Goal: Task Accomplishment & Management: Manage account settings

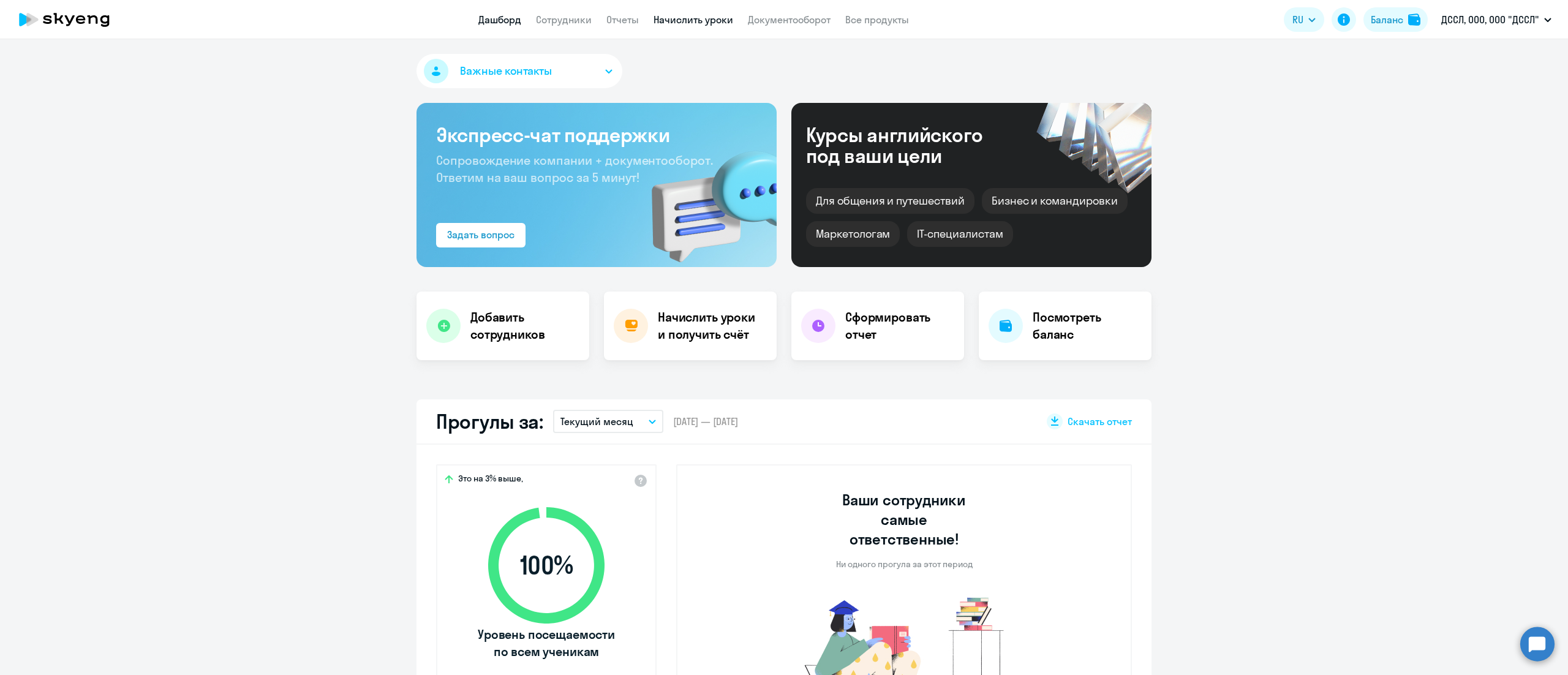
click at [687, 22] on link "Начислить уроки" at bounding box center [694, 20] width 80 height 12
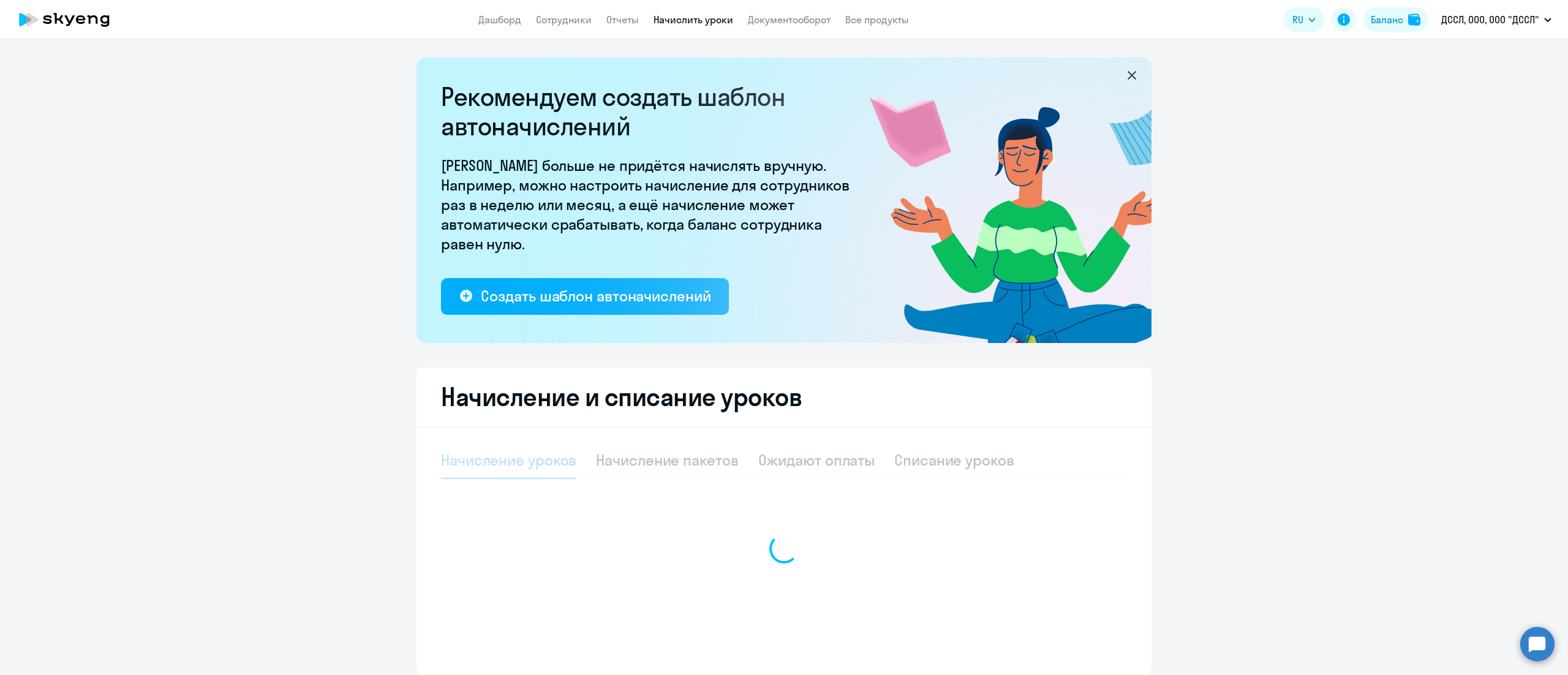
select select "10"
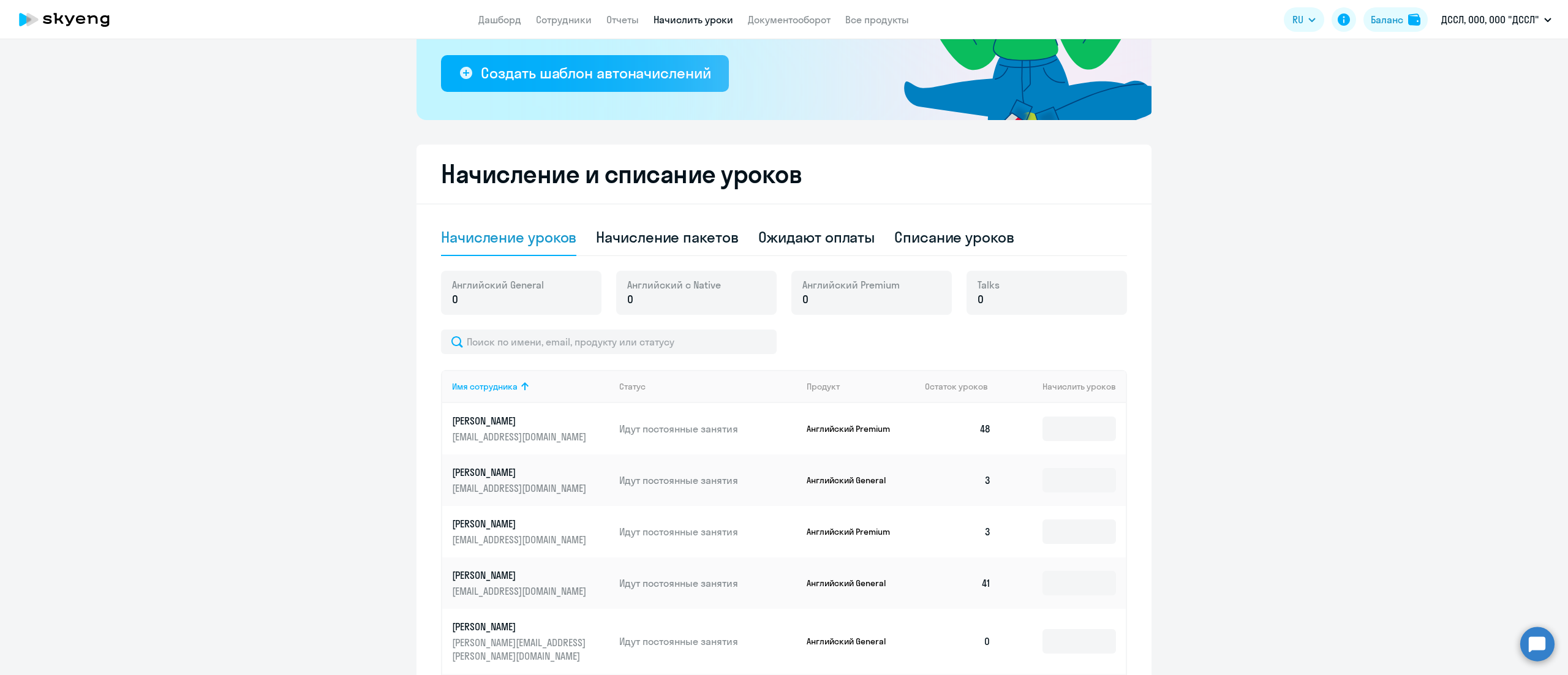
scroll to position [245, 0]
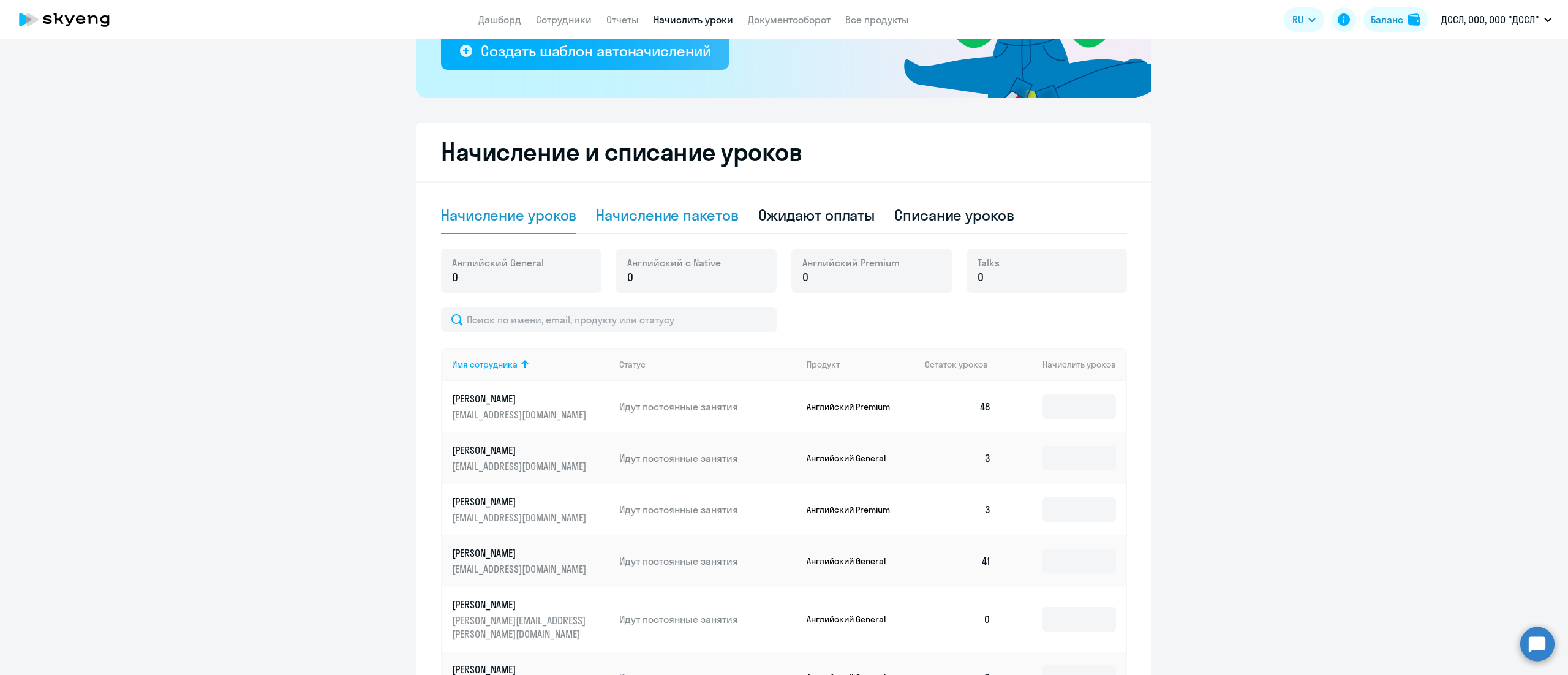
click at [727, 228] on div "Начисление пакетов" at bounding box center [667, 216] width 142 height 37
select select "10"
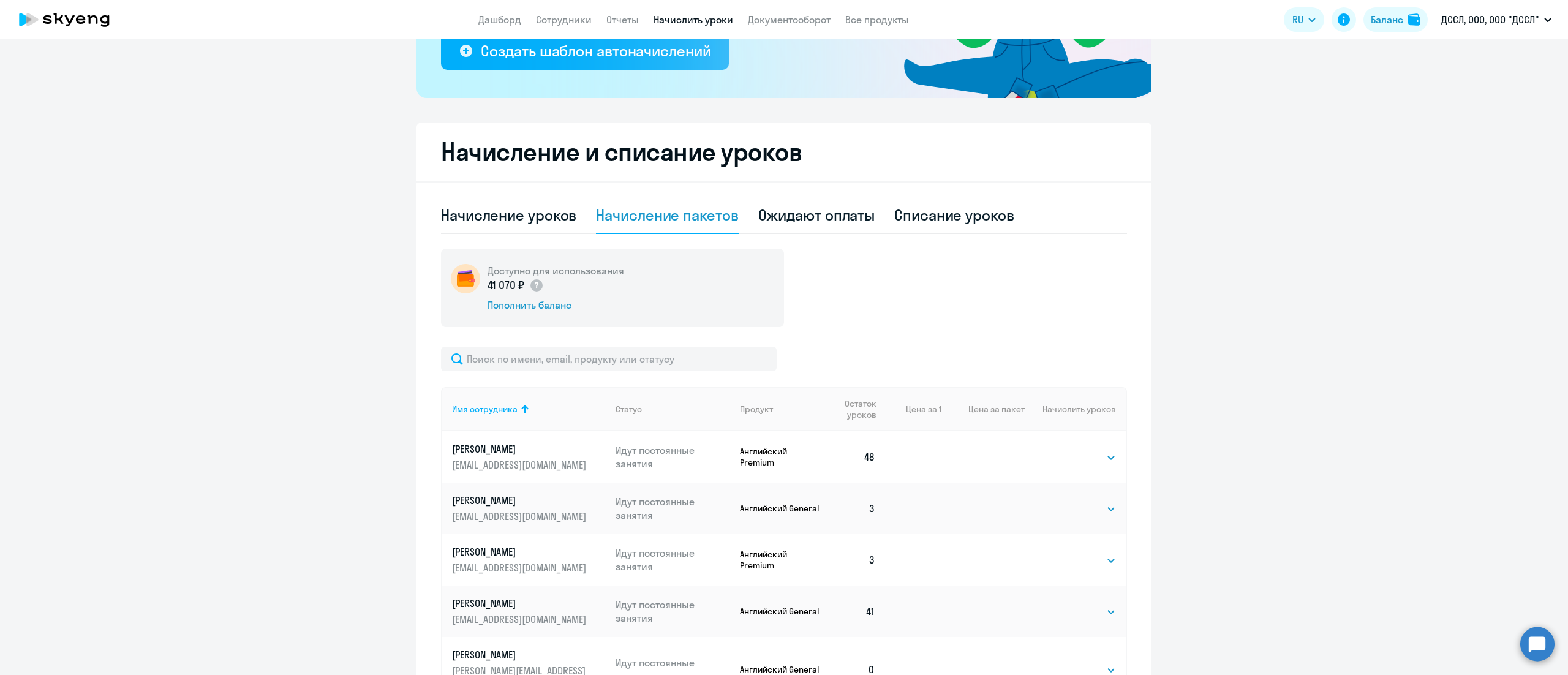
scroll to position [368, 0]
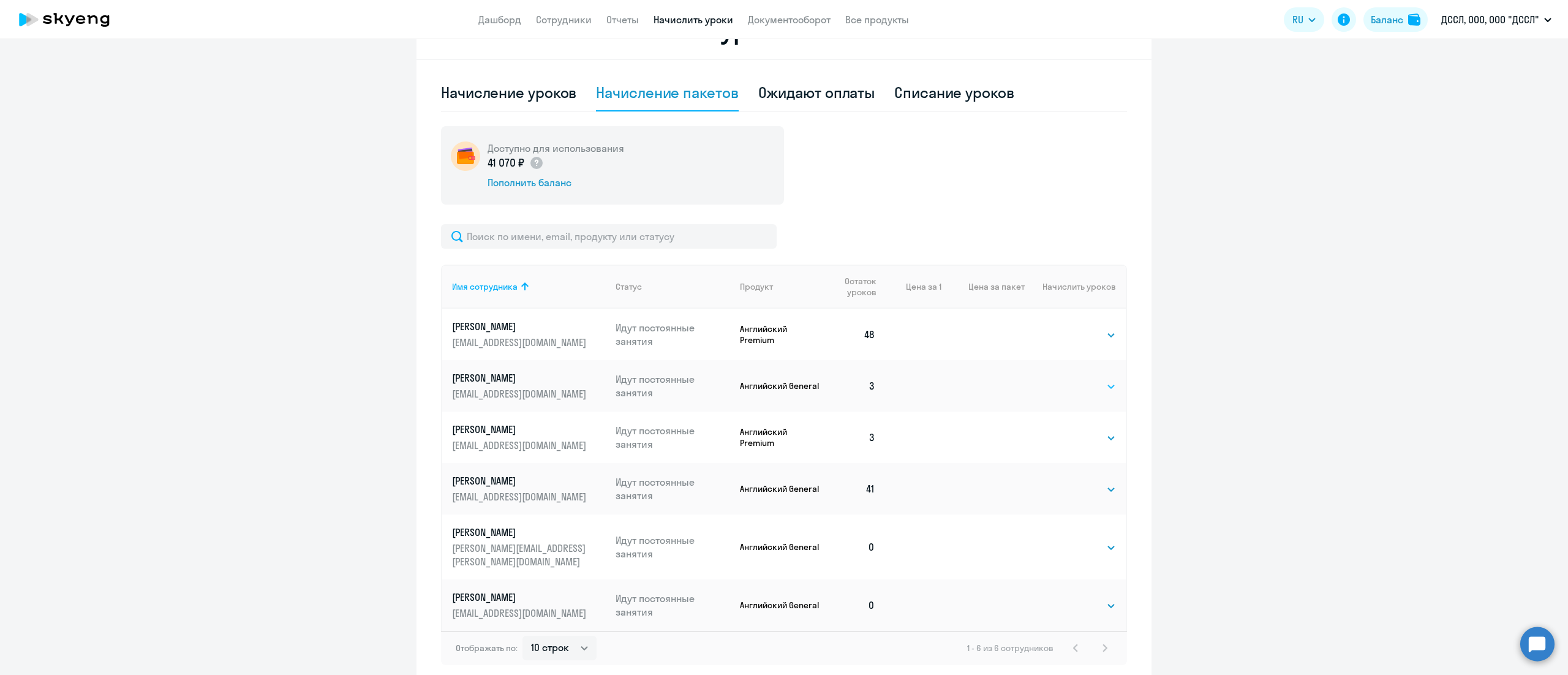
click at [1101, 385] on select "Выбрать 4 8 16 32 64 128" at bounding box center [1091, 386] width 50 height 15
select select "32"
click at [1066, 379] on select "Выбрать 4 8 16 32 64 128" at bounding box center [1091, 386] width 50 height 15
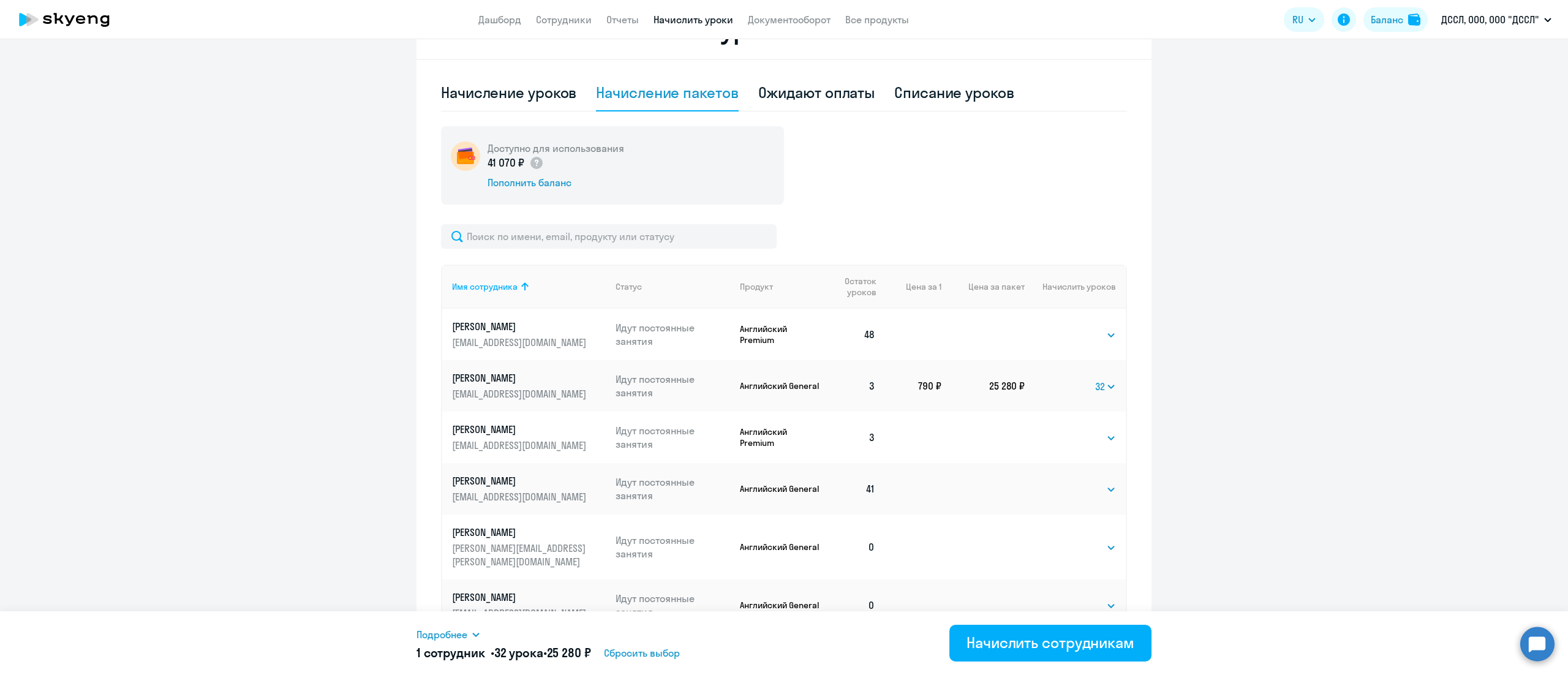
click at [466, 636] on span "Подробнее" at bounding box center [442, 634] width 50 height 15
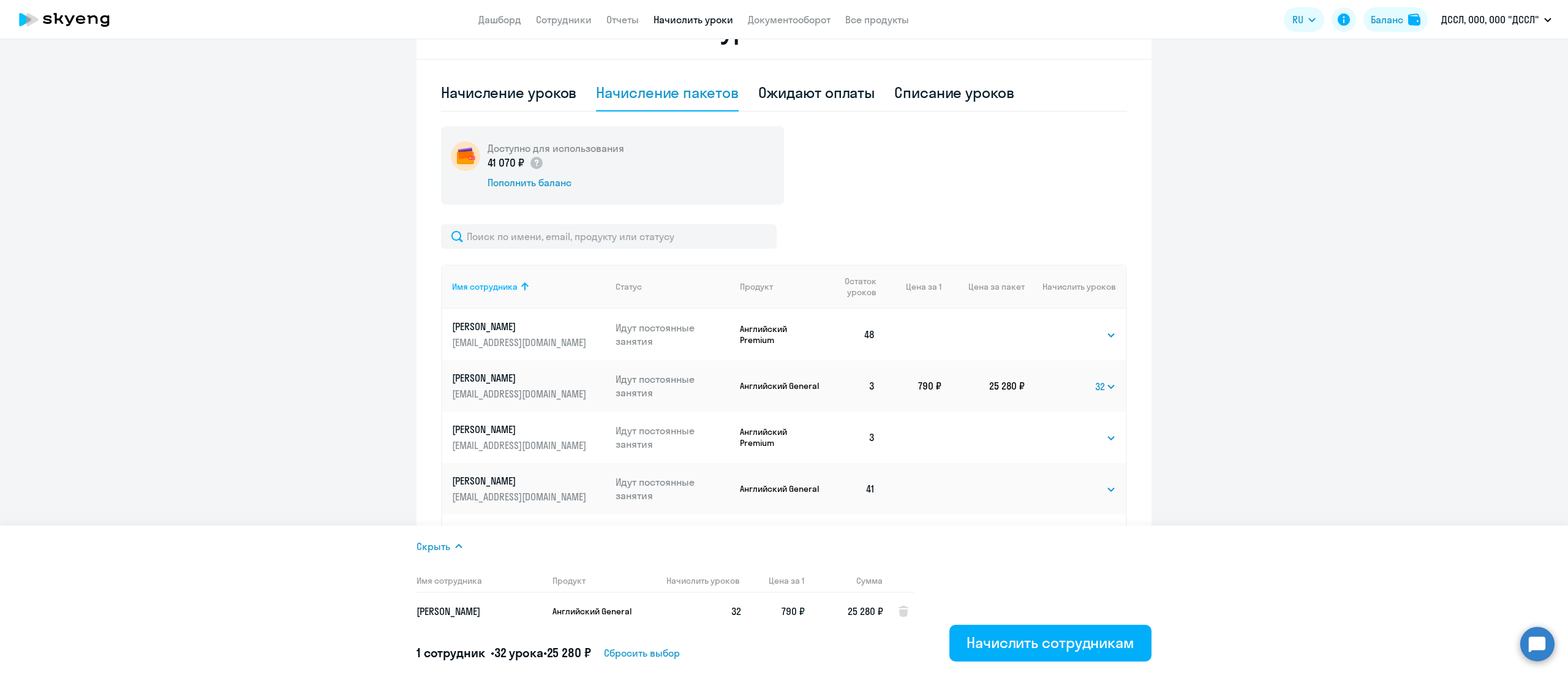
click at [1360, 266] on ng-component "Рекомендуем создать шаблон автоначислений Уроки больше не придётся начислять вр…" at bounding box center [784, 187] width 1568 height 995
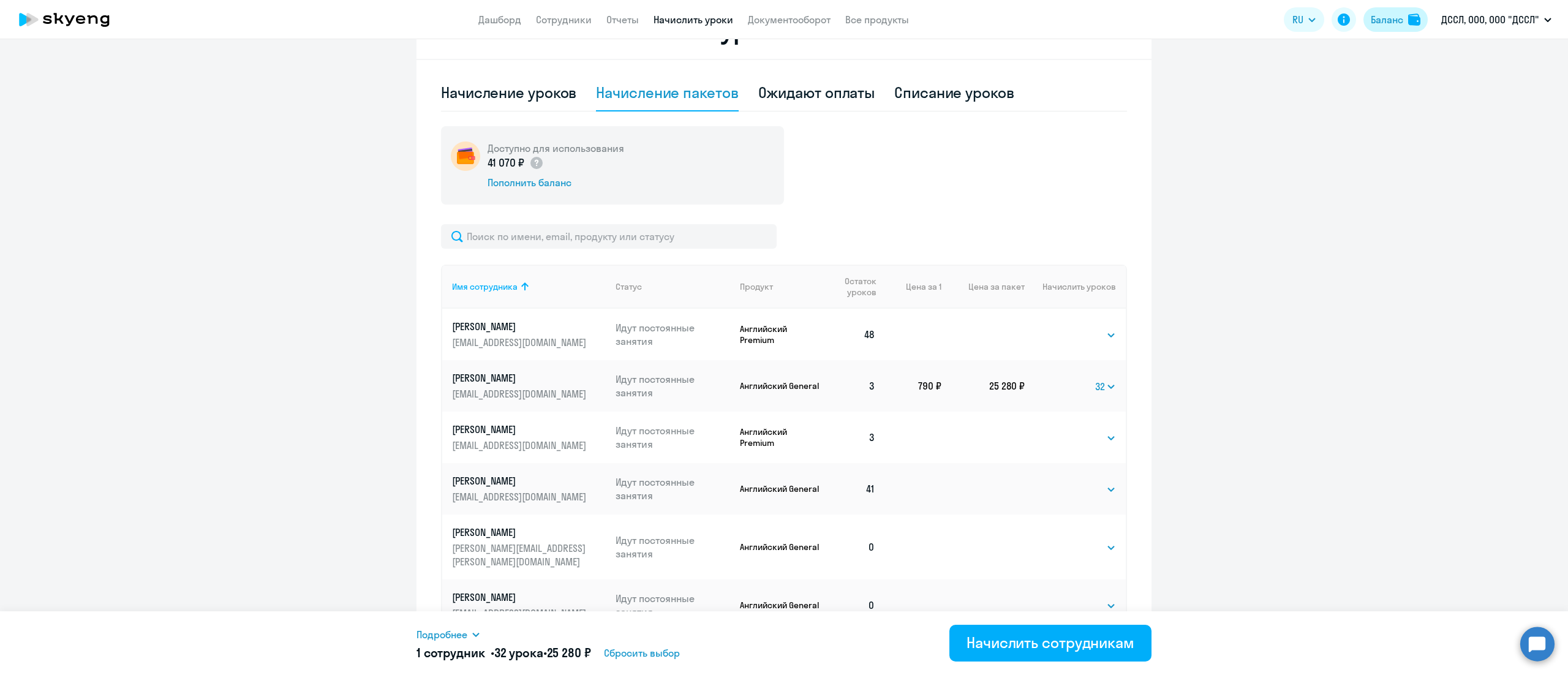
click at [1372, 24] on div "Баланс" at bounding box center [1387, 19] width 32 height 15
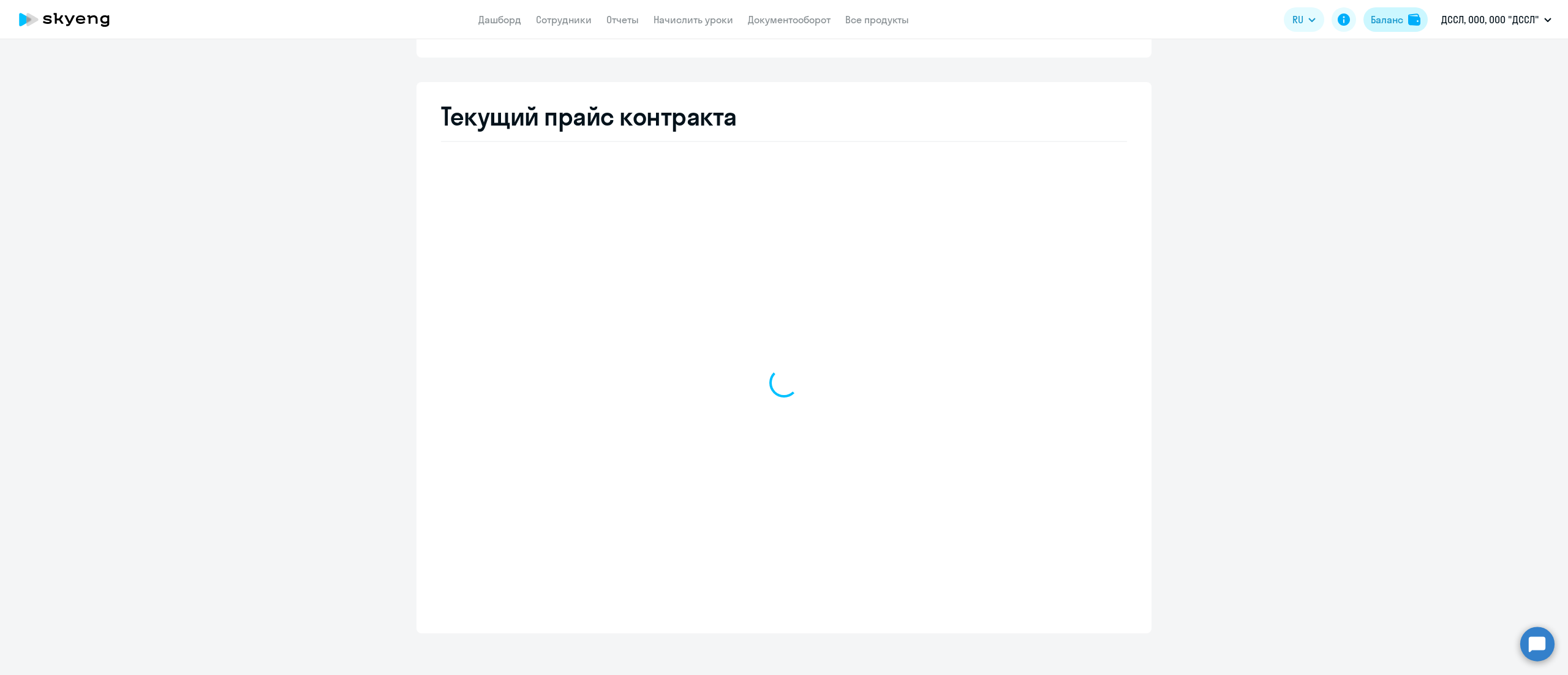
scroll to position [205, 0]
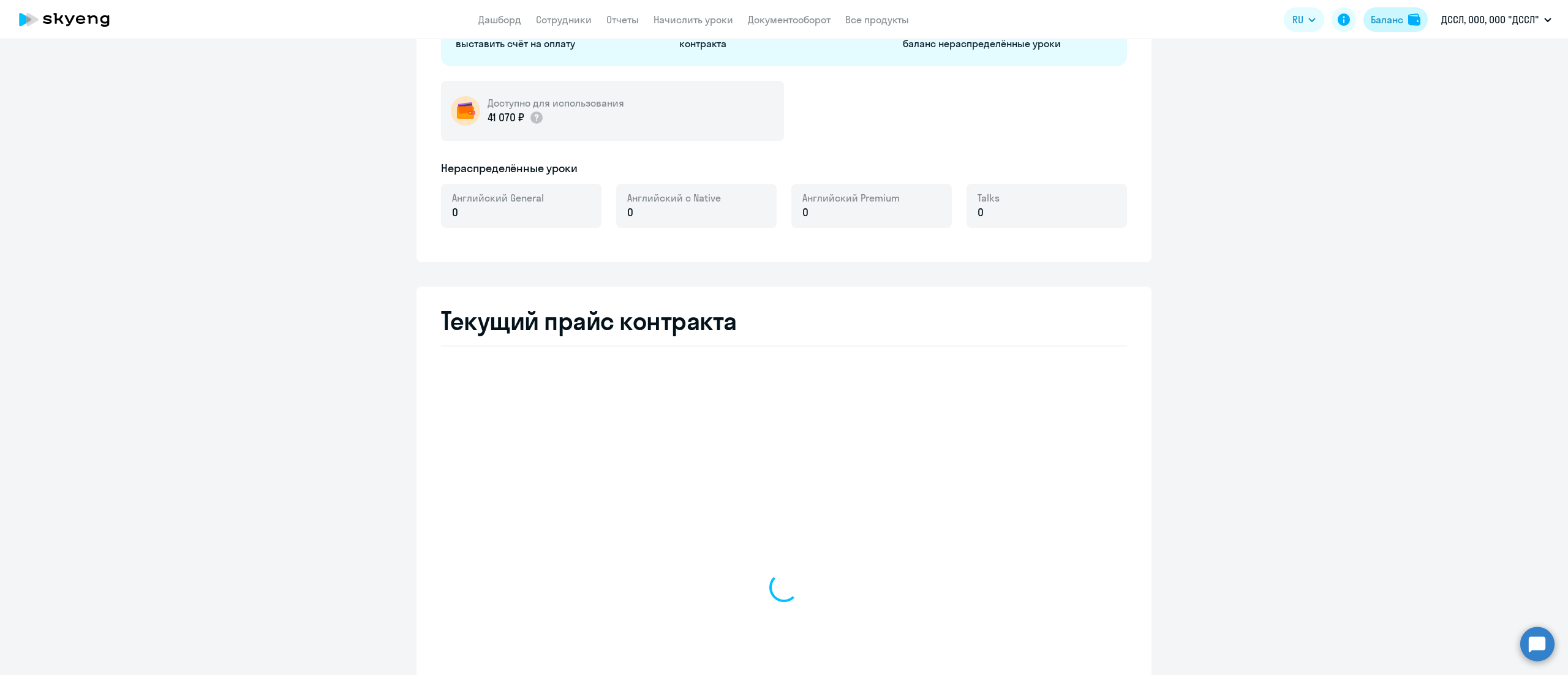
select select "english_adult_not_native_speaker"
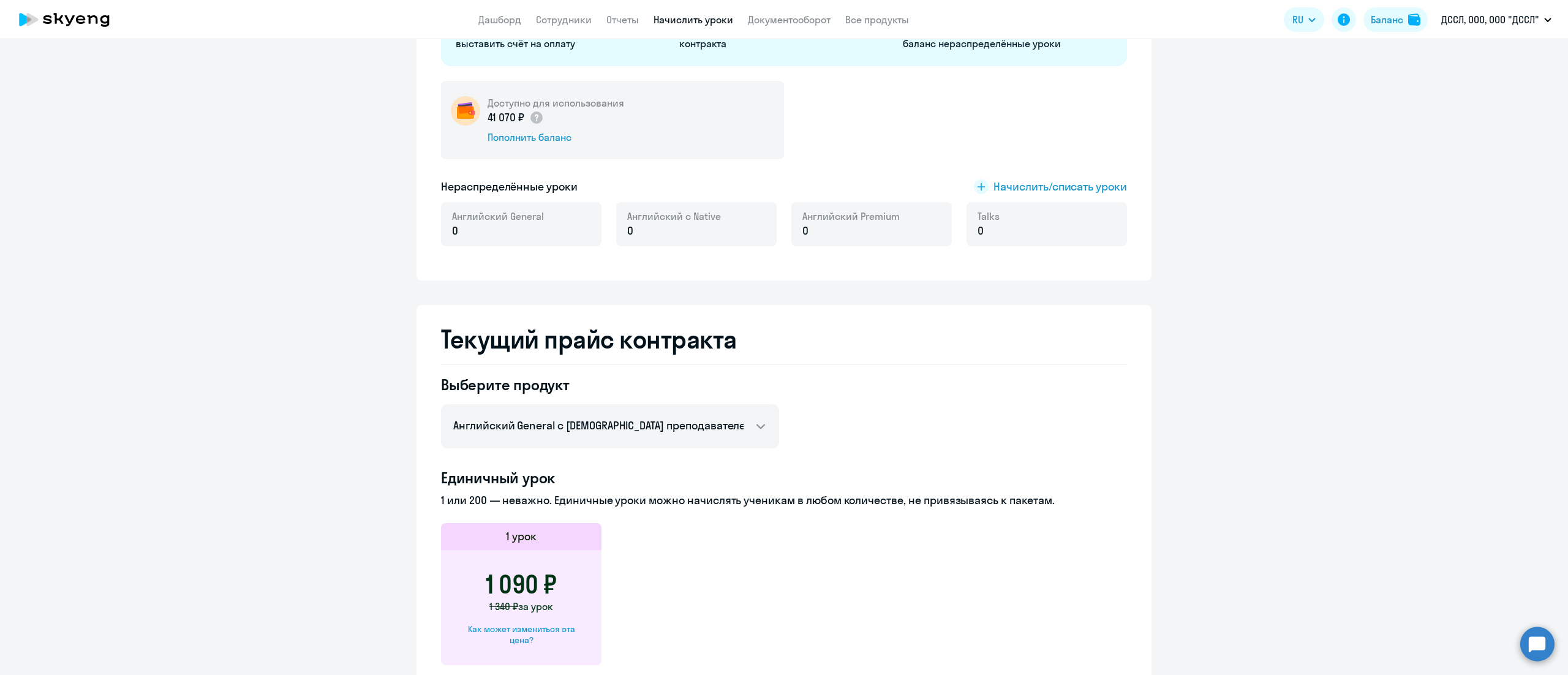
click at [690, 19] on link "Начислить уроки" at bounding box center [694, 20] width 80 height 12
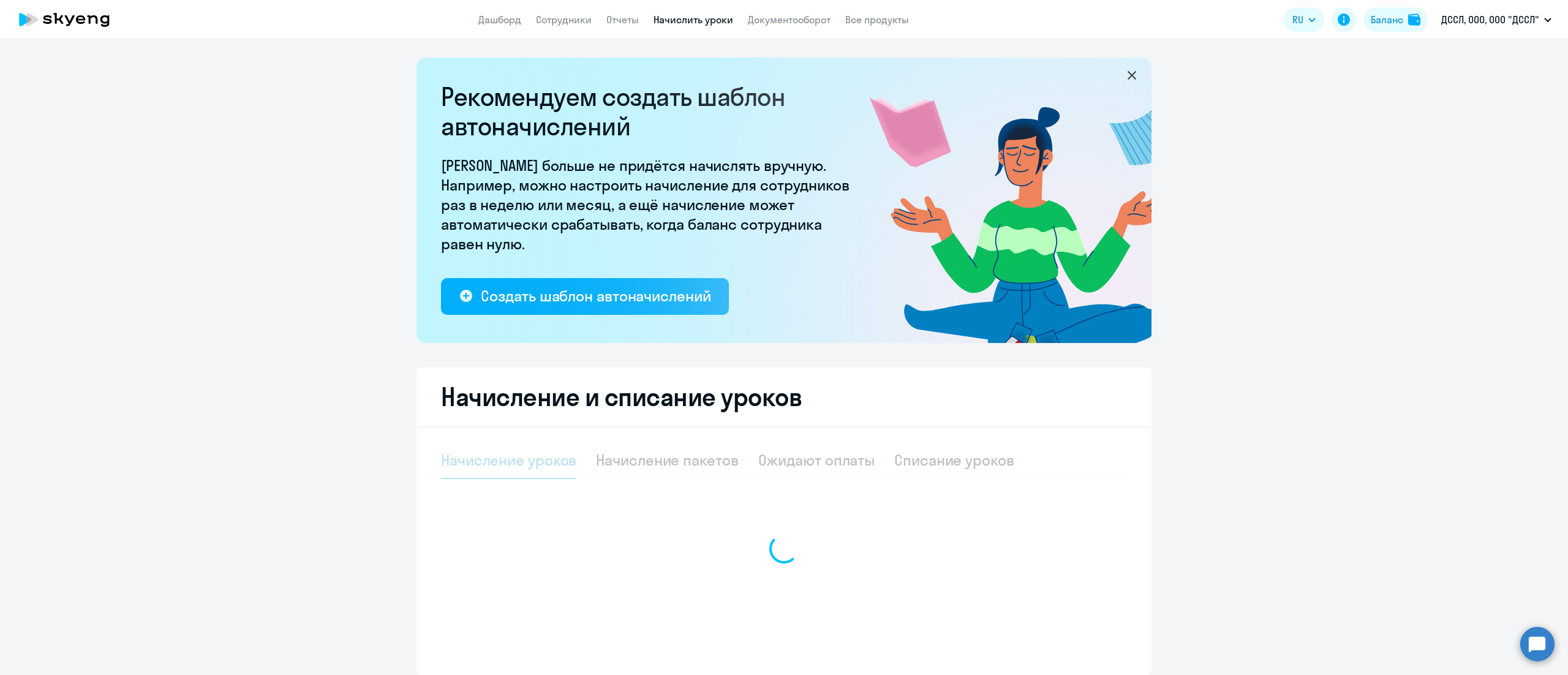
select select "10"
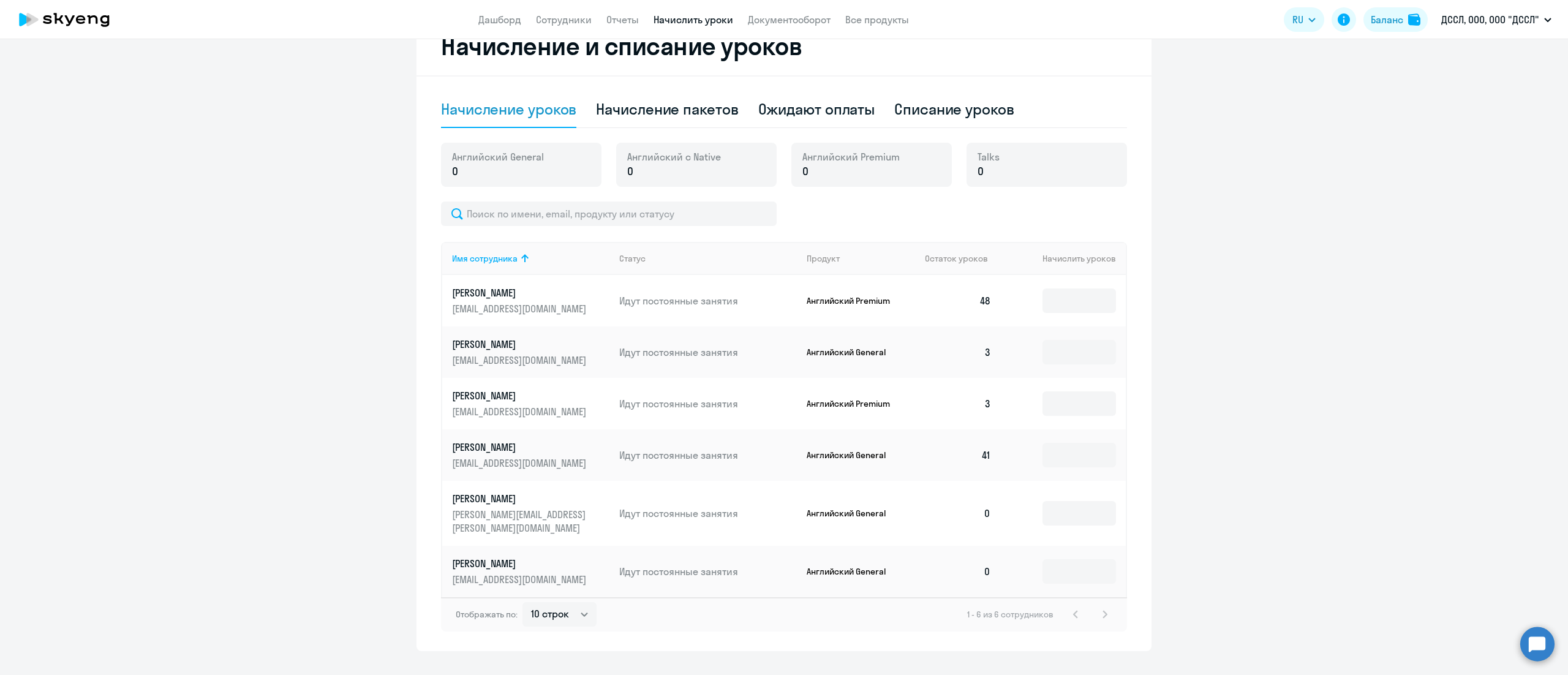
scroll to position [362, 0]
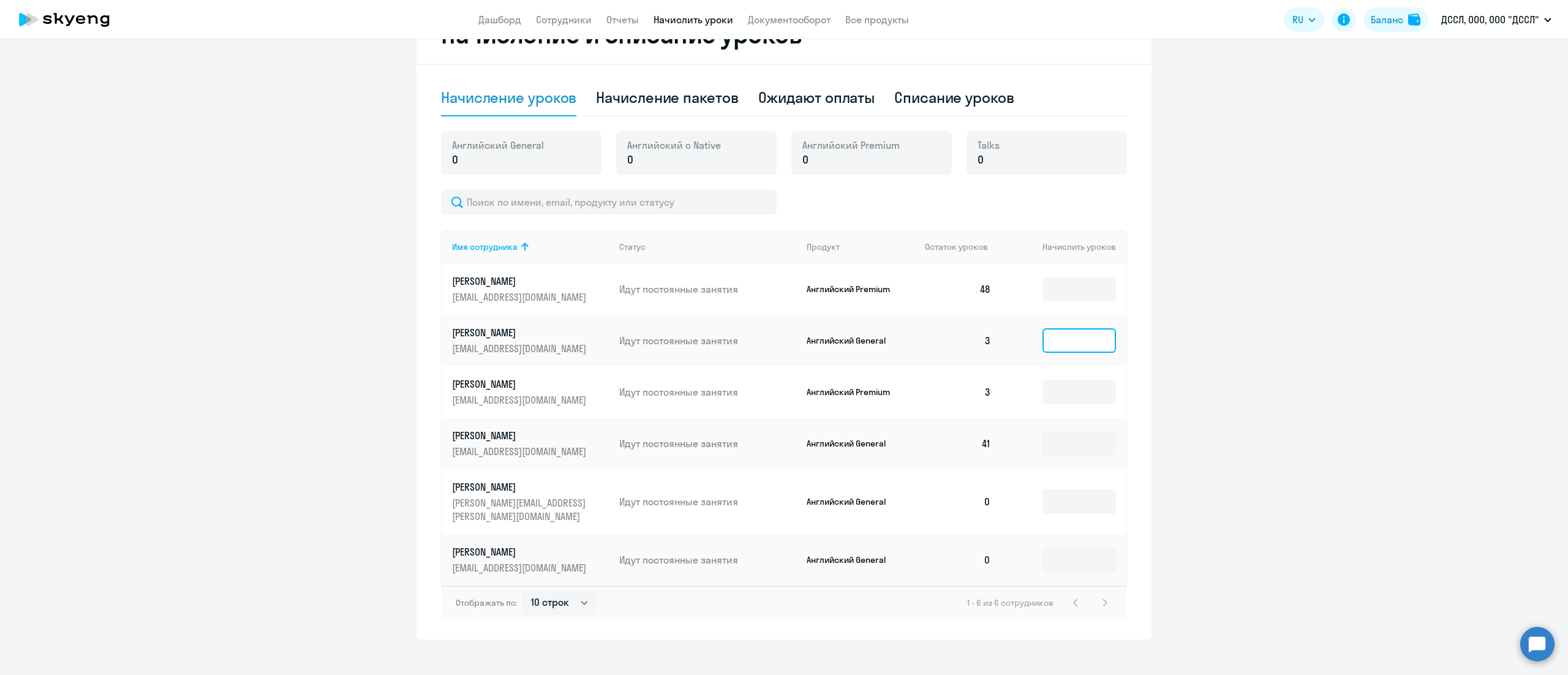
click at [1079, 339] on input at bounding box center [1079, 340] width 73 height 24
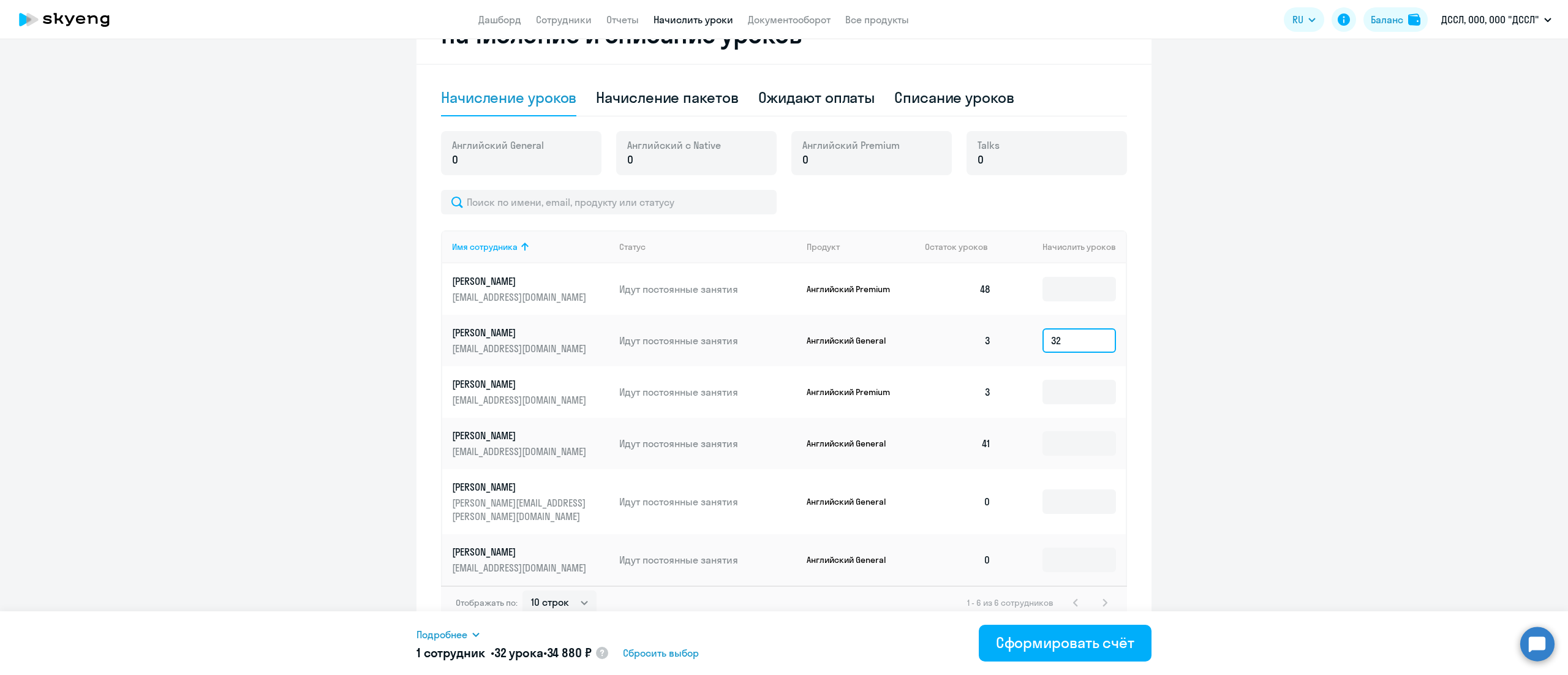
type input "32"
click at [1411, 32] on app-header-actions "RU Баланс ДССЛ, ООО, ООО "ДССЛ"" at bounding box center [1421, 19] width 274 height 29
click at [1408, 20] on button "Баланс" at bounding box center [1396, 20] width 64 height 24
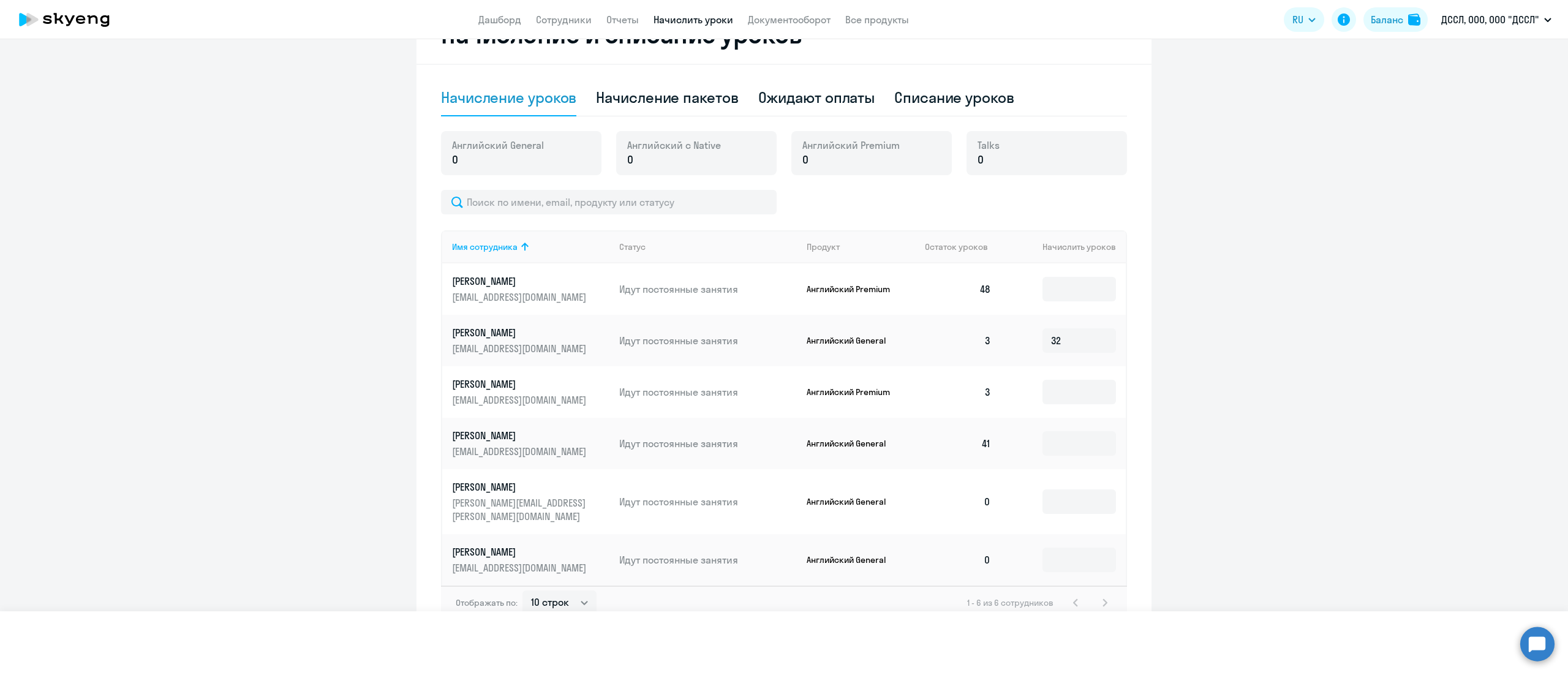
scroll to position [205, 0]
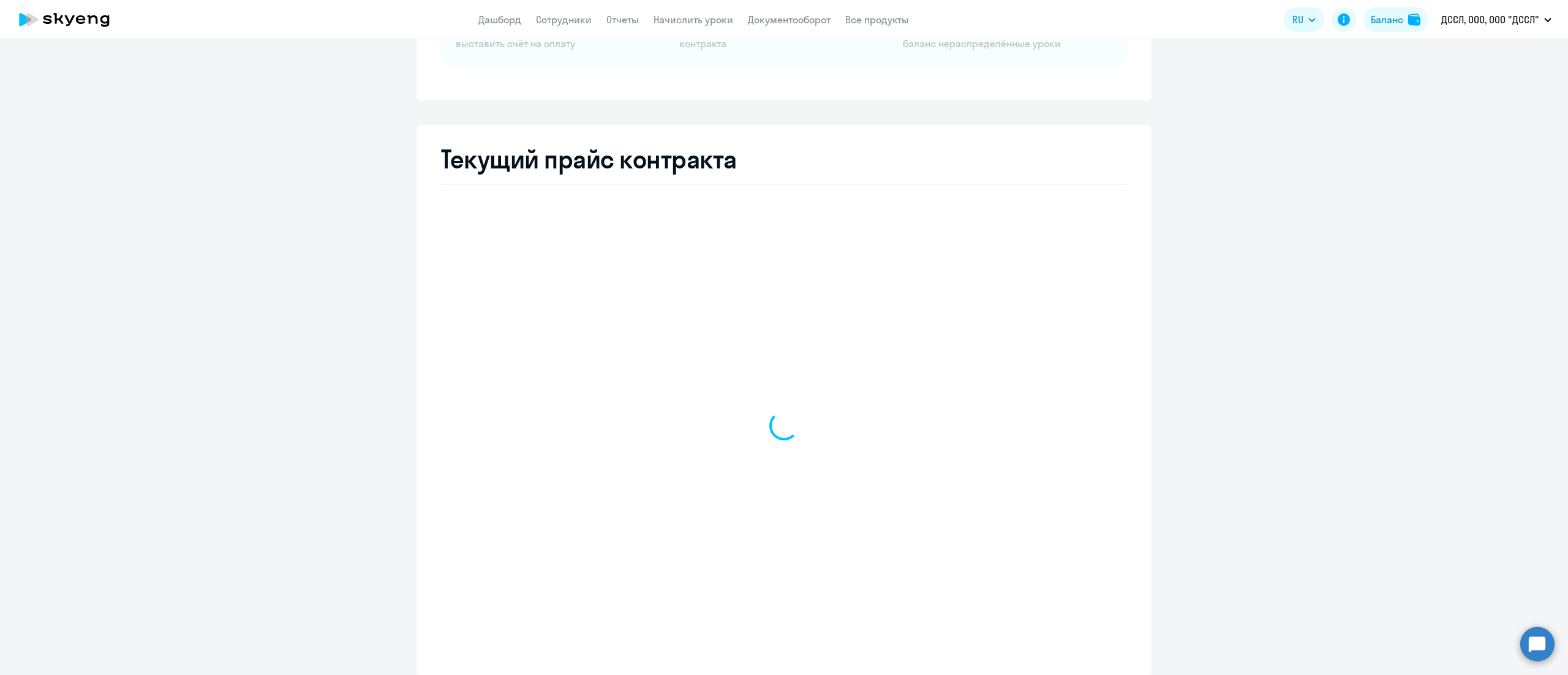
select select "english_adult_not_native_speaker"
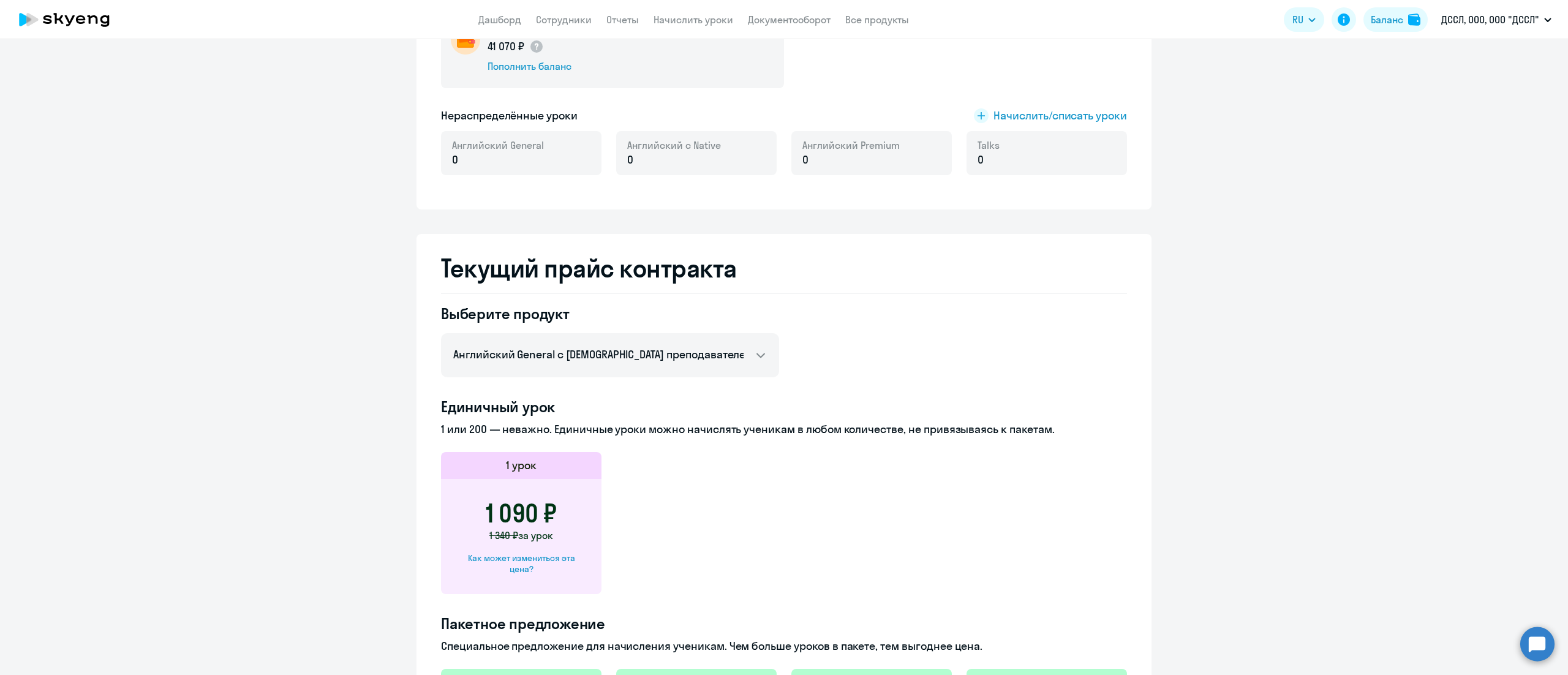
scroll to position [153, 0]
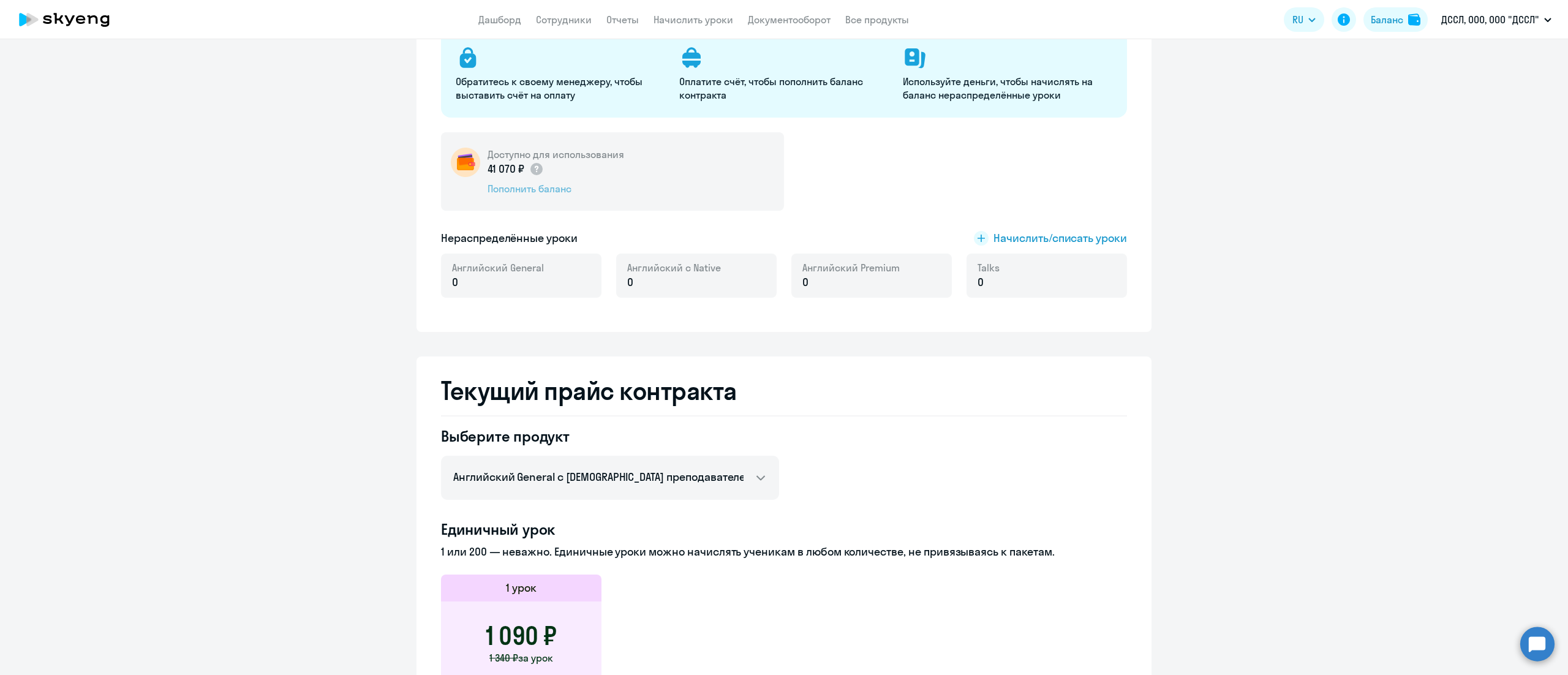
click at [555, 190] on div "Пополнить баланс" at bounding box center [556, 189] width 137 height 14
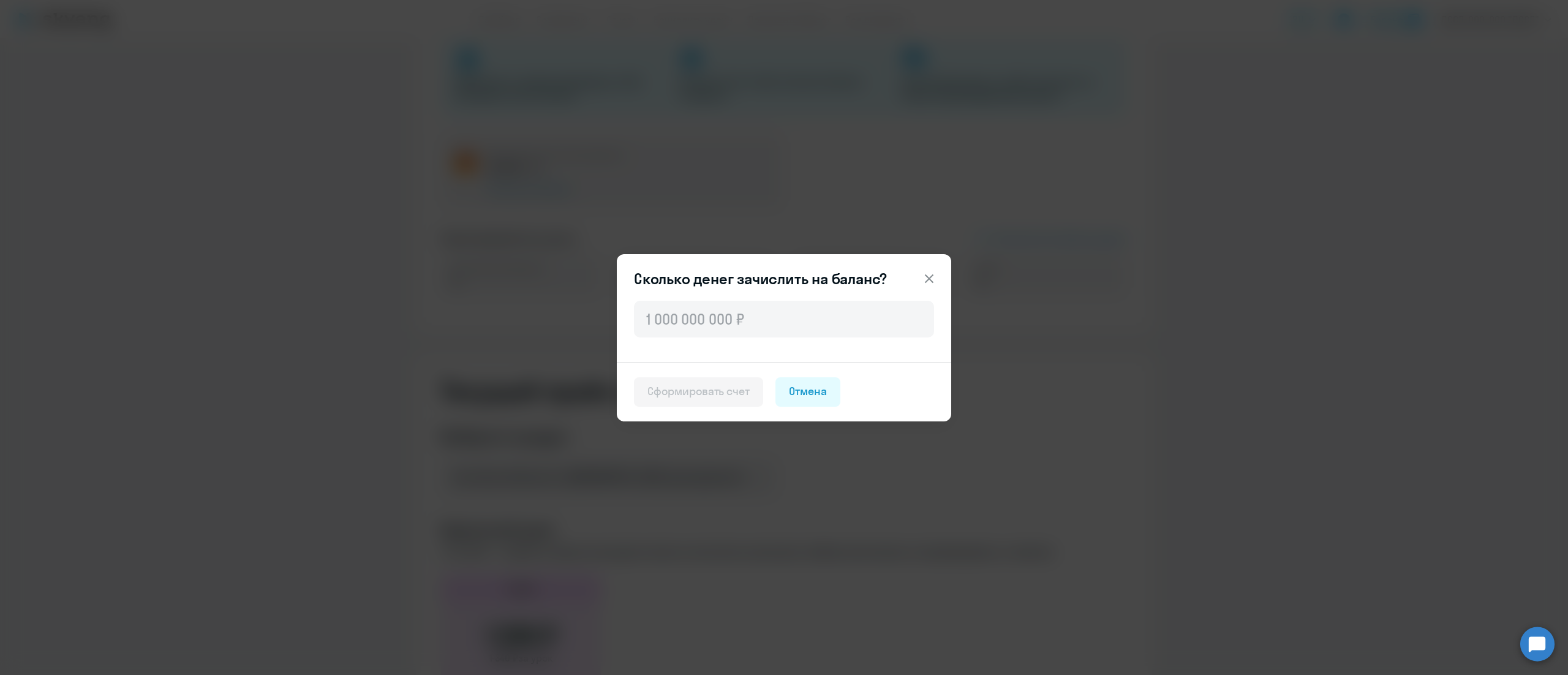
click at [927, 272] on icon at bounding box center [929, 278] width 15 height 15
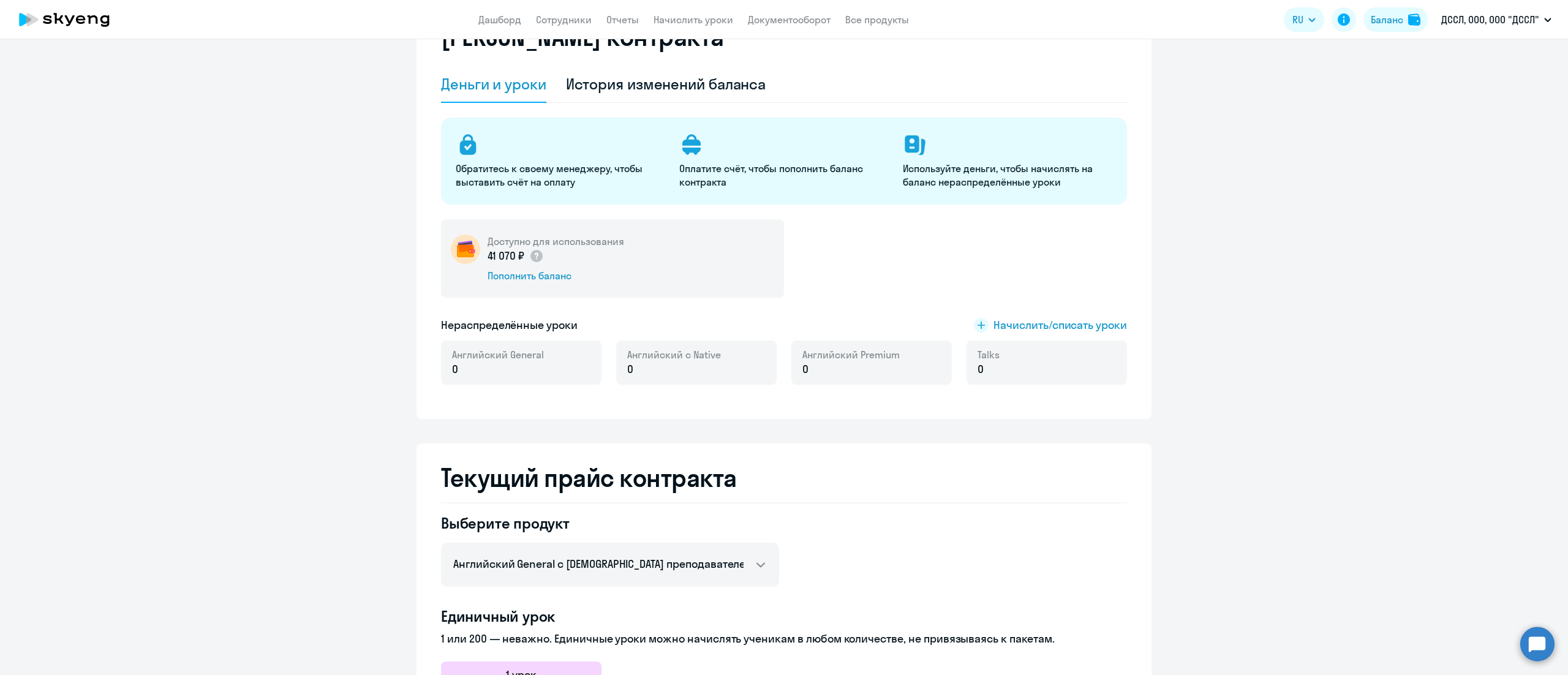
scroll to position [31, 0]
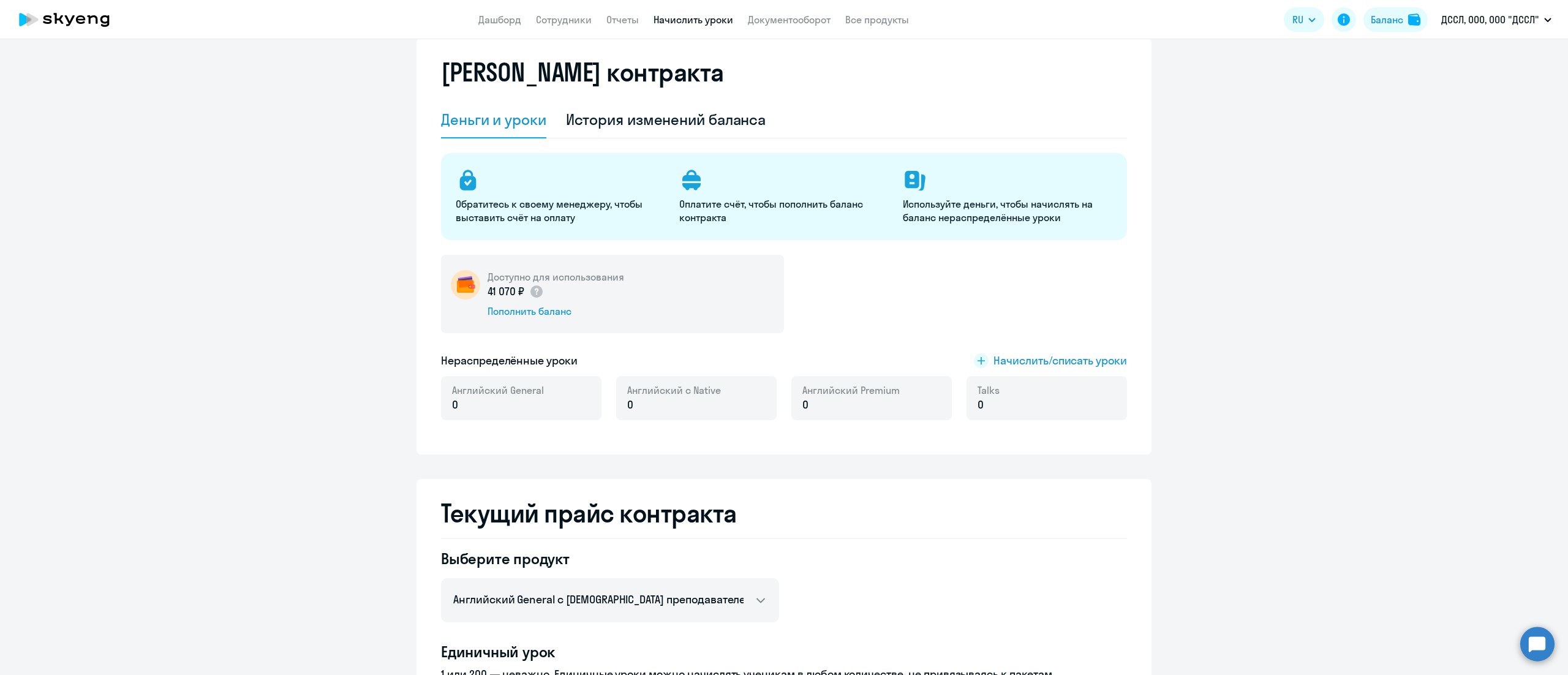
click at [702, 17] on link "Начислить уроки" at bounding box center [694, 20] width 80 height 12
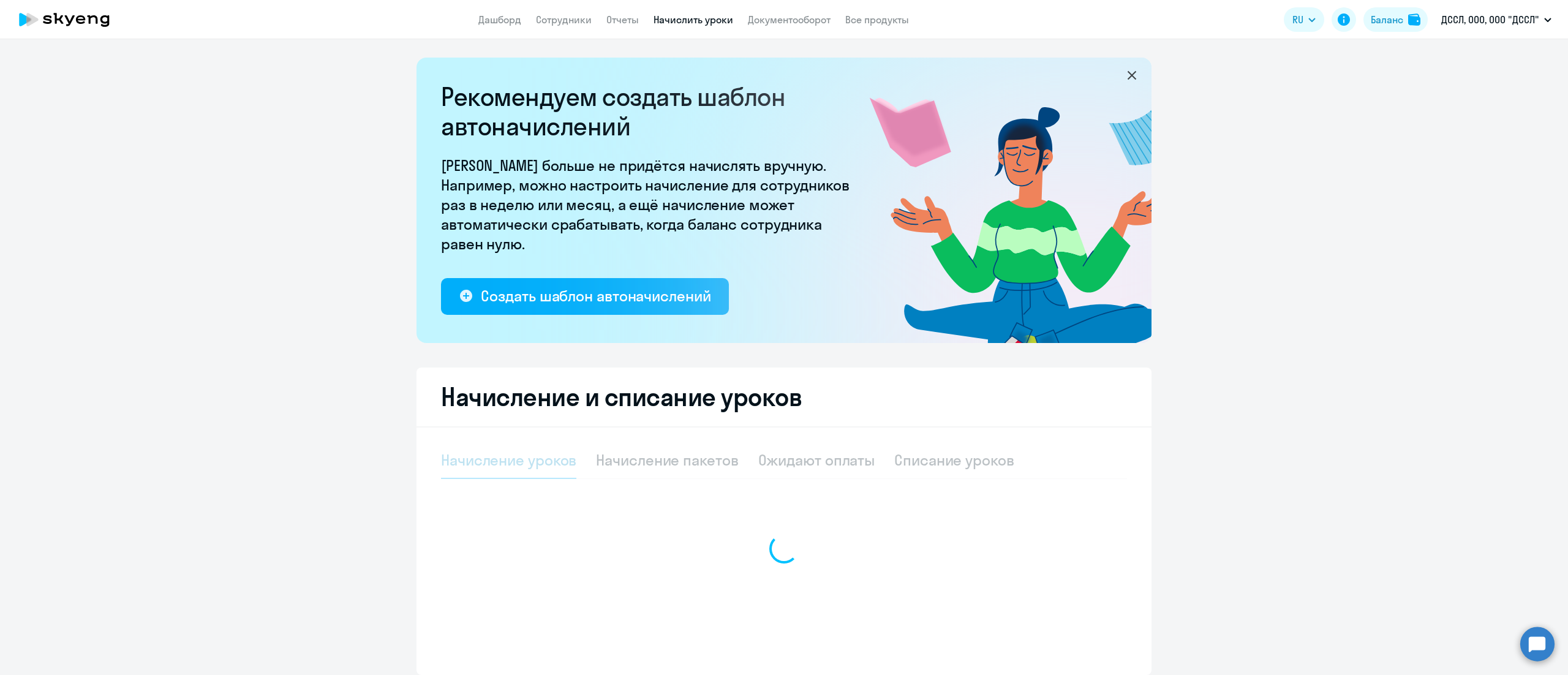
select select "10"
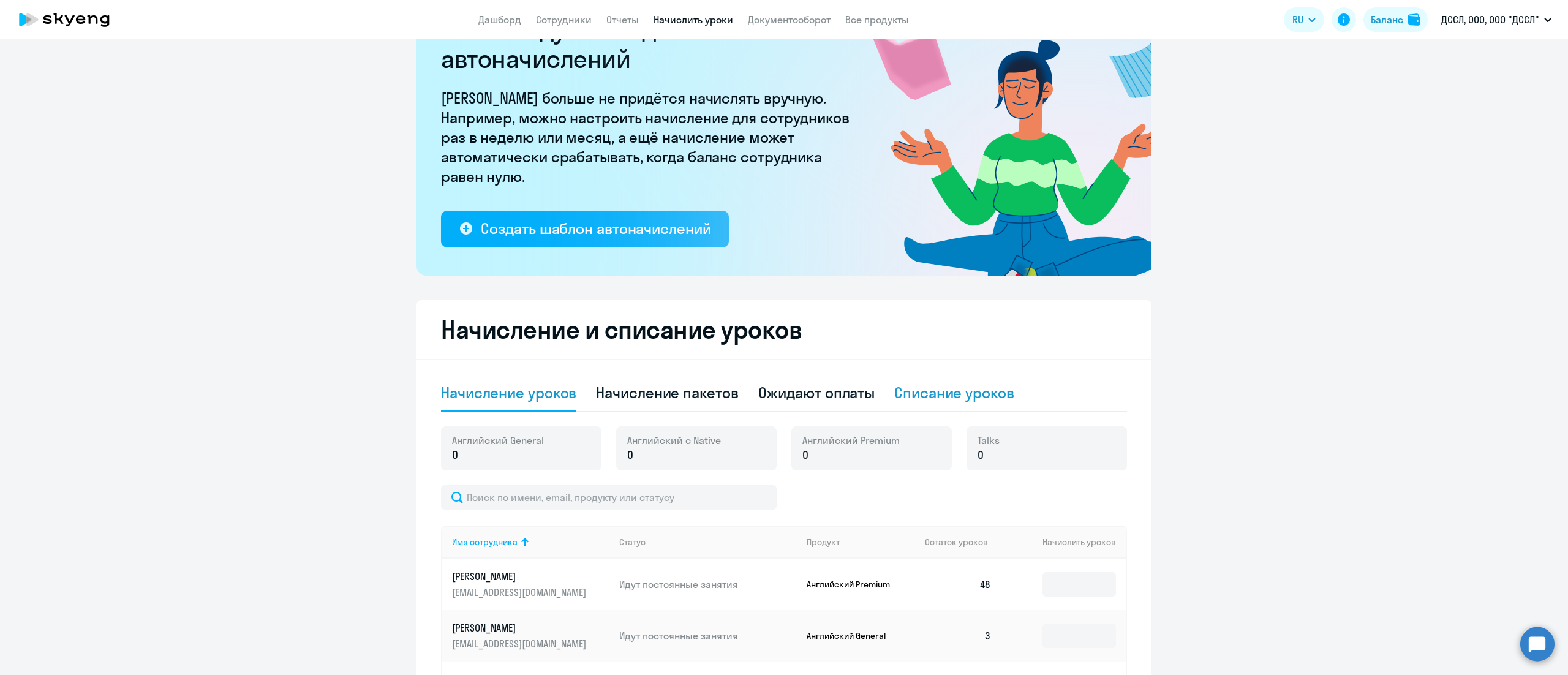
scroll to position [122, 0]
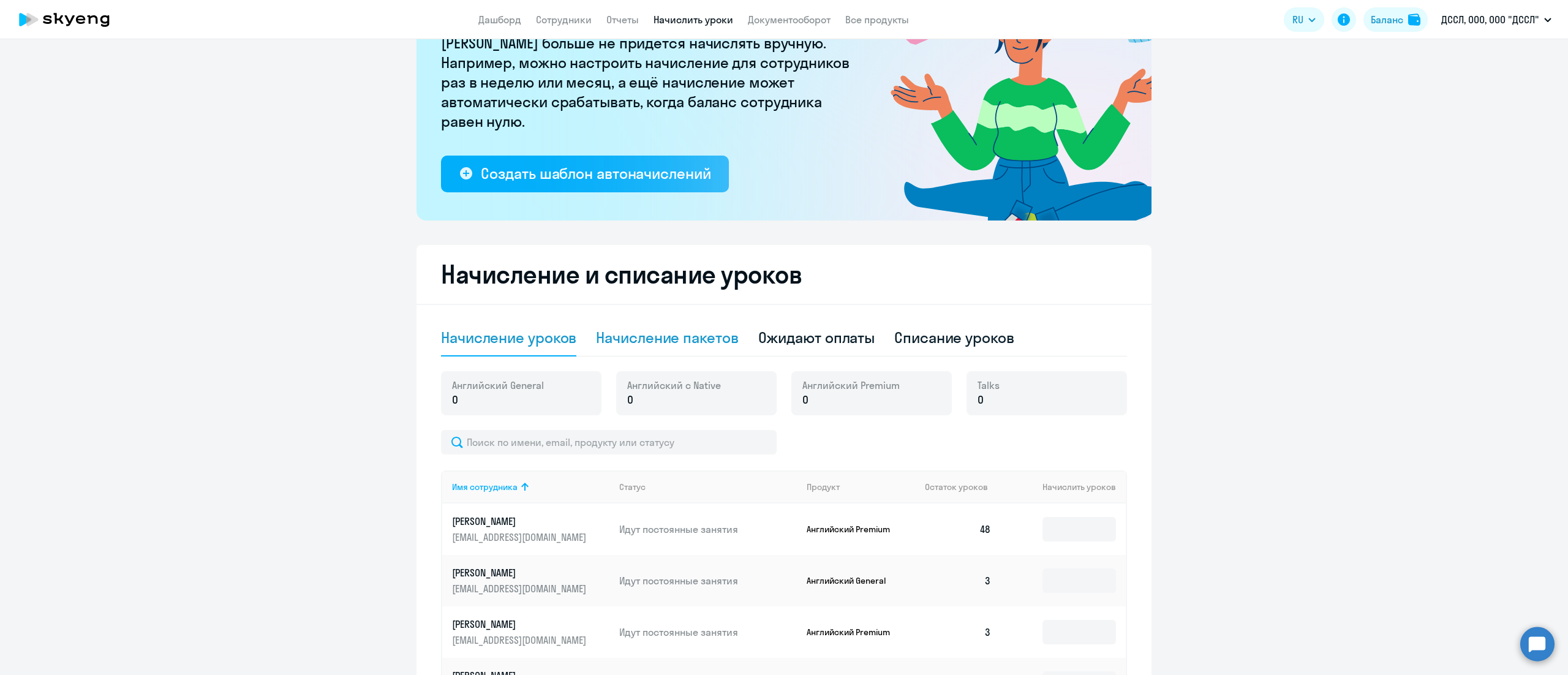
click at [714, 337] on div "Начисление пакетов" at bounding box center [667, 338] width 142 height 20
select select "10"
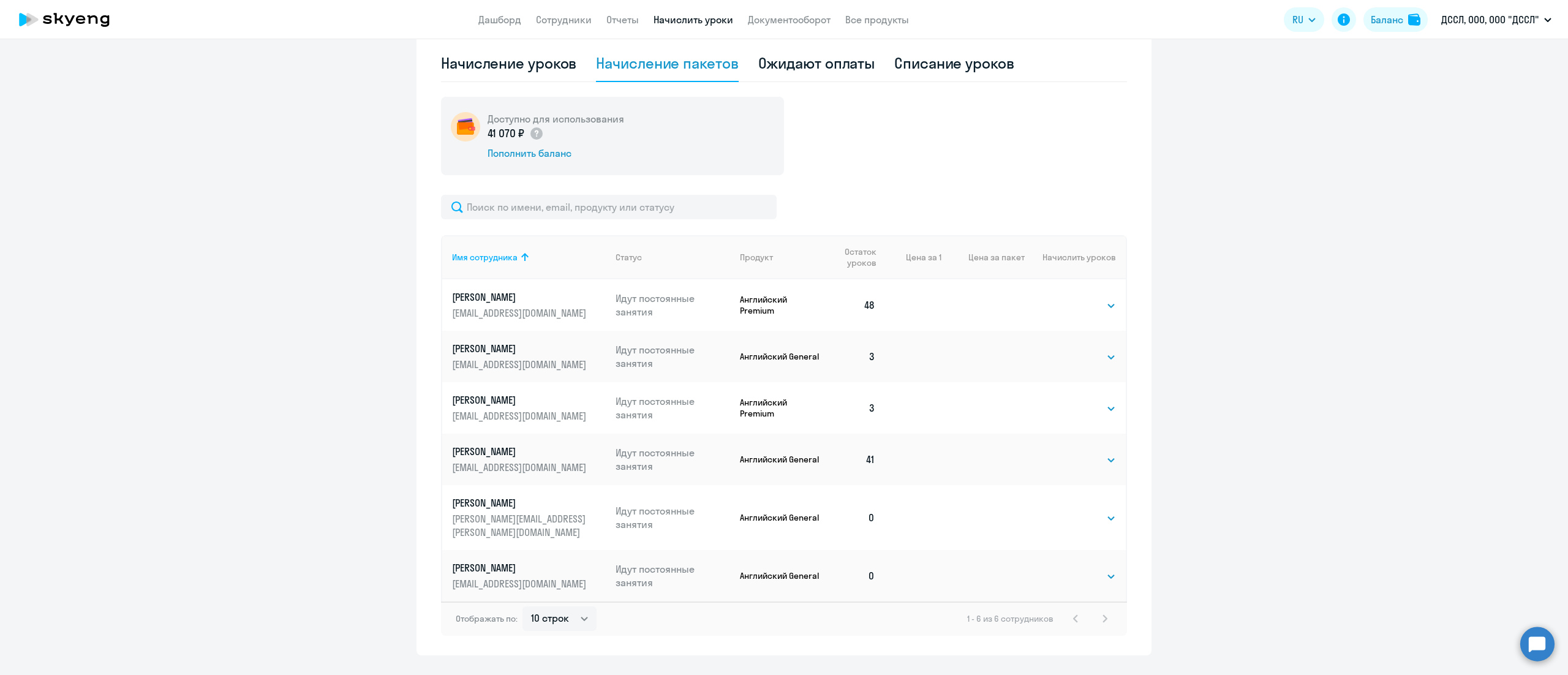
scroll to position [412, 0]
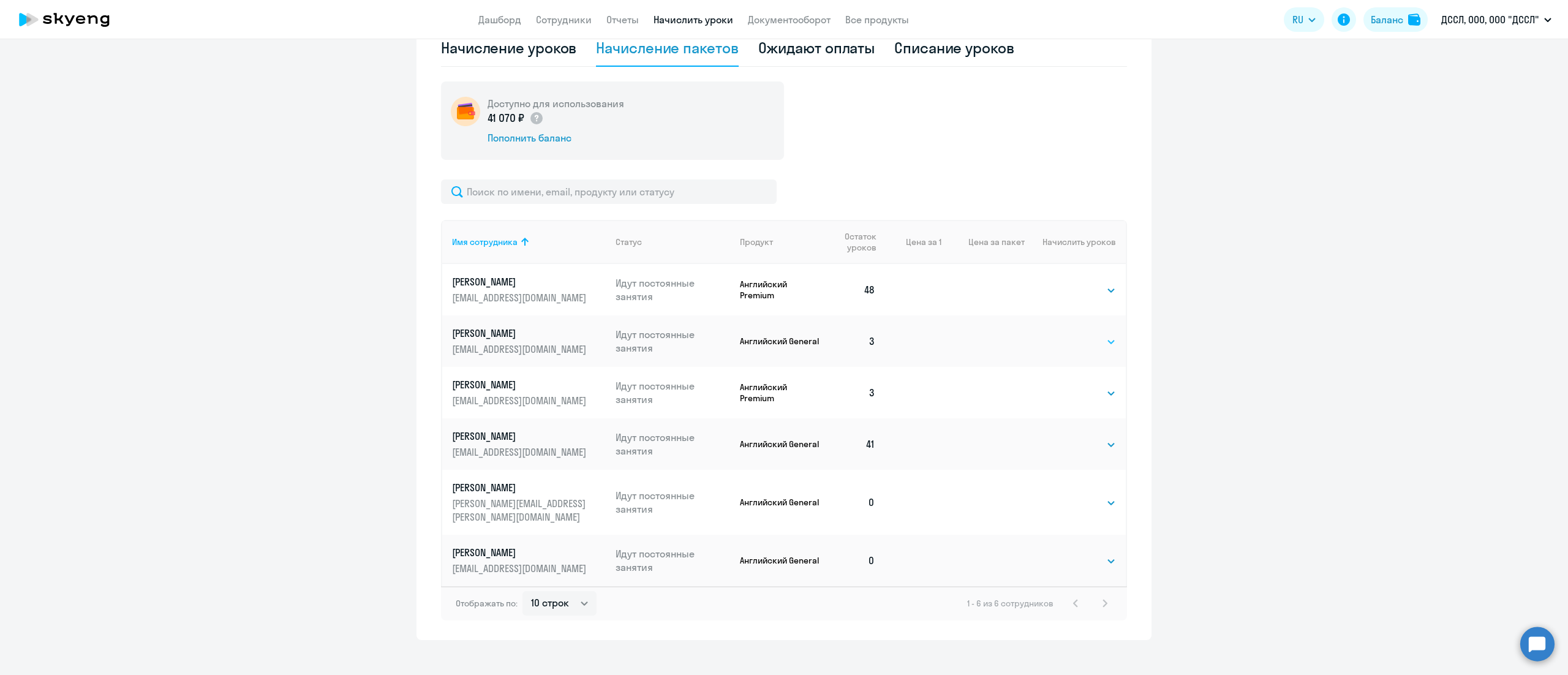
click at [1074, 338] on select "Выбрать 4 8 16 32 64 128" at bounding box center [1091, 341] width 50 height 15
select select "32"
click at [1066, 334] on select "Выбрать 4 8 16 32 64 128" at bounding box center [1091, 341] width 50 height 15
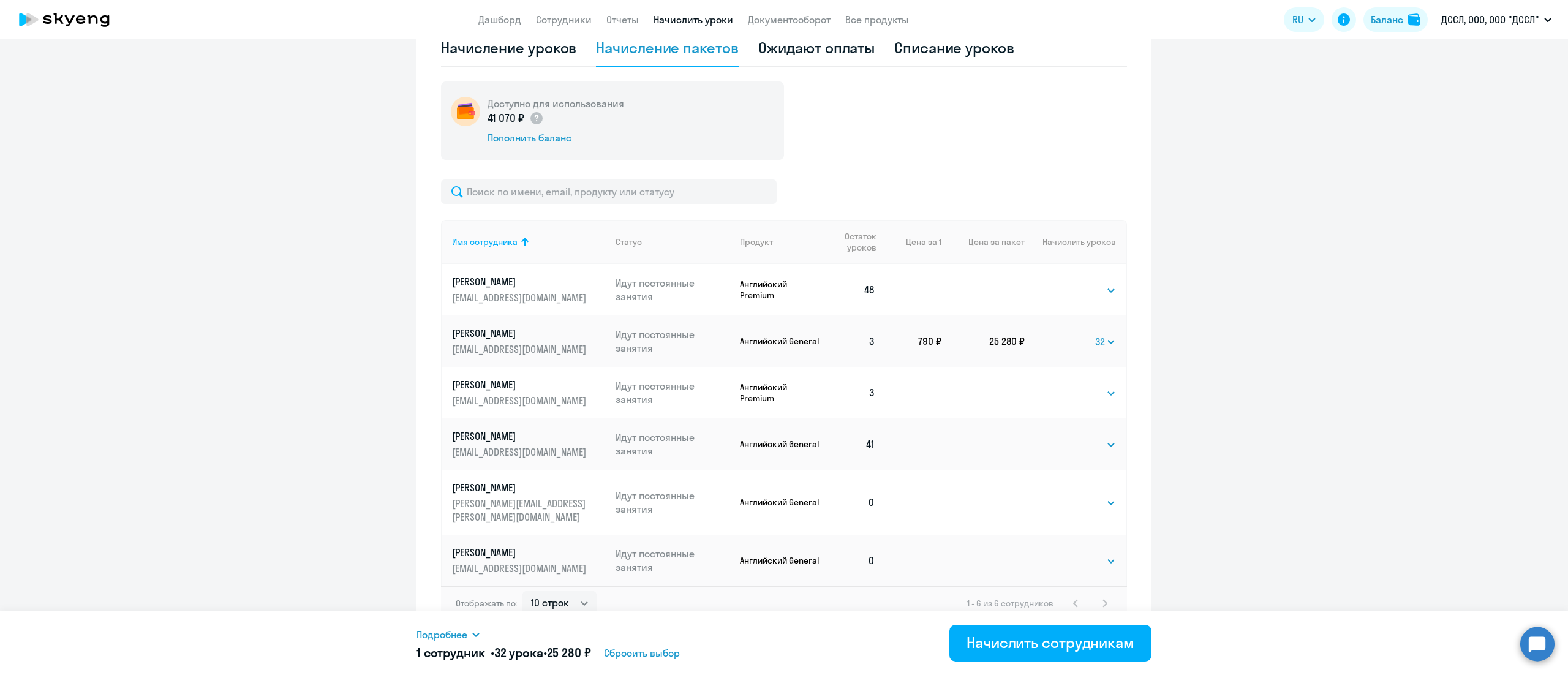
scroll to position [290, 0]
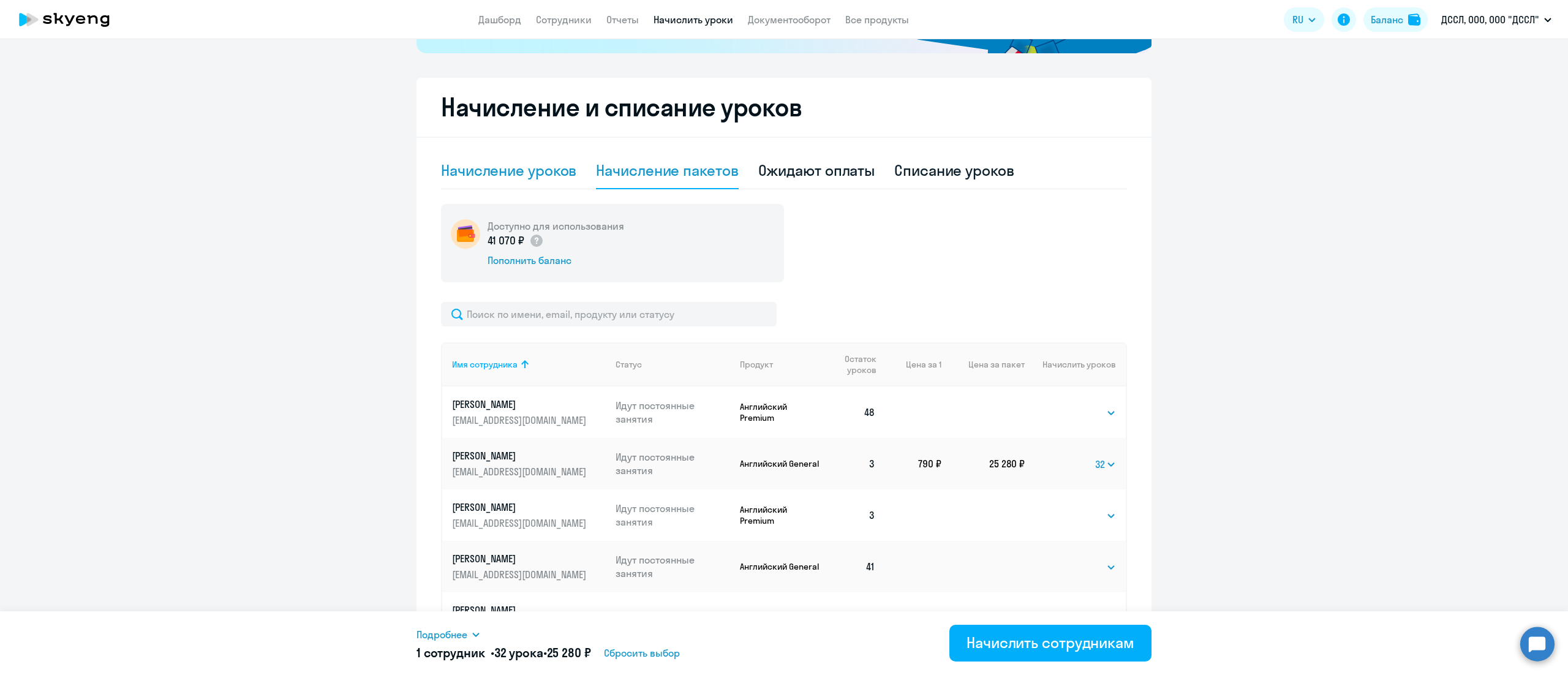
click at [519, 161] on div "Начисление уроков" at bounding box center [509, 170] width 135 height 20
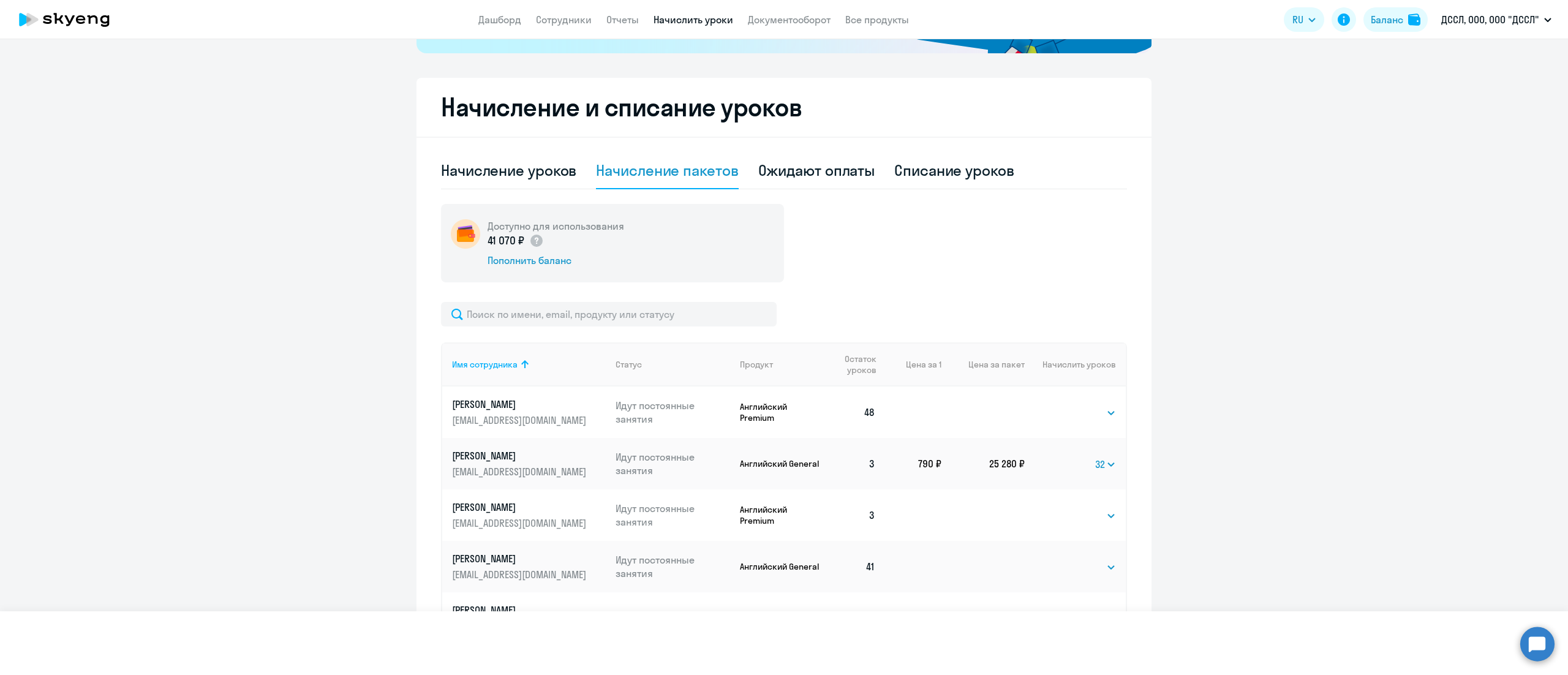
select select "10"
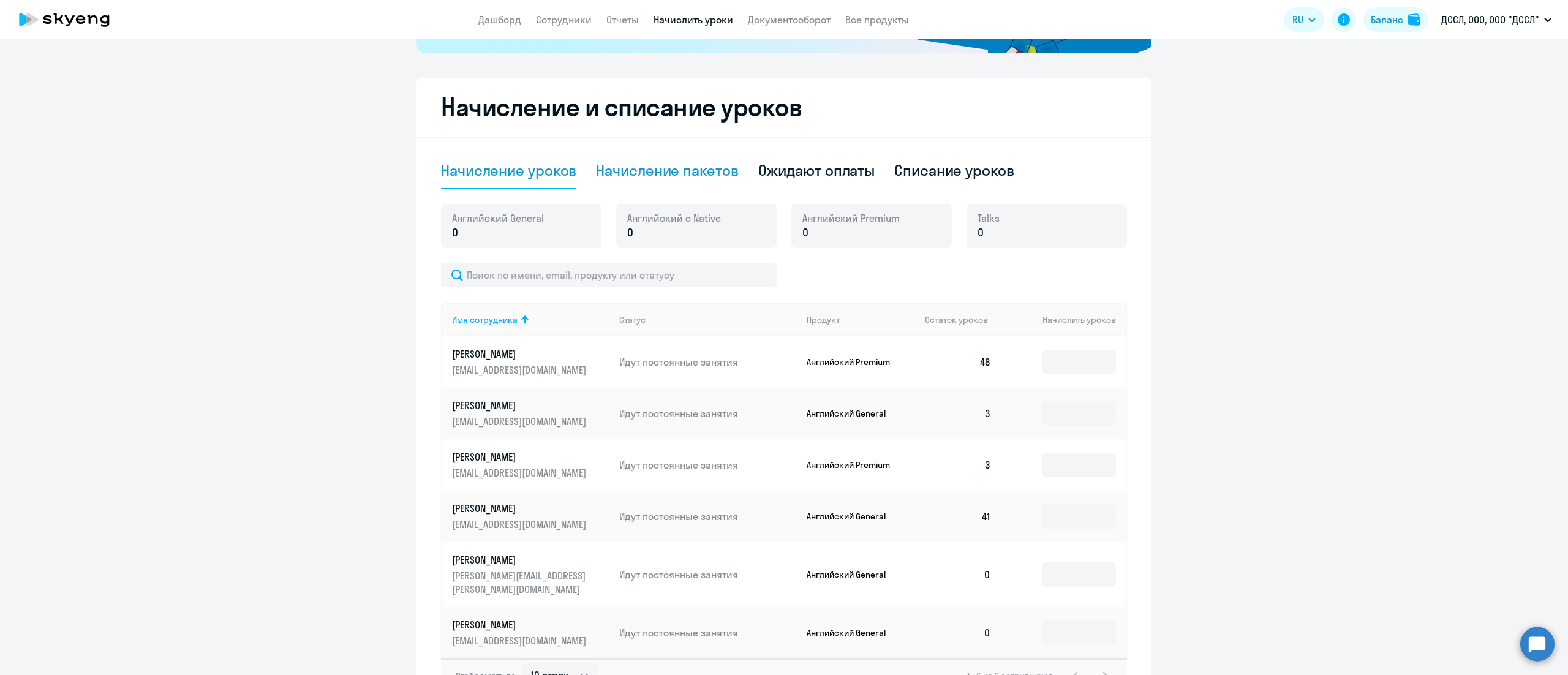
click at [687, 181] on div "Начисление пакетов" at bounding box center [667, 170] width 142 height 37
select select "10"
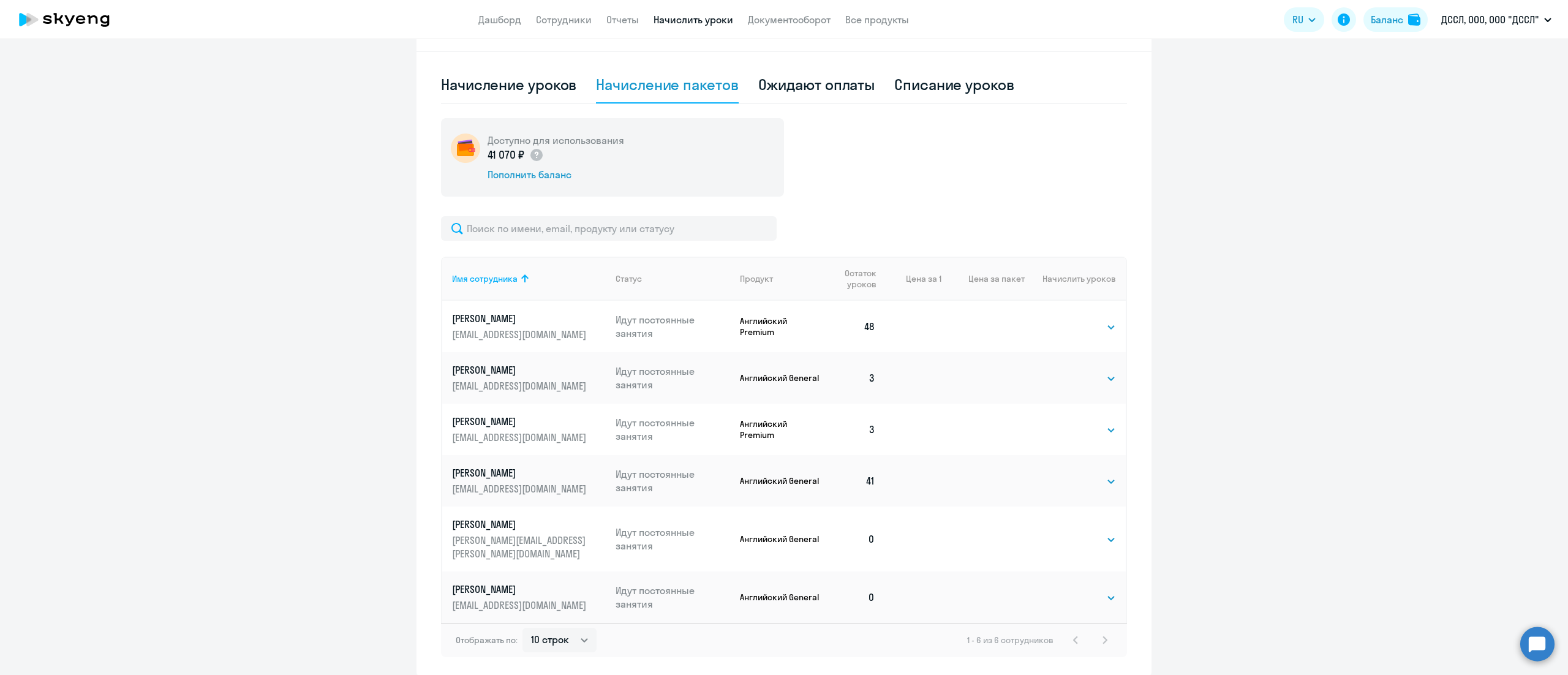
scroll to position [412, 0]
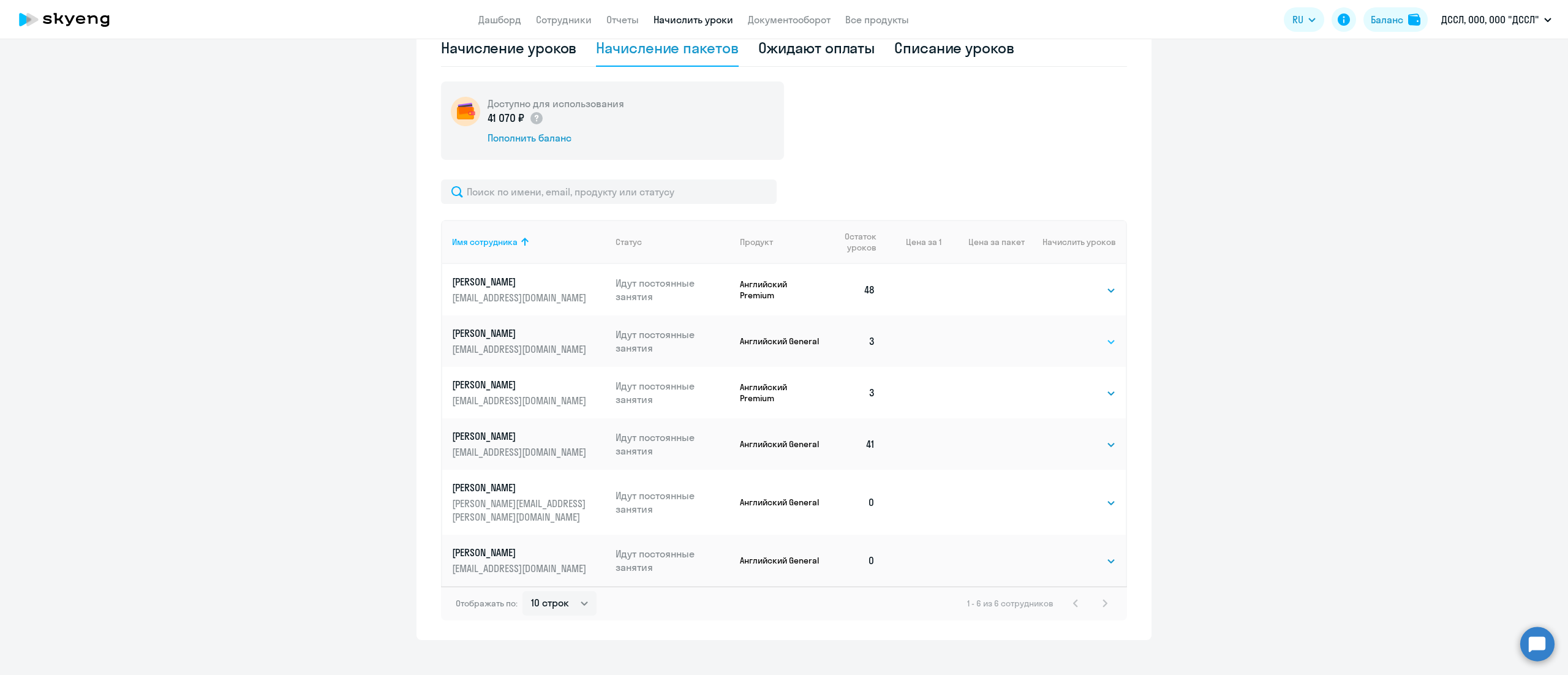
click at [1096, 337] on select "Выбрать 4 8 16 32 64 128" at bounding box center [1091, 341] width 50 height 15
click at [1214, 352] on ng-component "Рекомендуем создать шаблон автоначислений Уроки больше не придётся начислять вр…" at bounding box center [784, 142] width 1568 height 995
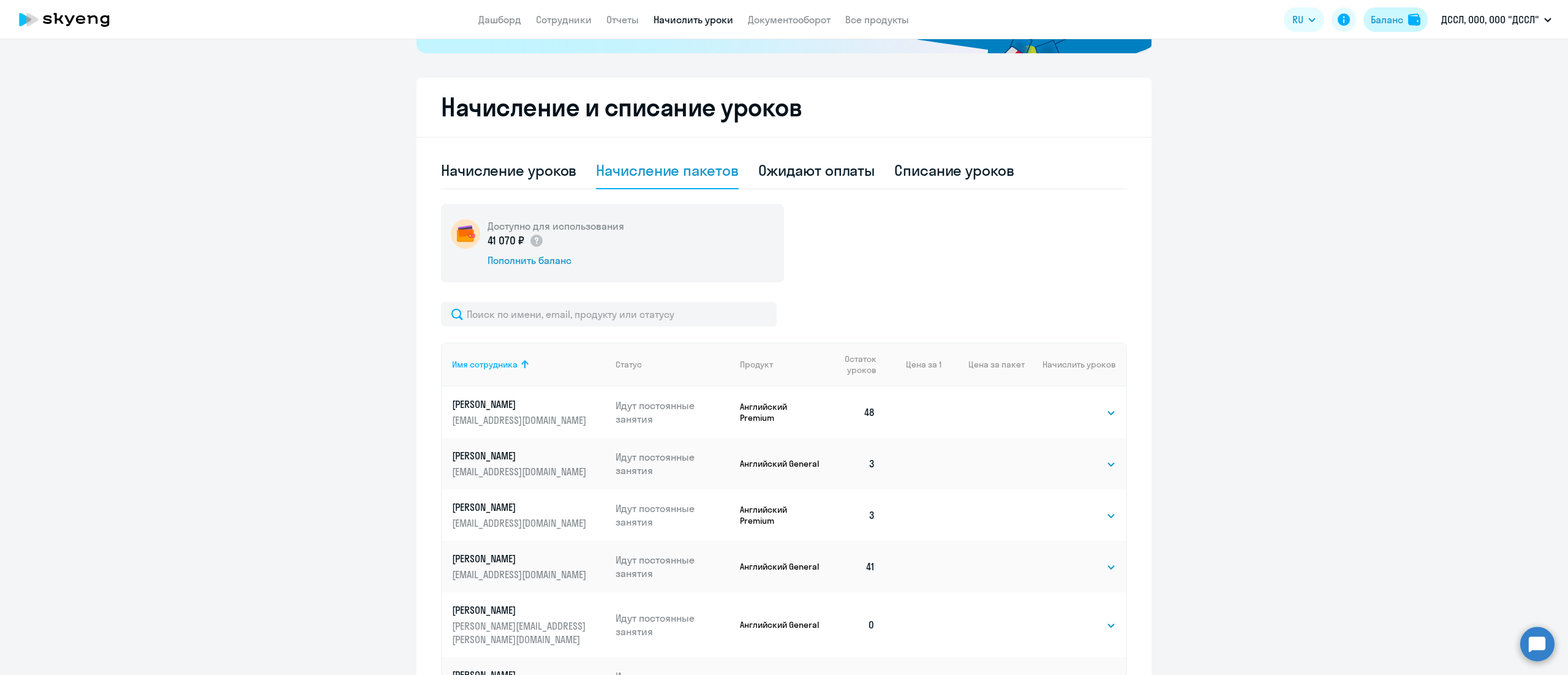
click at [1410, 31] on button "Баланс" at bounding box center [1396, 20] width 64 height 24
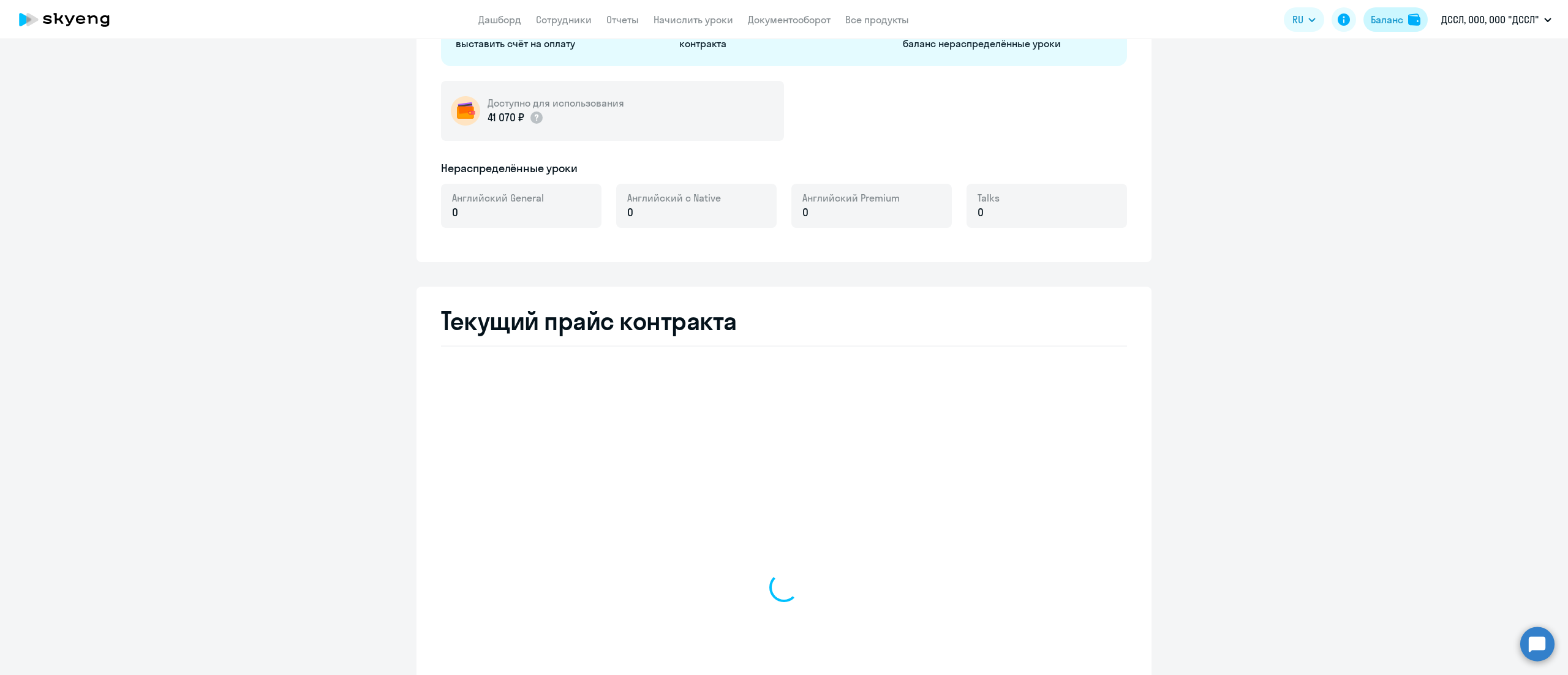
select select "english_adult_not_native_speaker"
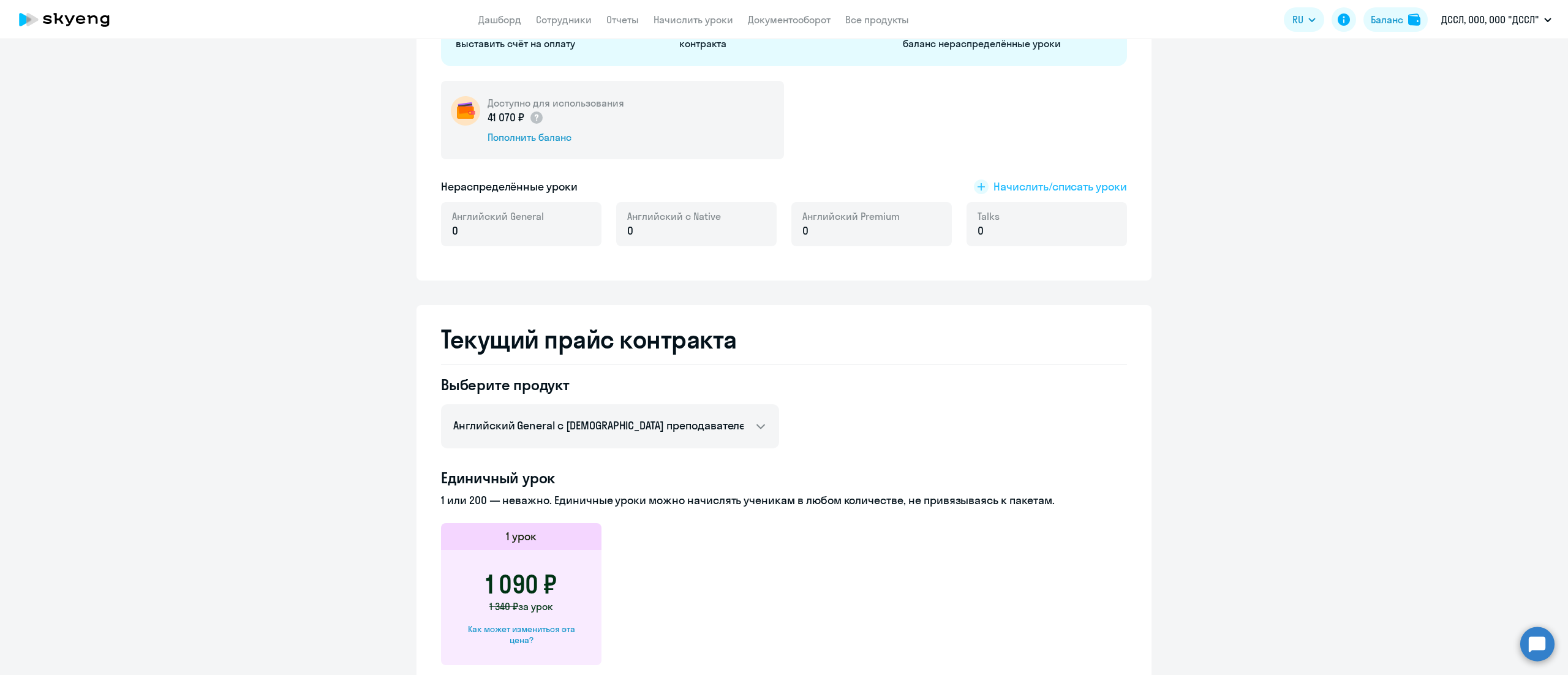
click at [1085, 186] on span "Начислить/списать уроки" at bounding box center [1060, 187] width 134 height 16
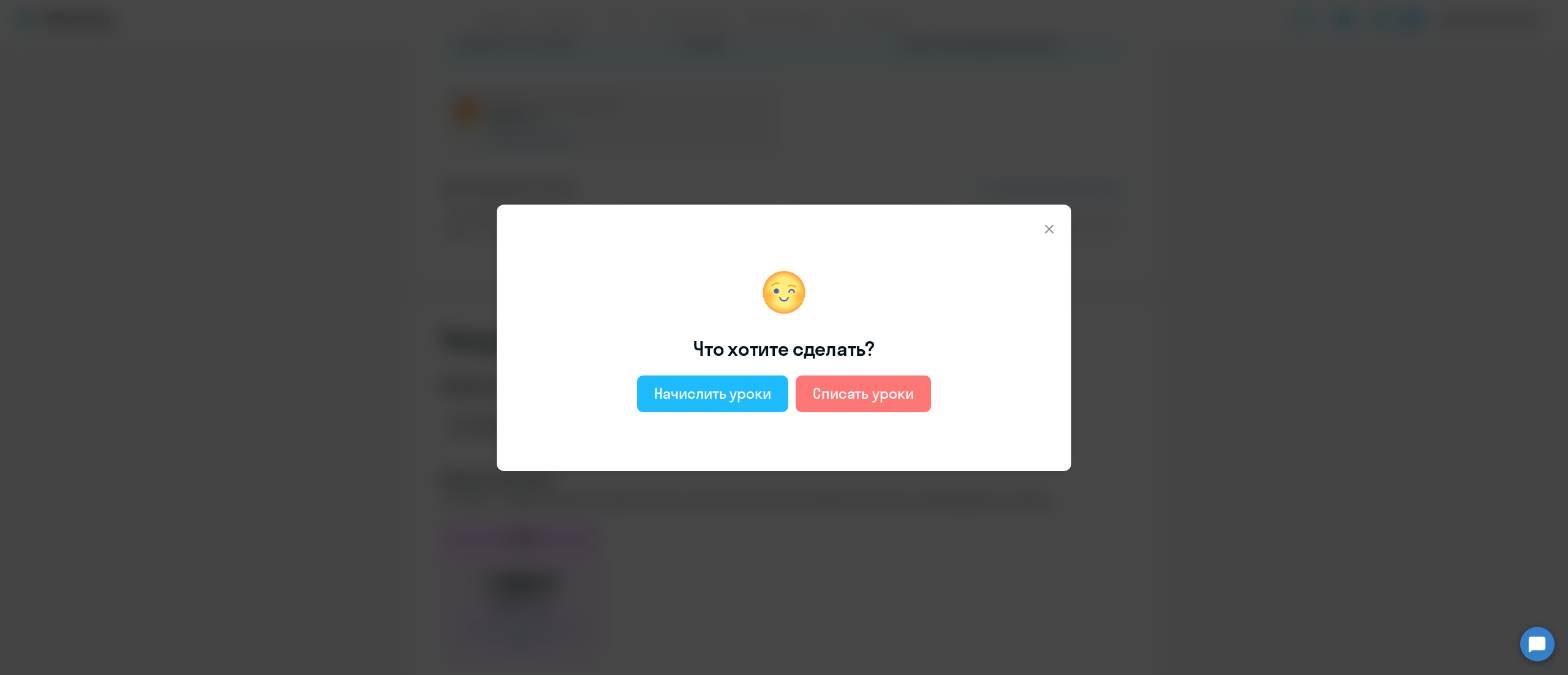
click at [727, 396] on div "Начислить уроки" at bounding box center [712, 393] width 117 height 20
select select "english_adult_not_native_speaker"
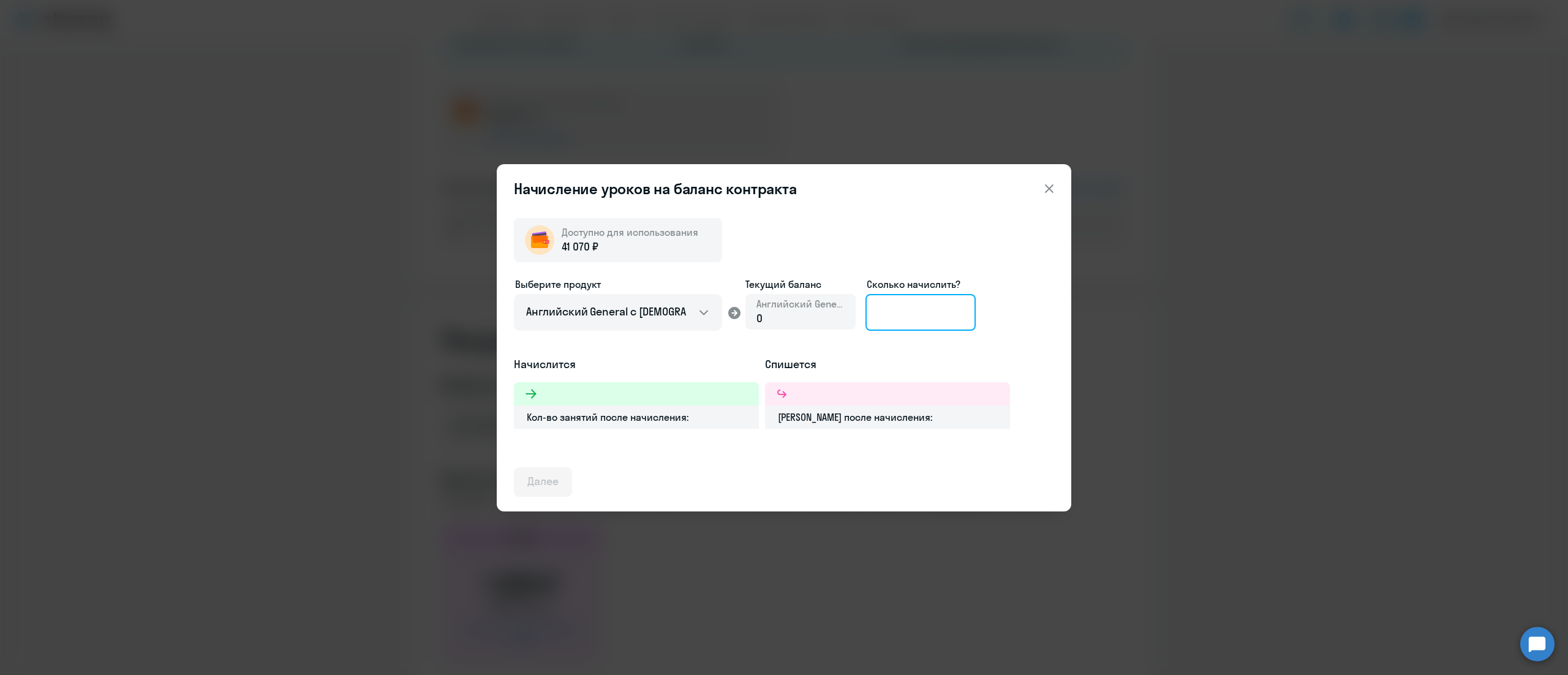
click at [922, 323] on input at bounding box center [921, 312] width 110 height 37
type input "24"
click at [550, 475] on div "Далее" at bounding box center [543, 481] width 31 height 16
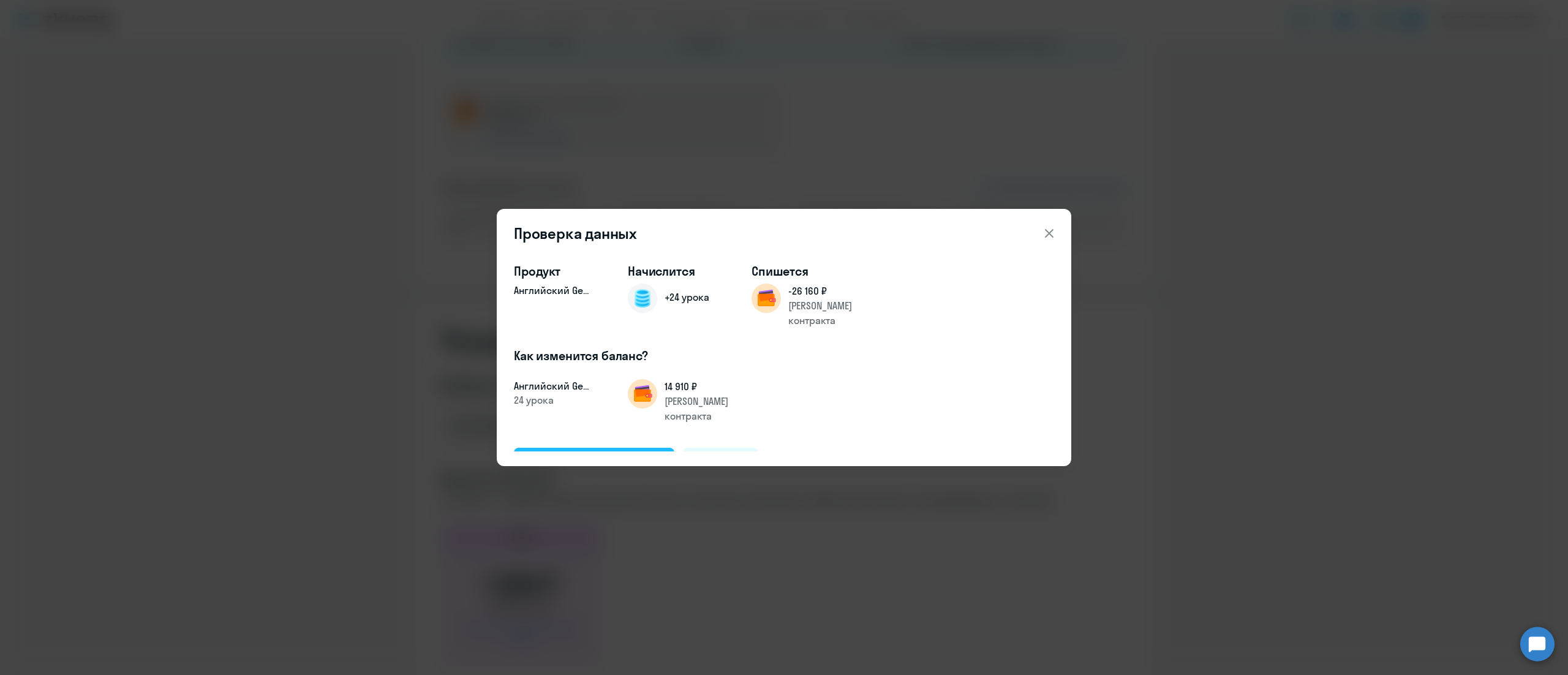
click at [590, 454] on div "Подтвердить и начислить" at bounding box center [594, 462] width 134 height 16
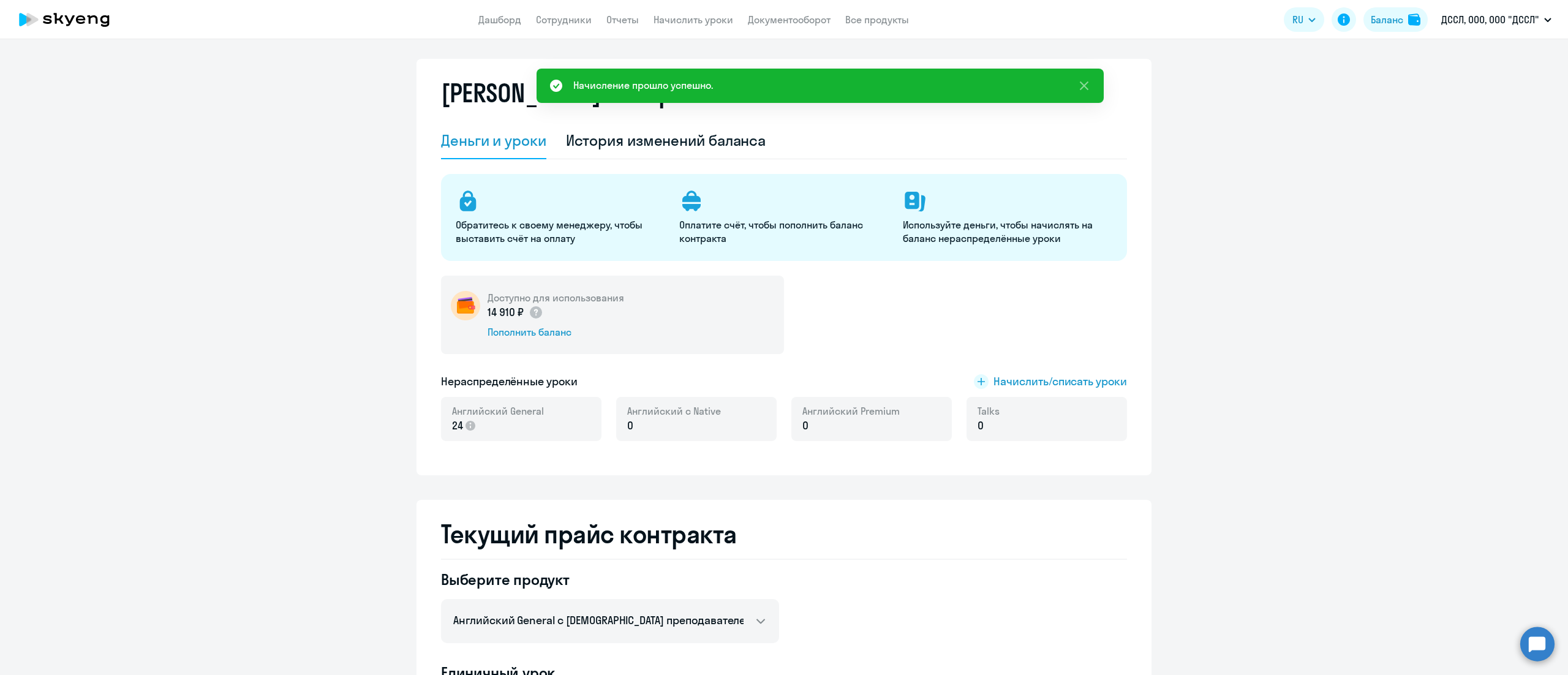
scroll to position [0, 0]
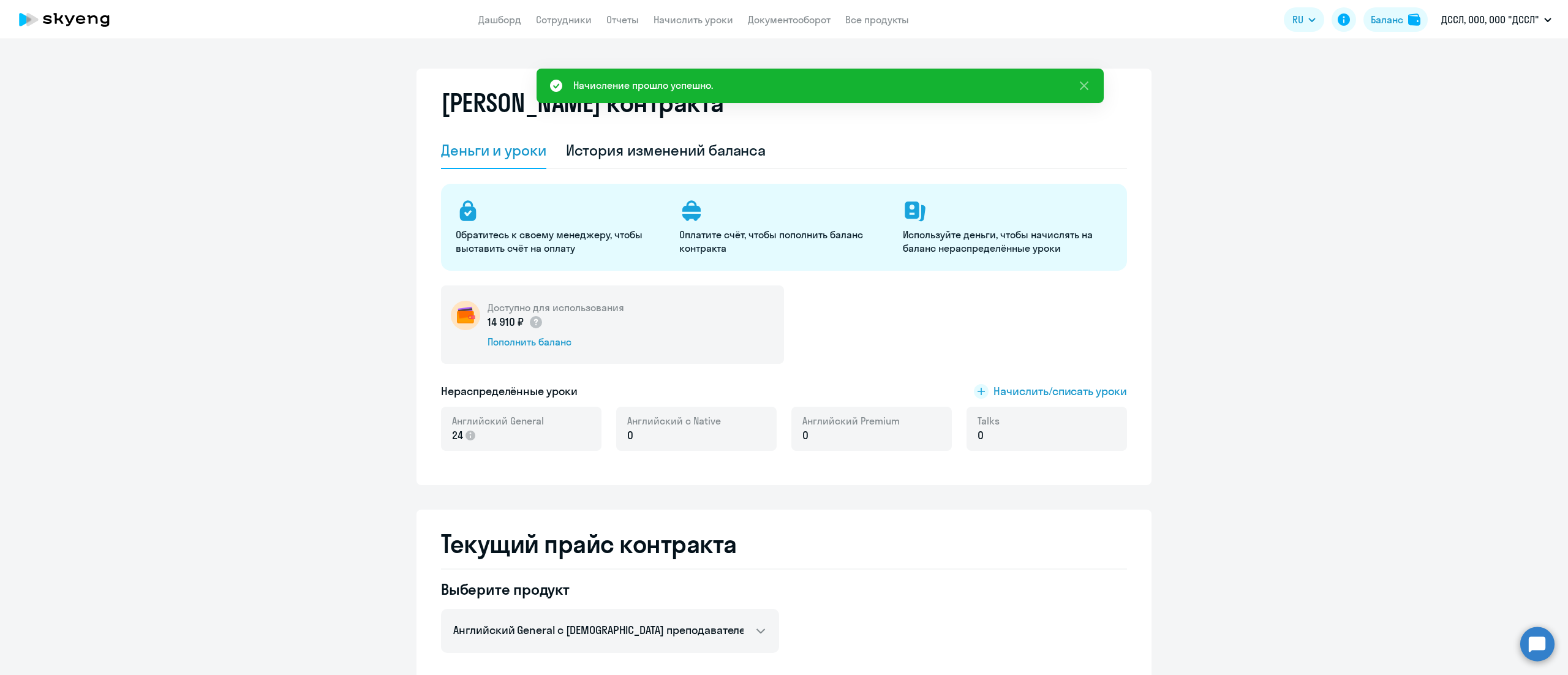
click at [691, 12] on app-menu-item-link "Начислить уроки" at bounding box center [694, 20] width 80 height 15
click at [690, 24] on link "Начислить уроки" at bounding box center [694, 20] width 80 height 12
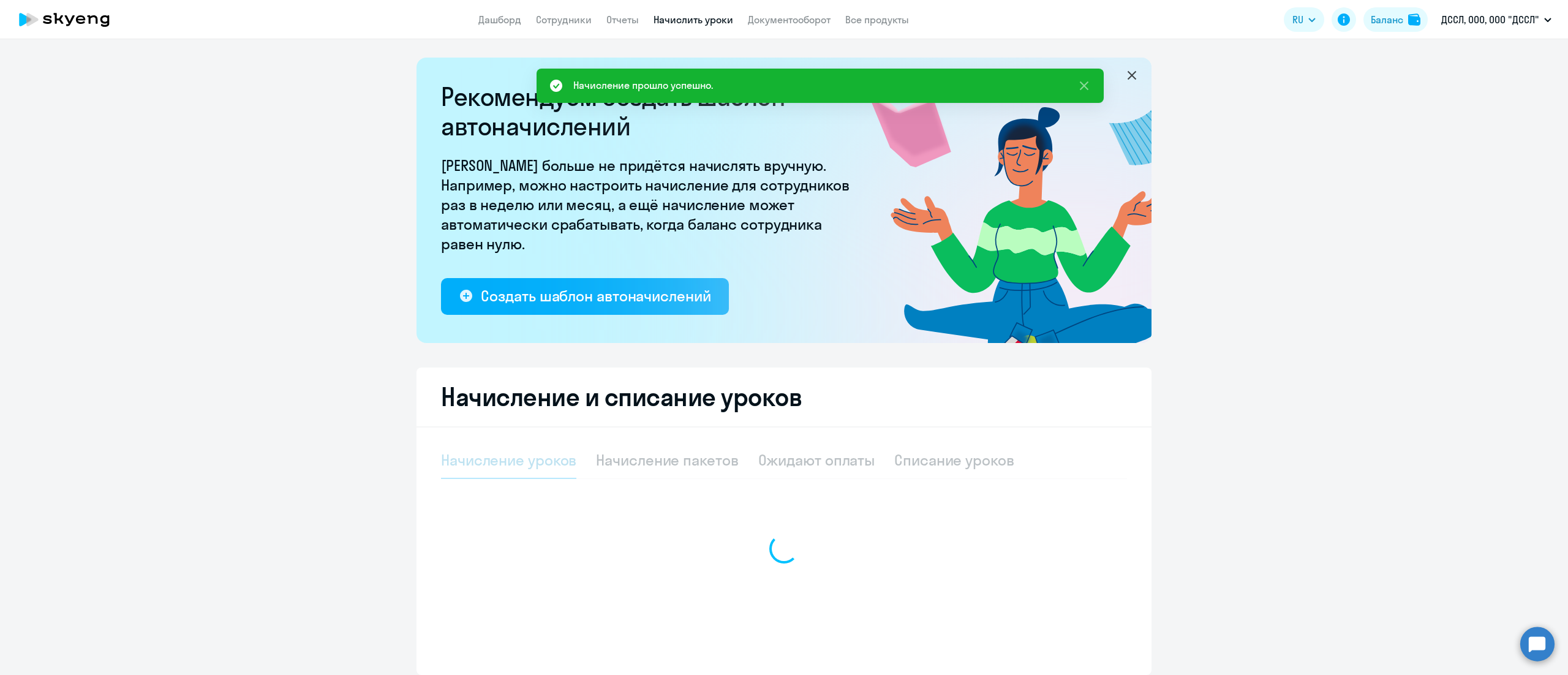
select select "10"
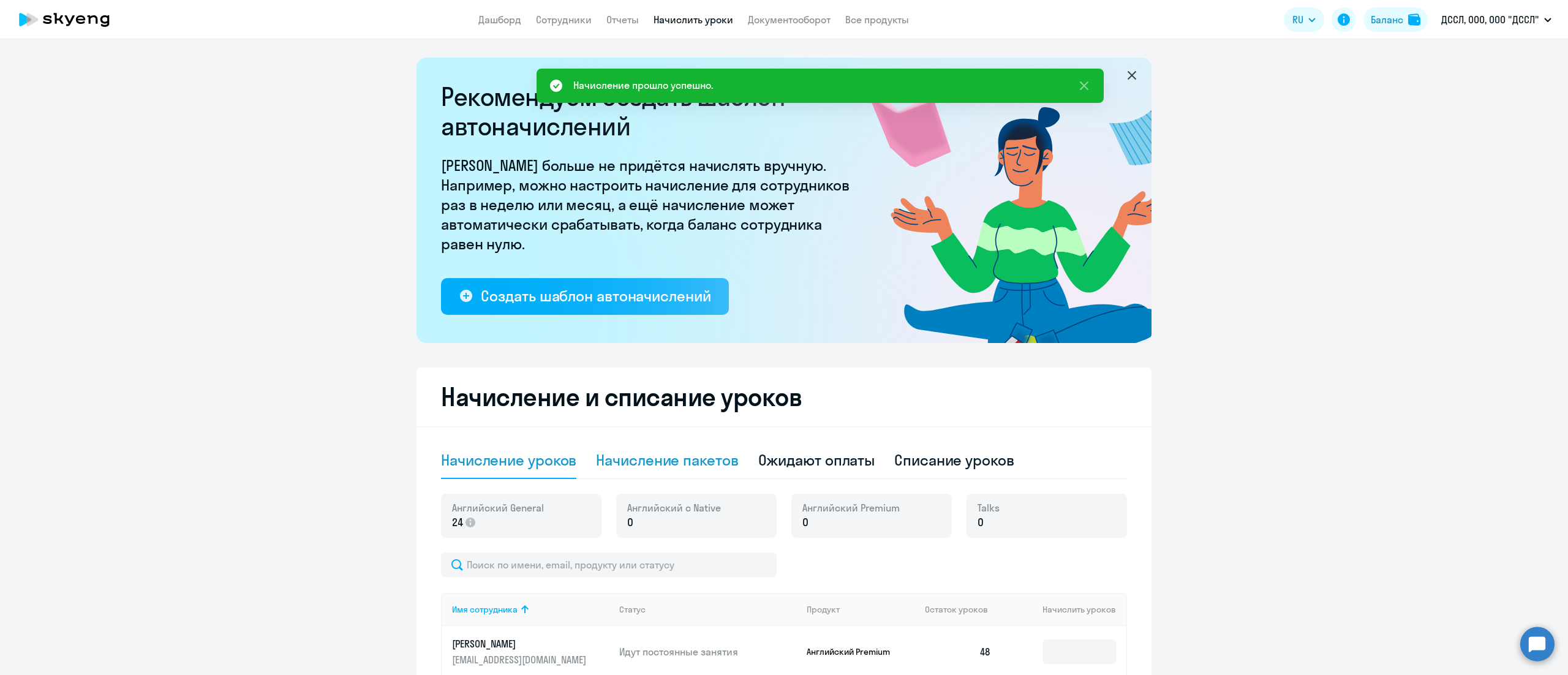
click at [702, 450] on div "Начисление пакетов" at bounding box center [667, 460] width 142 height 20
select select "10"
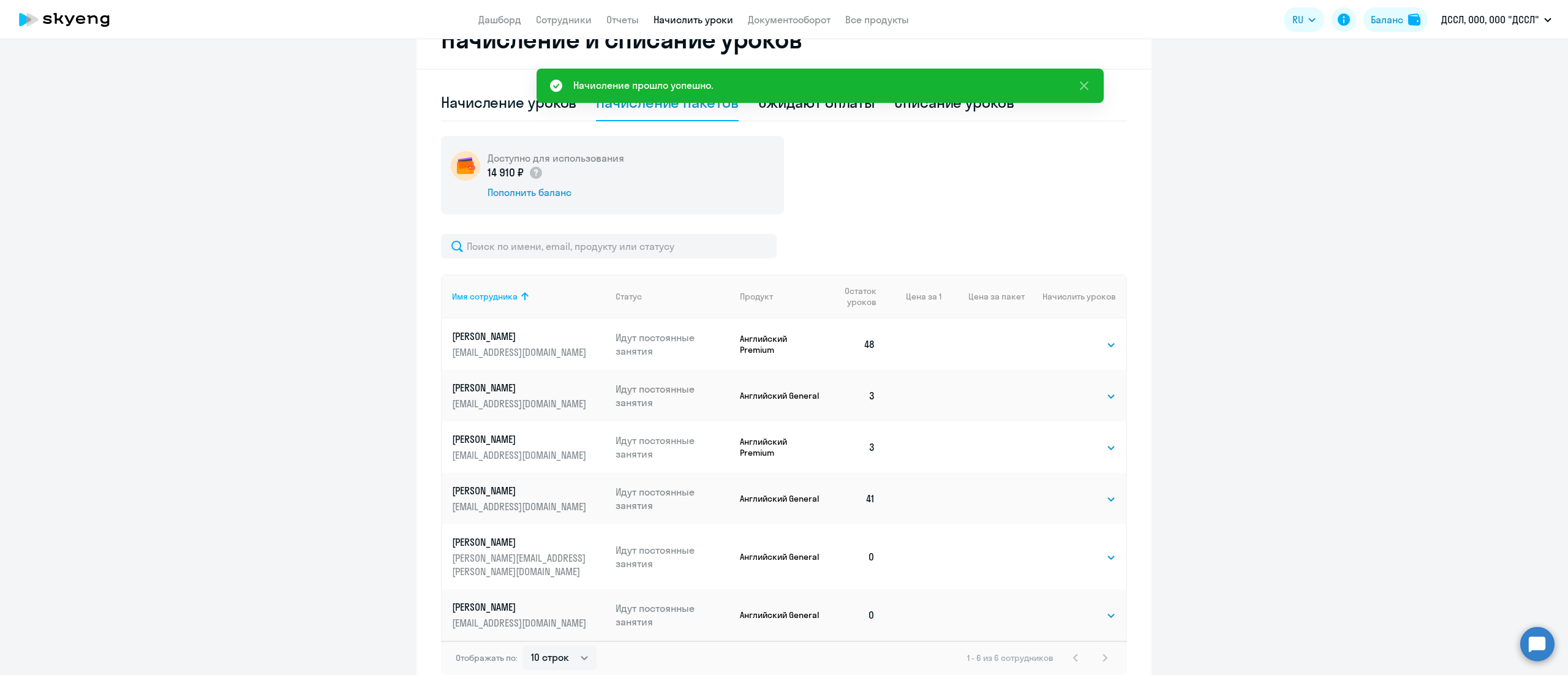
scroll to position [368, 0]
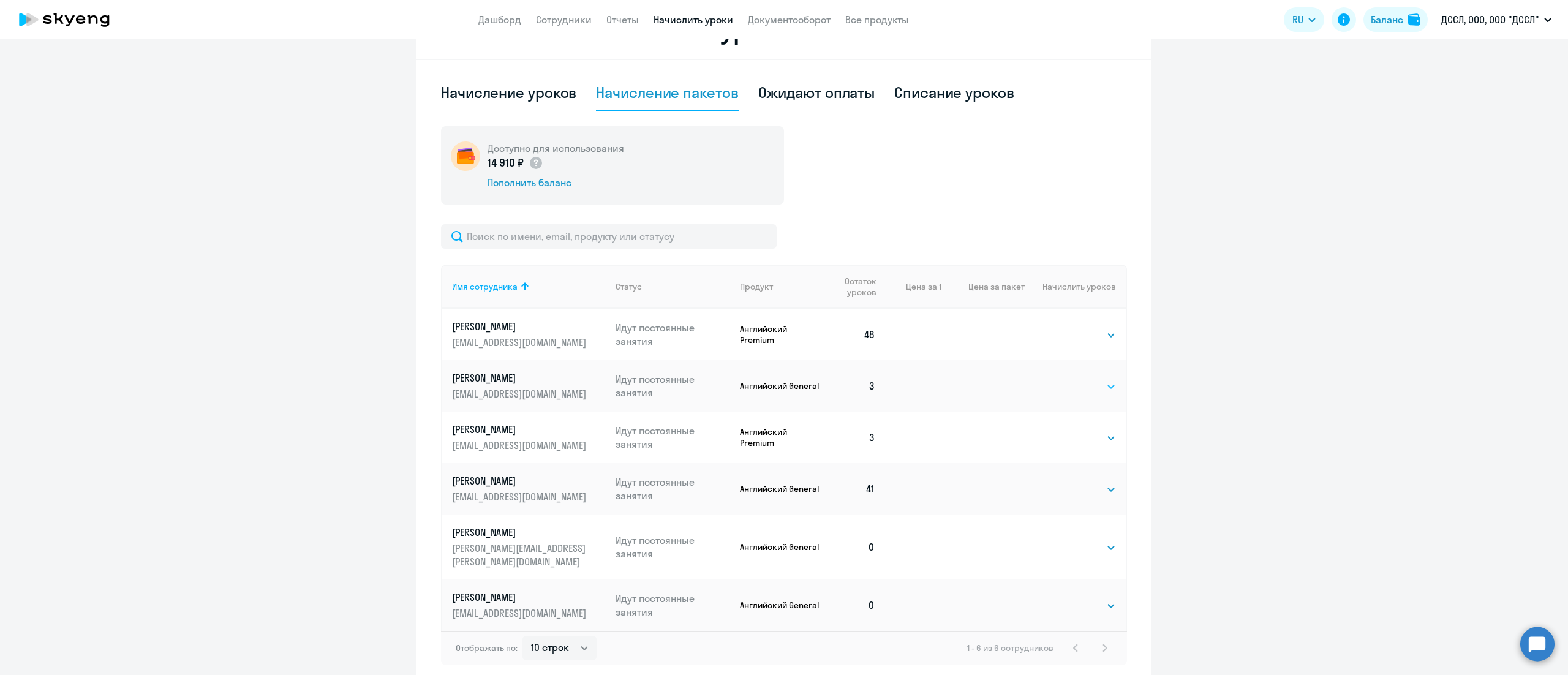
click at [1066, 388] on select "Выбрать 4 8 16 32 64 128" at bounding box center [1091, 386] width 50 height 15
select select "32"
click at [1066, 379] on select "Выбрать 4 8 16 32 64 128" at bounding box center [1091, 386] width 50 height 15
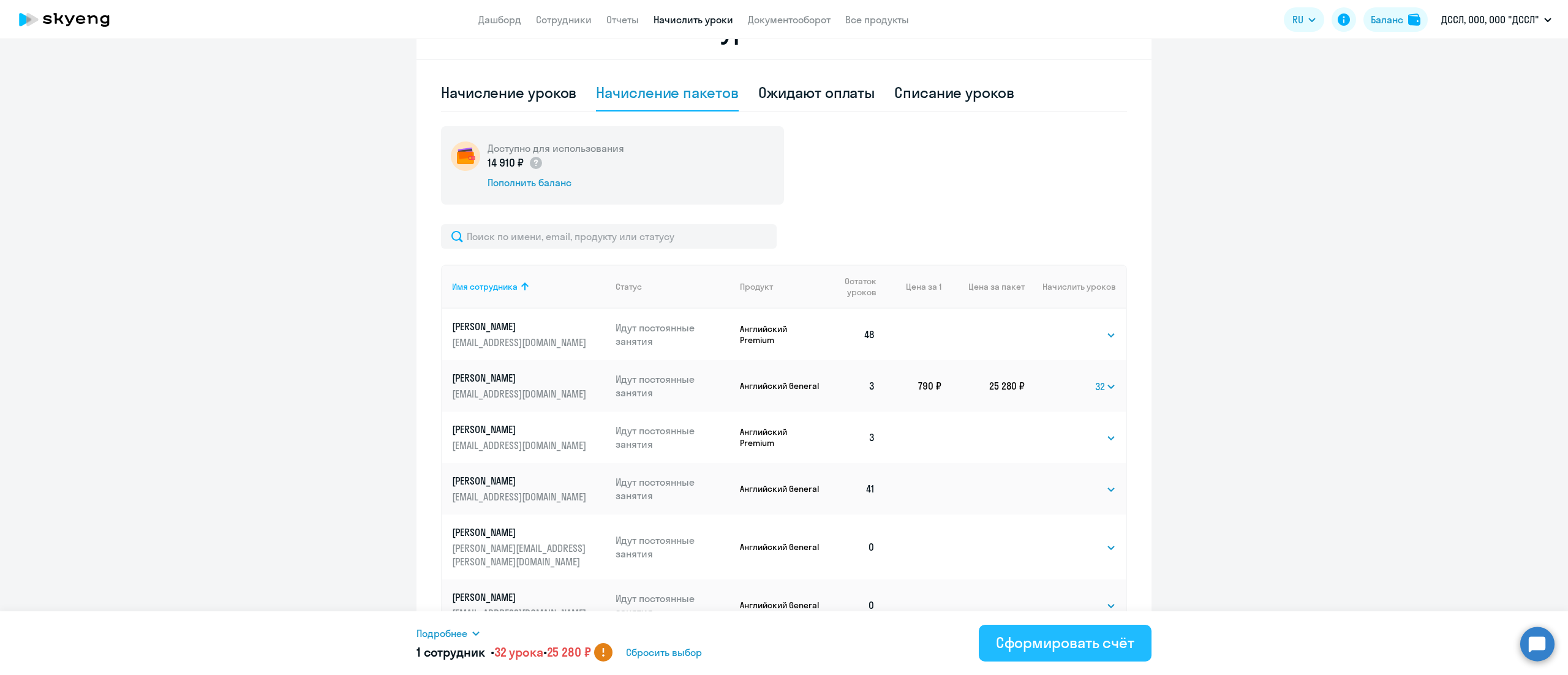
click at [1060, 637] on div "Сформировать счёт" at bounding box center [1065, 642] width 138 height 20
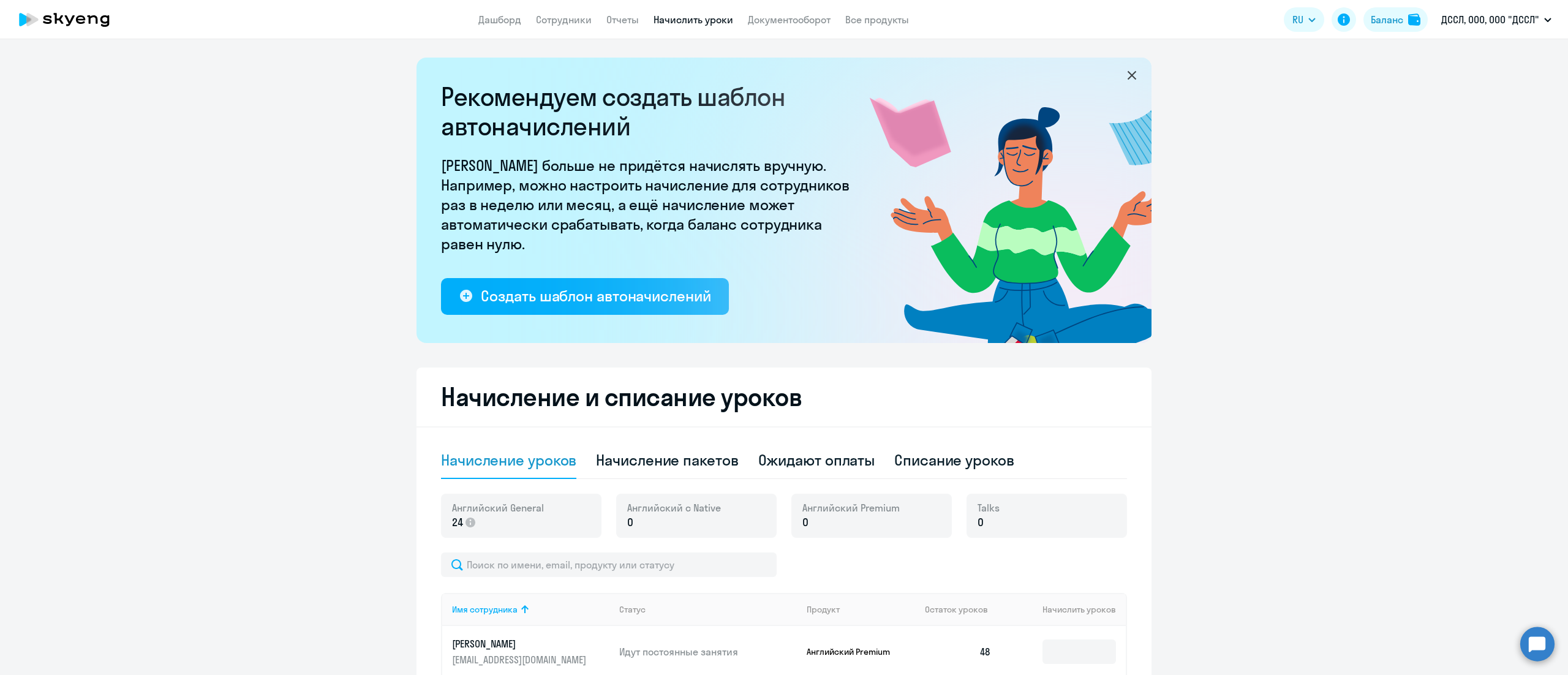
select select "10"
click at [819, 20] on link "Документооборот" at bounding box center [789, 20] width 83 height 12
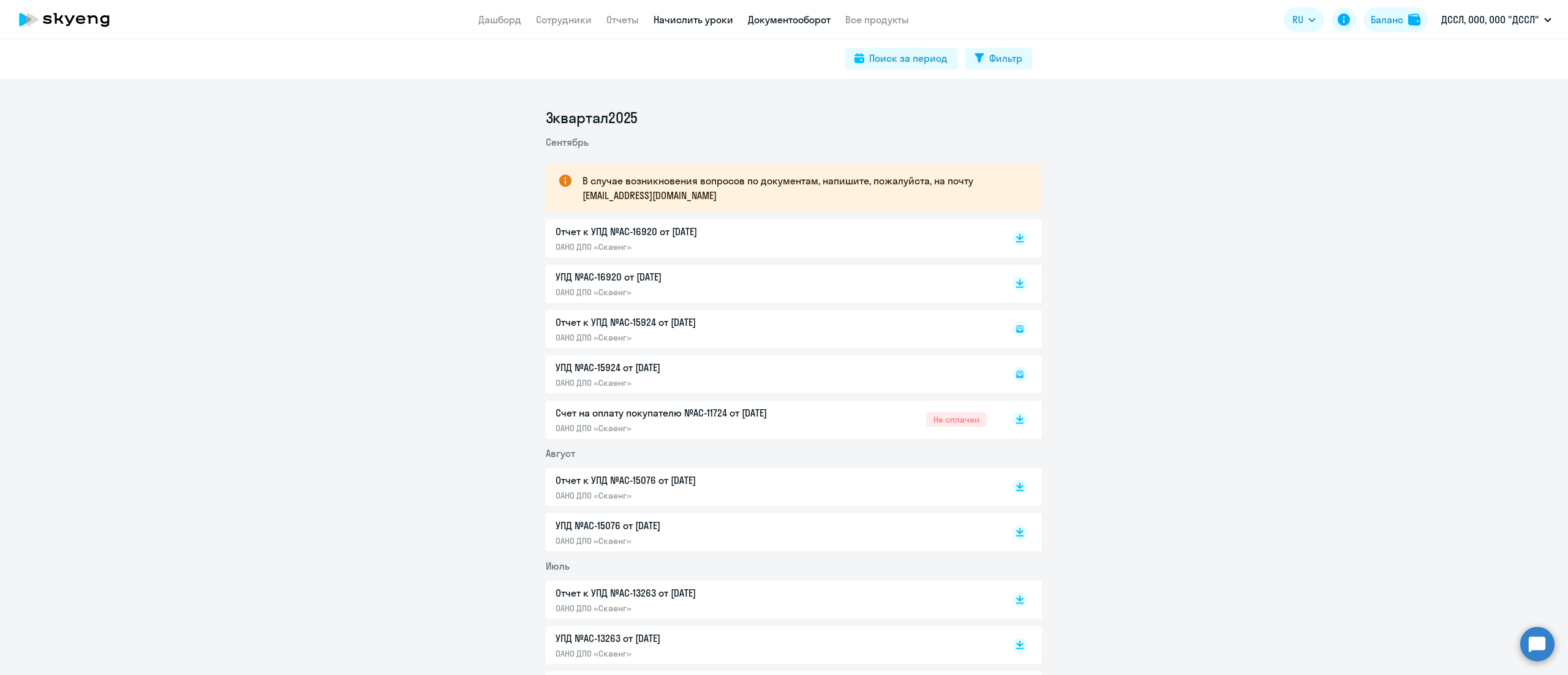
click at [702, 20] on link "Начислить уроки" at bounding box center [694, 20] width 80 height 12
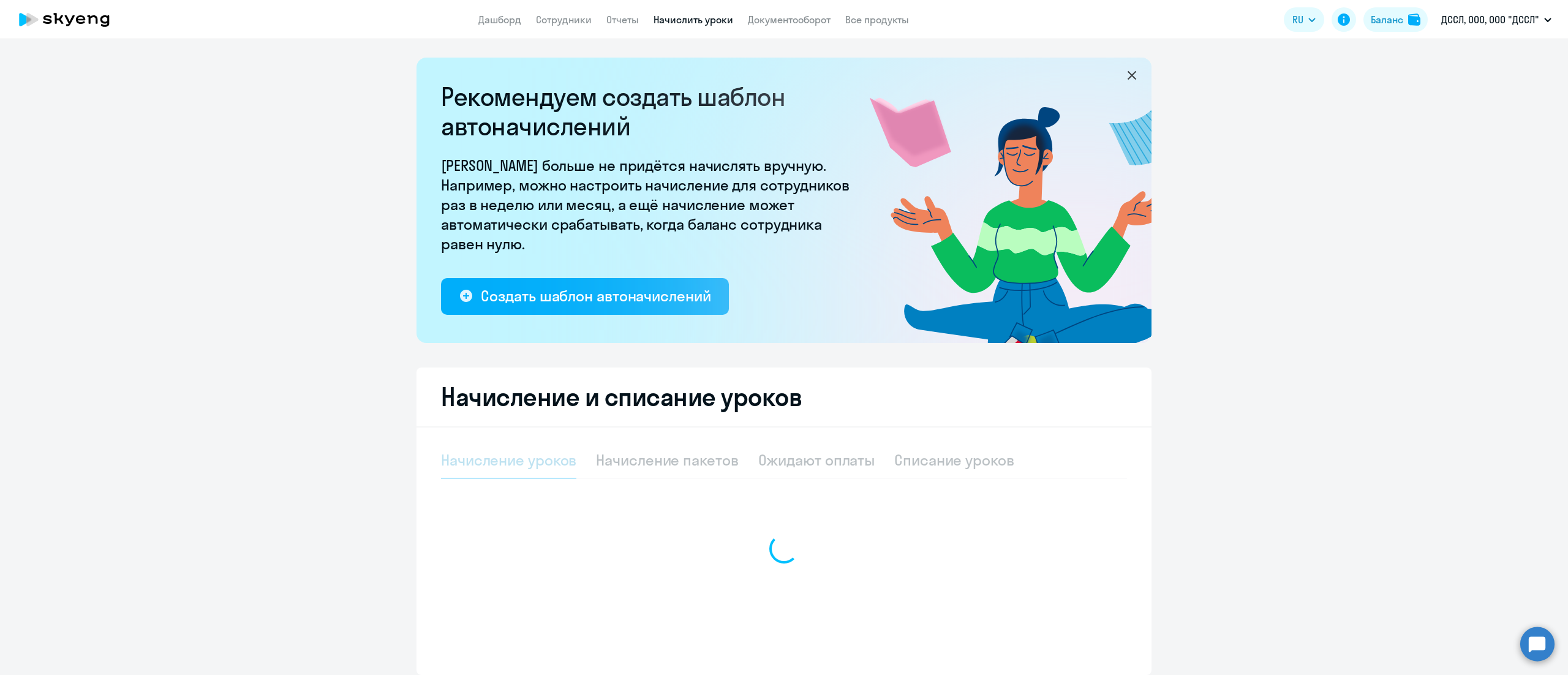
select select "10"
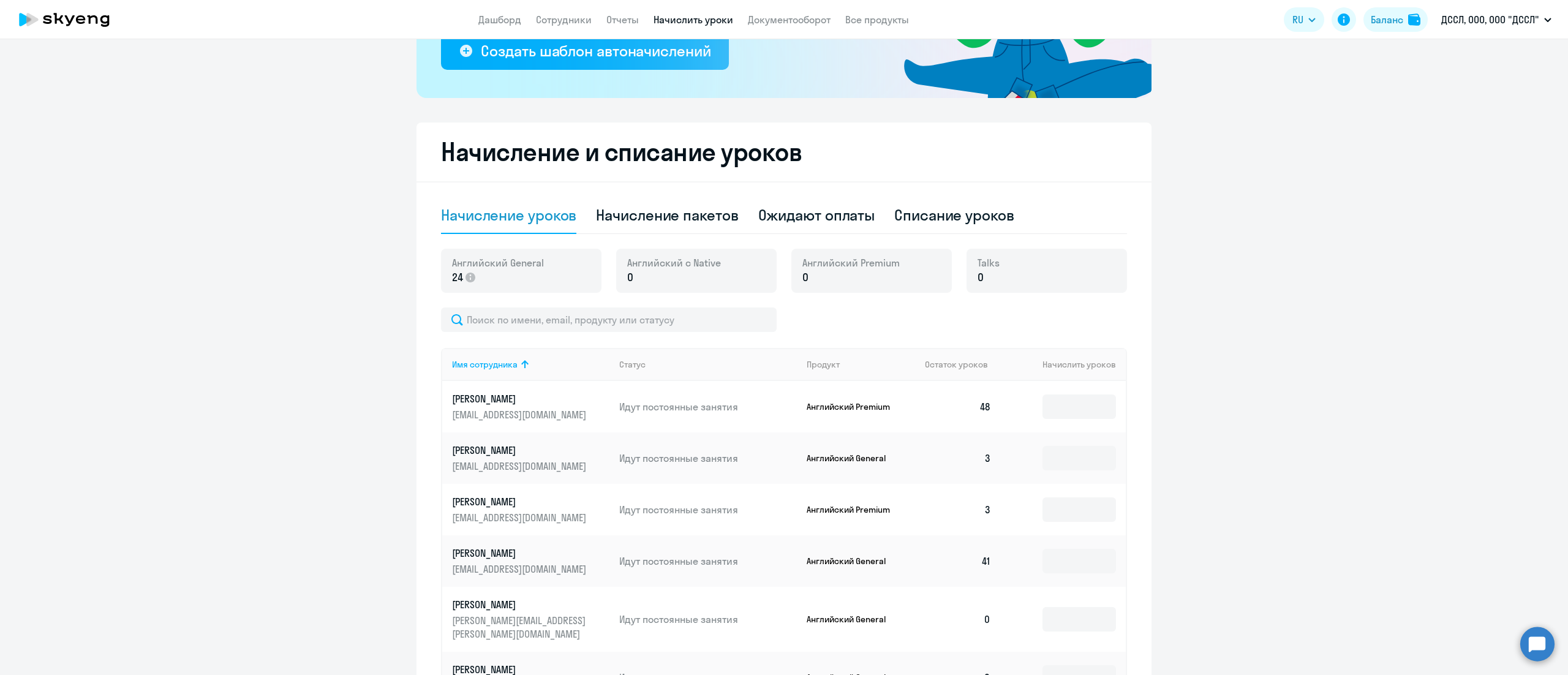
scroll to position [362, 0]
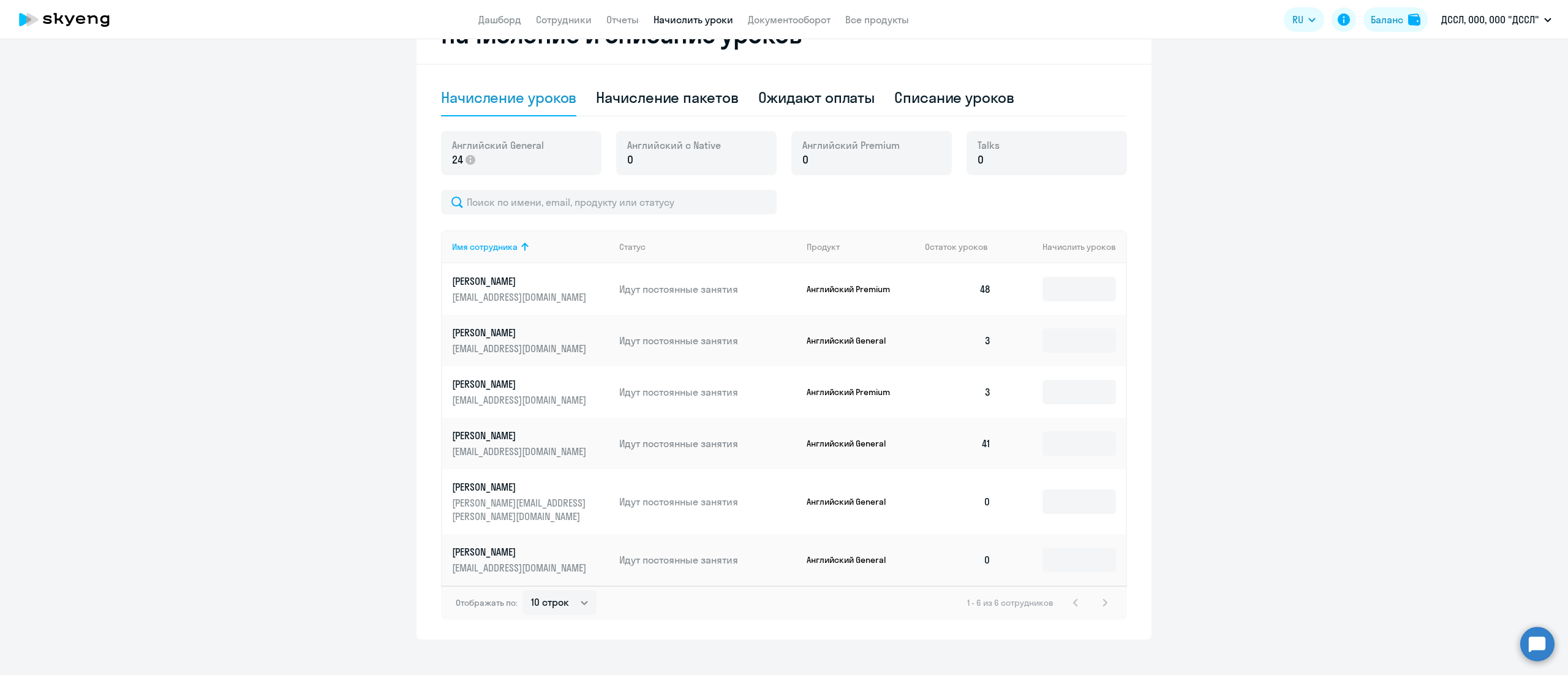
click at [692, 118] on div "Начисление уроков Начисление пакетов Ожидают оплаты Списание уроков Английский …" at bounding box center [784, 349] width 686 height 540
click at [688, 106] on div "Начисление пакетов" at bounding box center [667, 98] width 142 height 20
select select "10"
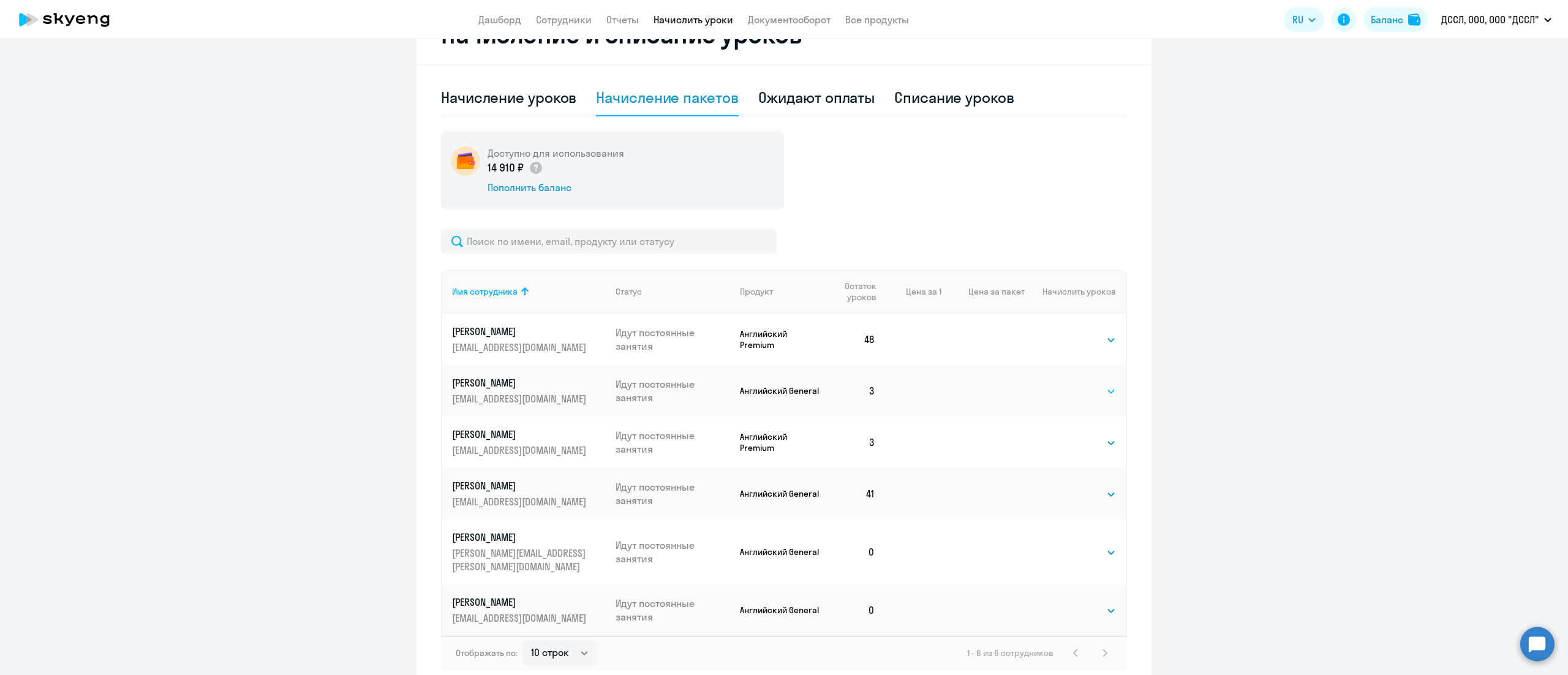
click at [1069, 385] on select "Выбрать 4 8 16 32 64 128" at bounding box center [1091, 391] width 50 height 15
select select "32"
click at [1066, 384] on select "Выбрать 4 8 16 32 64 128" at bounding box center [1091, 391] width 50 height 15
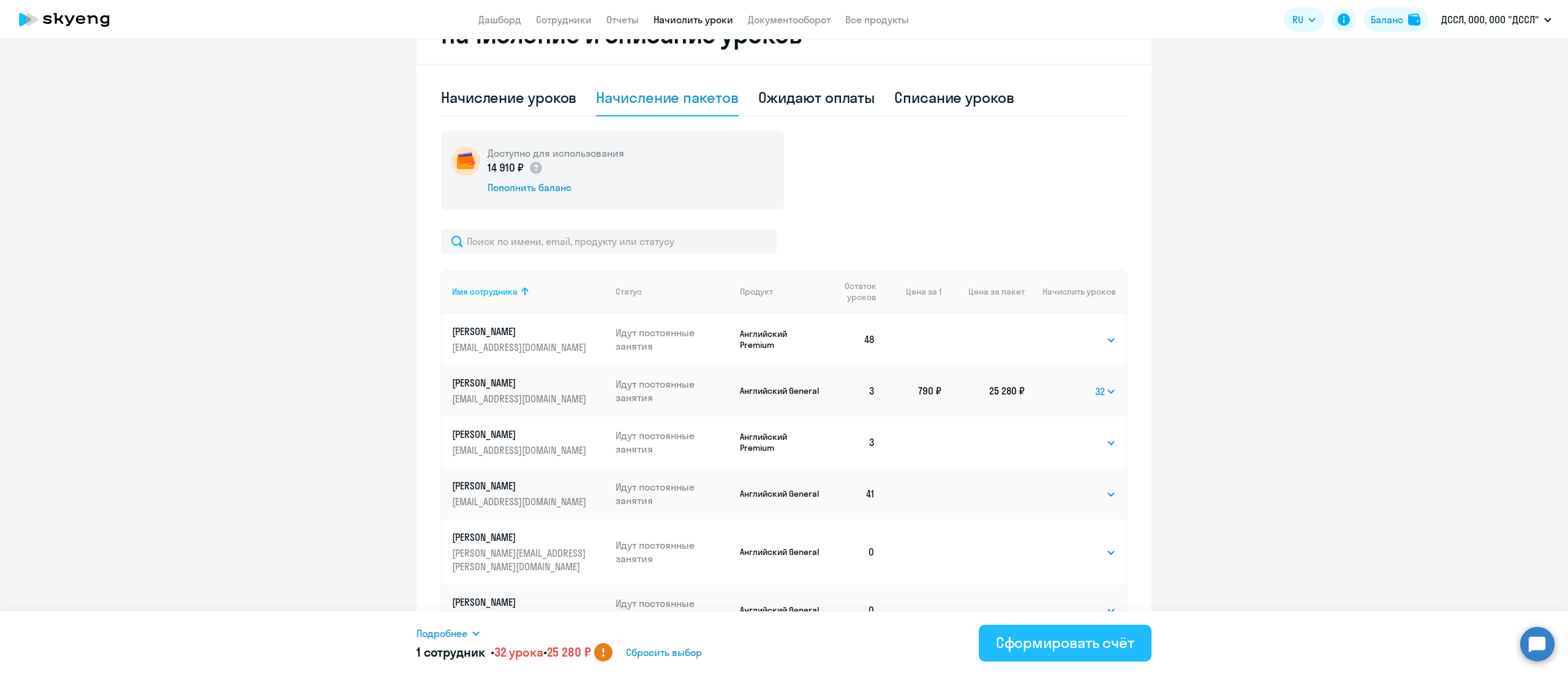
click at [1059, 644] on div "Сформировать счёт" at bounding box center [1065, 642] width 138 height 20
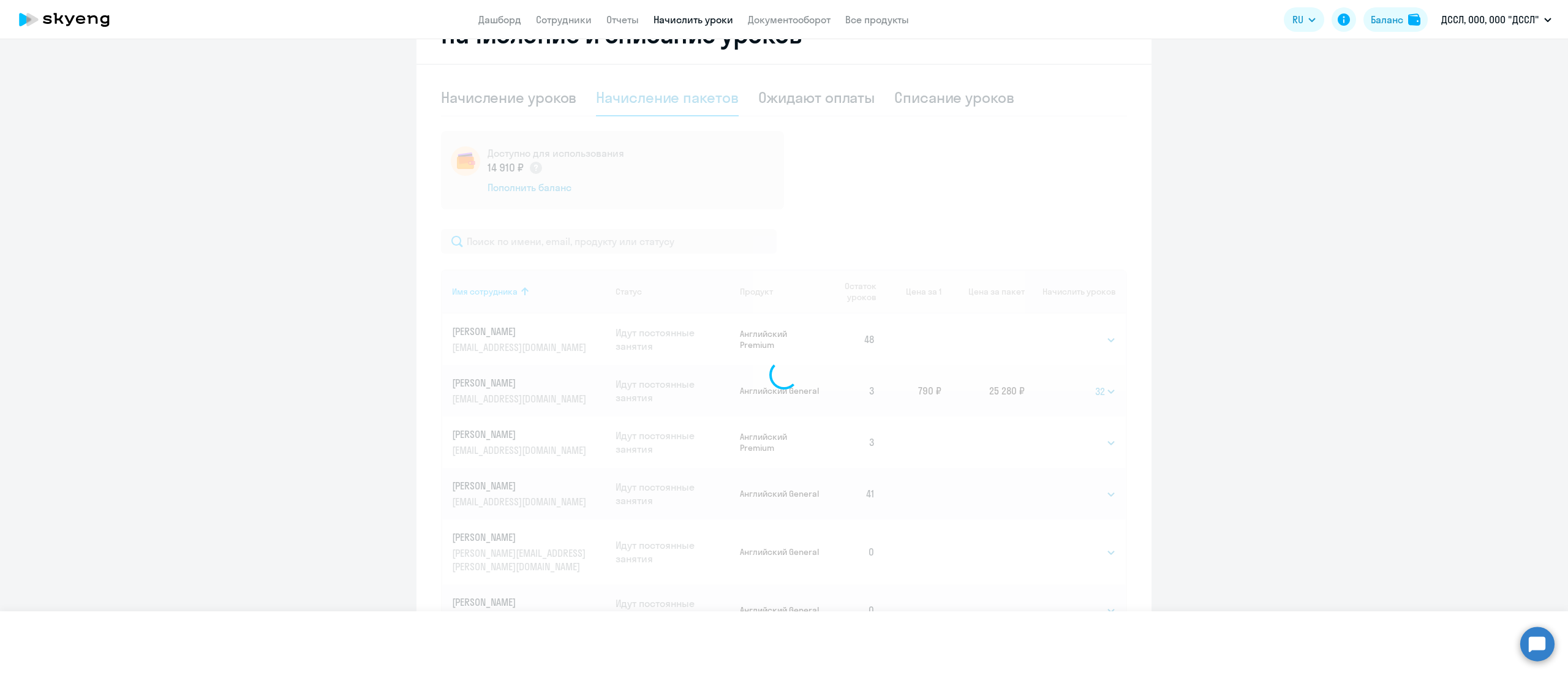
select select
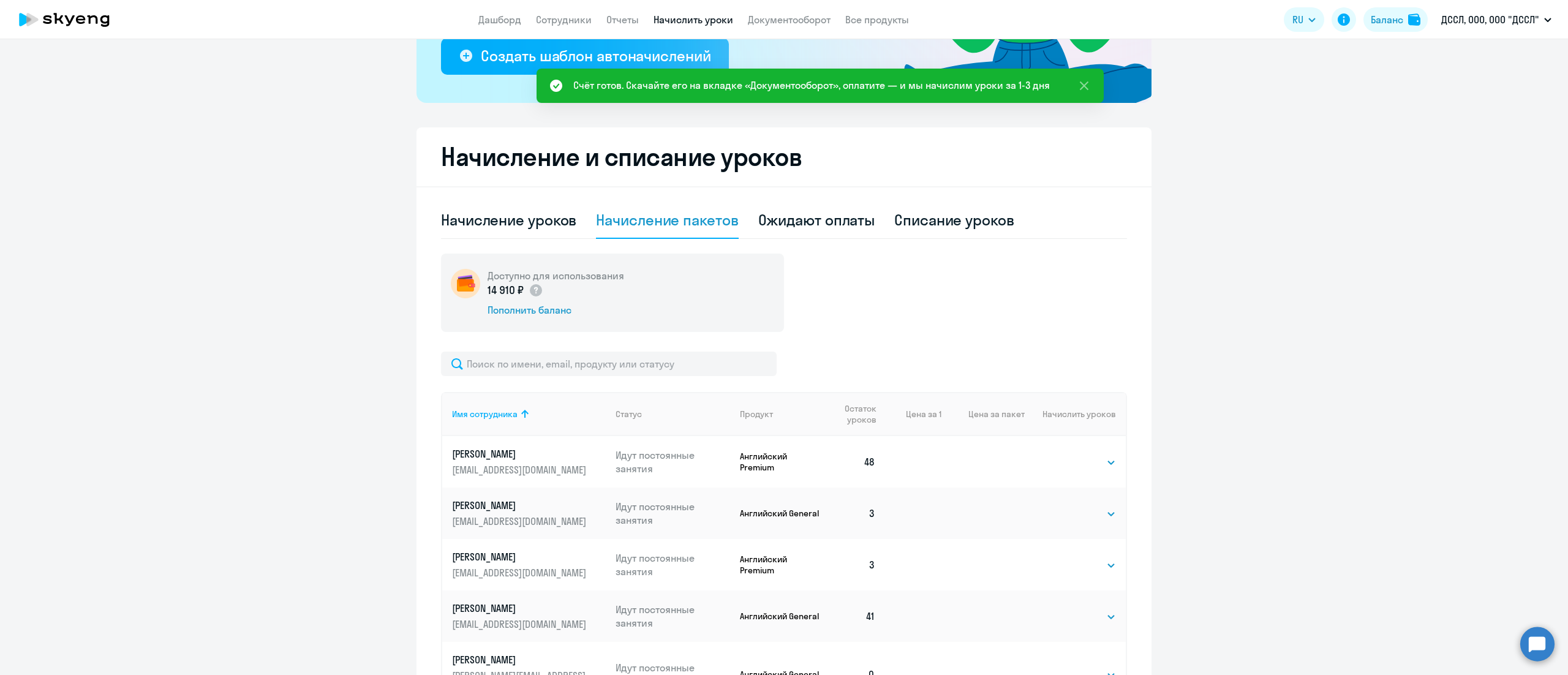
scroll to position [118, 0]
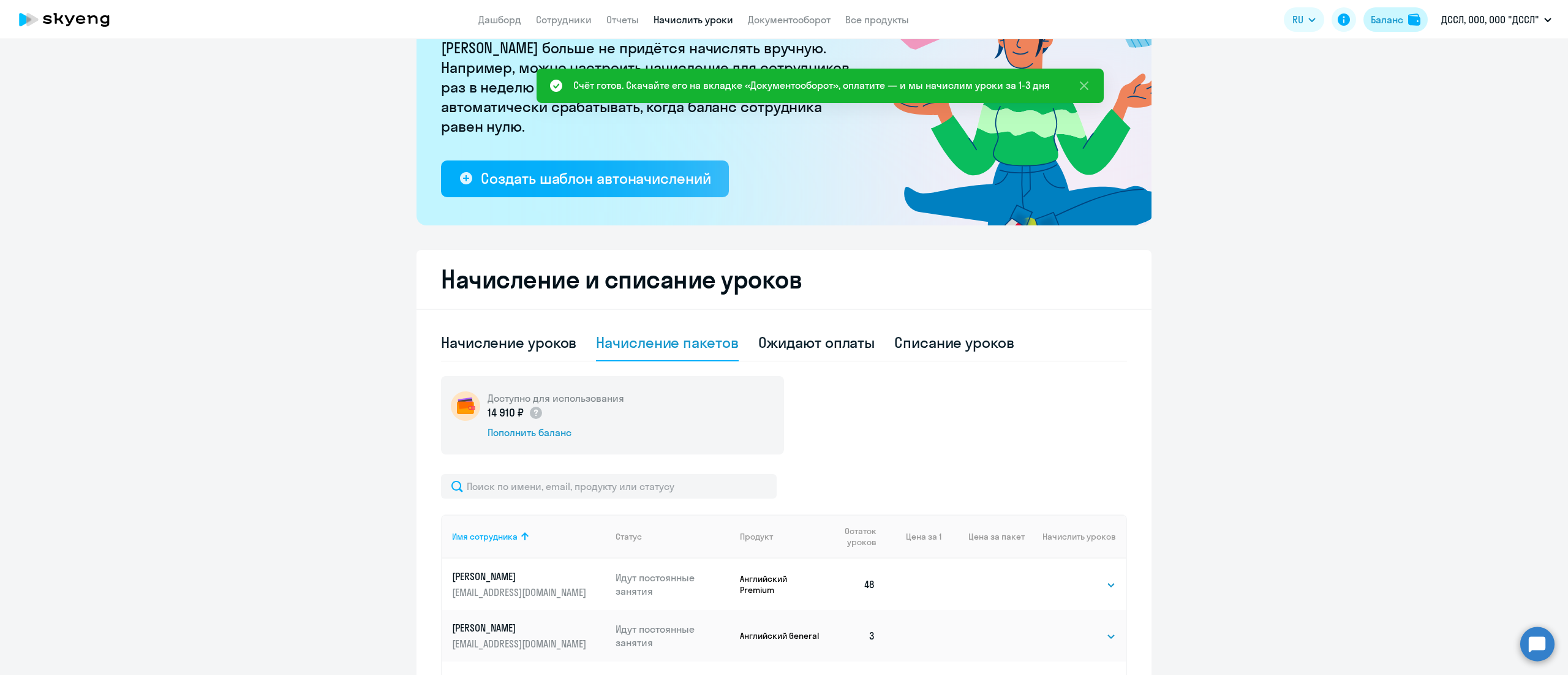
click at [1391, 27] on button "Баланс" at bounding box center [1396, 20] width 64 height 24
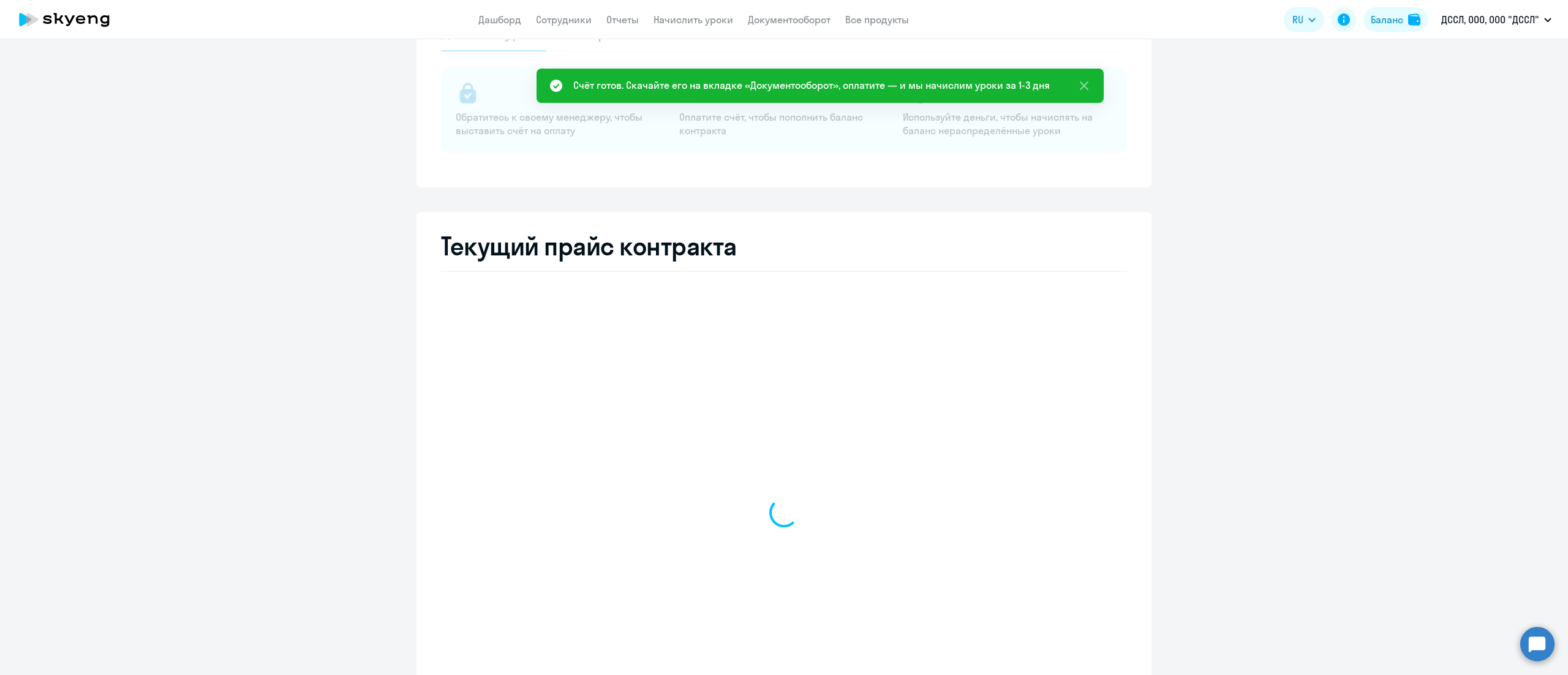
select select "english_adult_not_native_speaker"
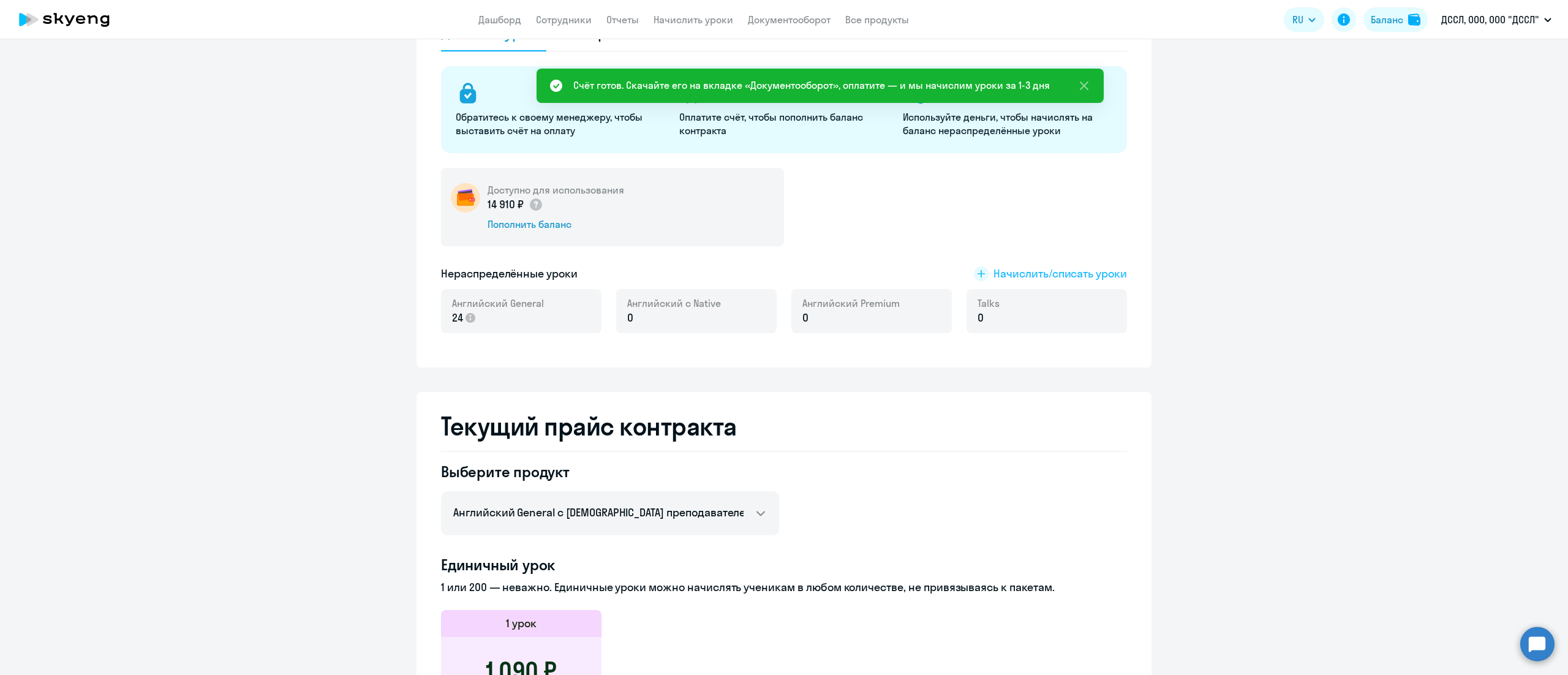
click at [1013, 272] on span "Начислить/списать уроки" at bounding box center [1060, 274] width 134 height 16
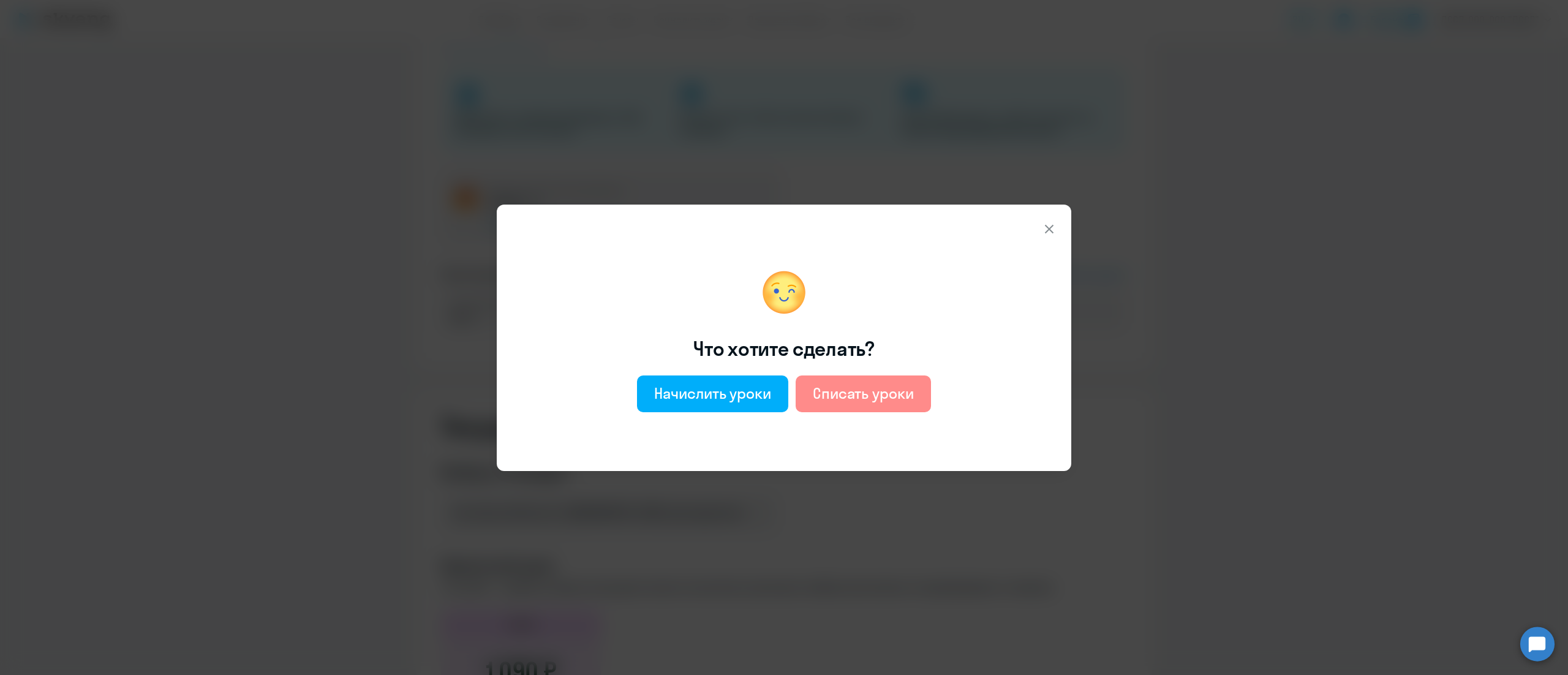
click at [906, 405] on button "Списать уроки" at bounding box center [863, 394] width 135 height 37
select select "english_adult_not_native_speaker"
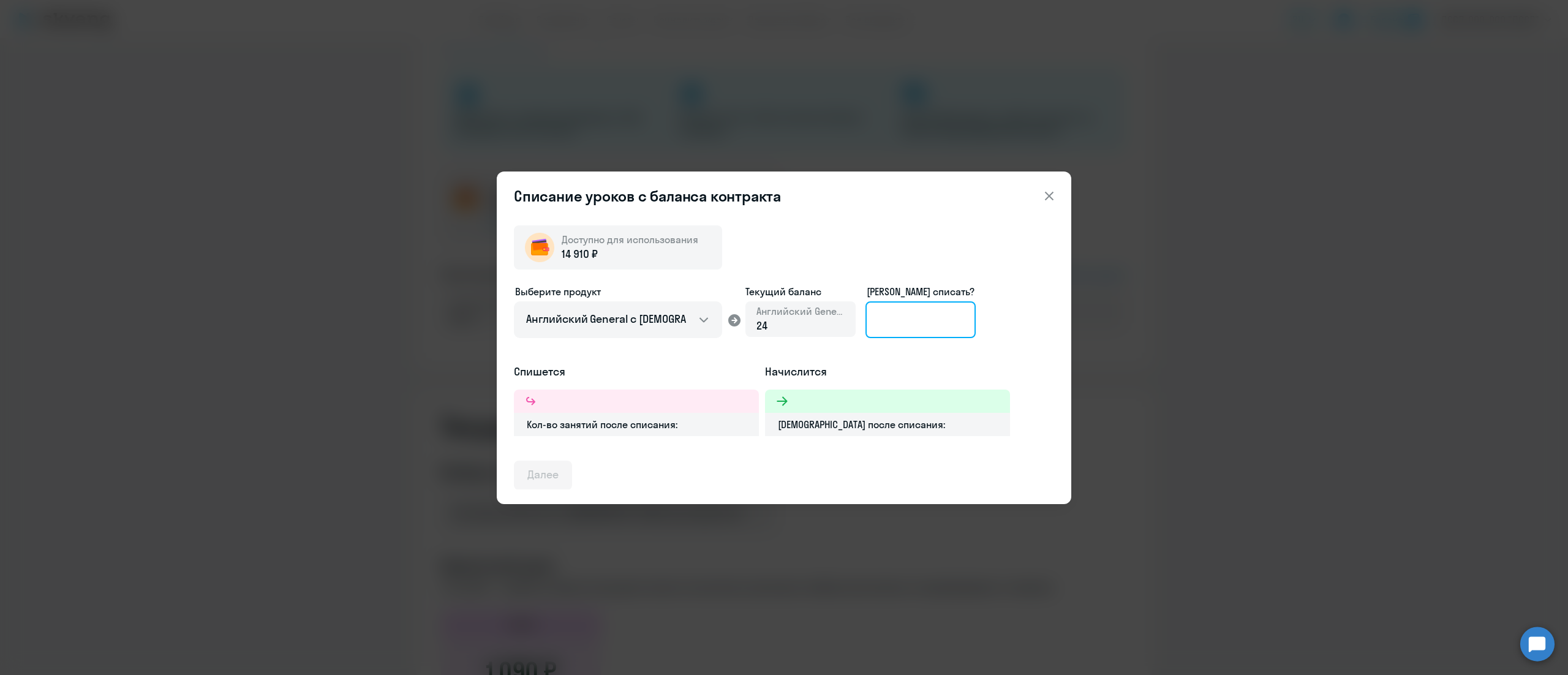
click at [912, 321] on input at bounding box center [921, 320] width 110 height 37
type input "24"
click at [540, 476] on div "Далее" at bounding box center [543, 474] width 31 height 16
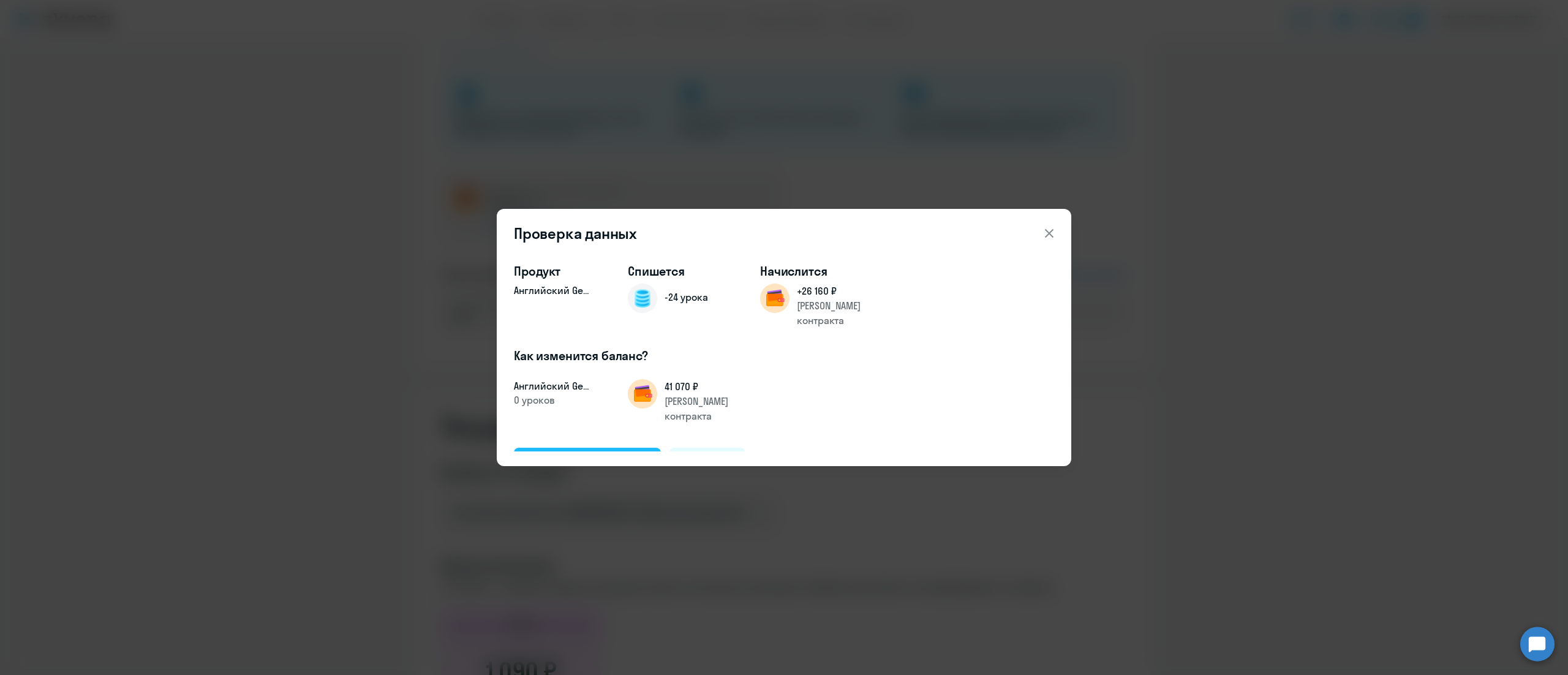
click at [602, 454] on div "Подтвердить и списать" at bounding box center [587, 462] width 120 height 16
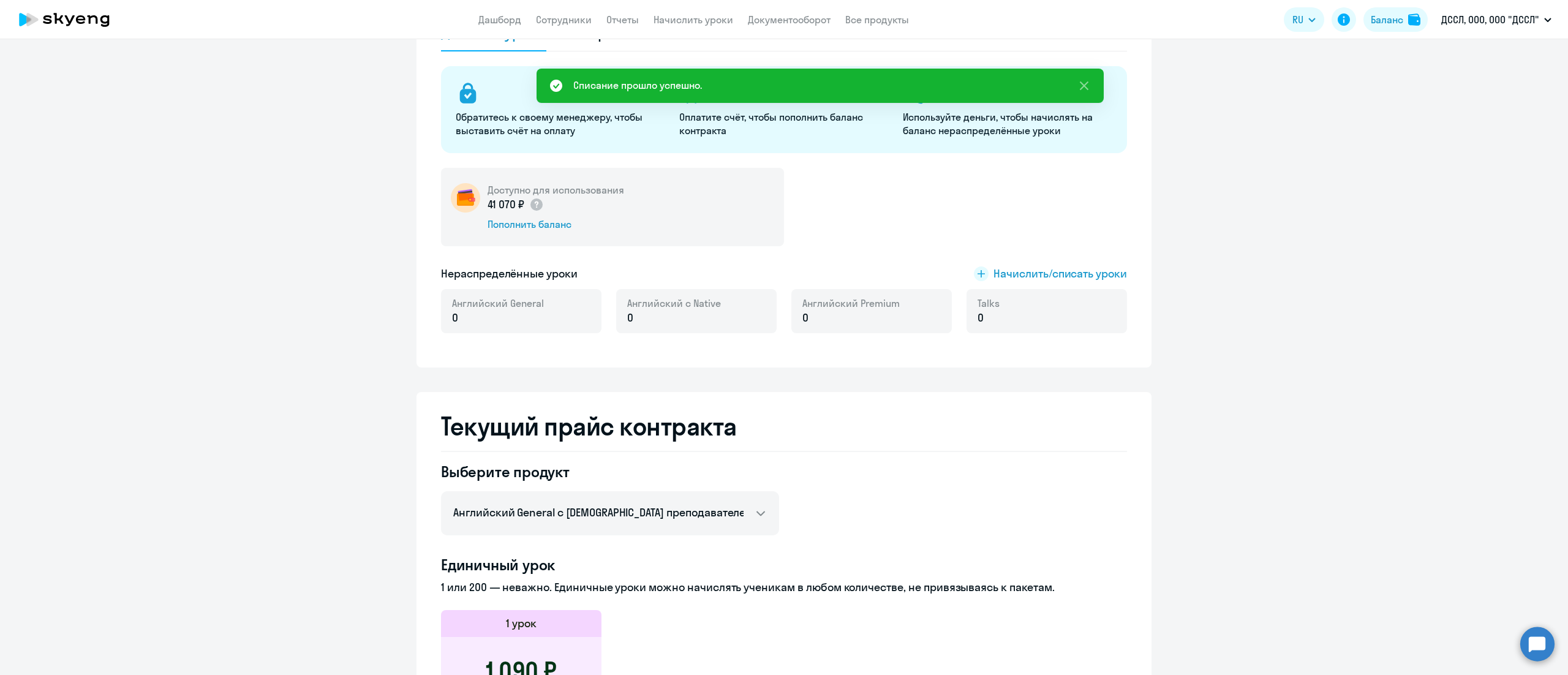
click at [1217, 430] on ng-component "[PERSON_NAME] контракта [PERSON_NAME] и уроки История изменений баланса Обратит…" at bounding box center [784, 555] width 1568 height 1209
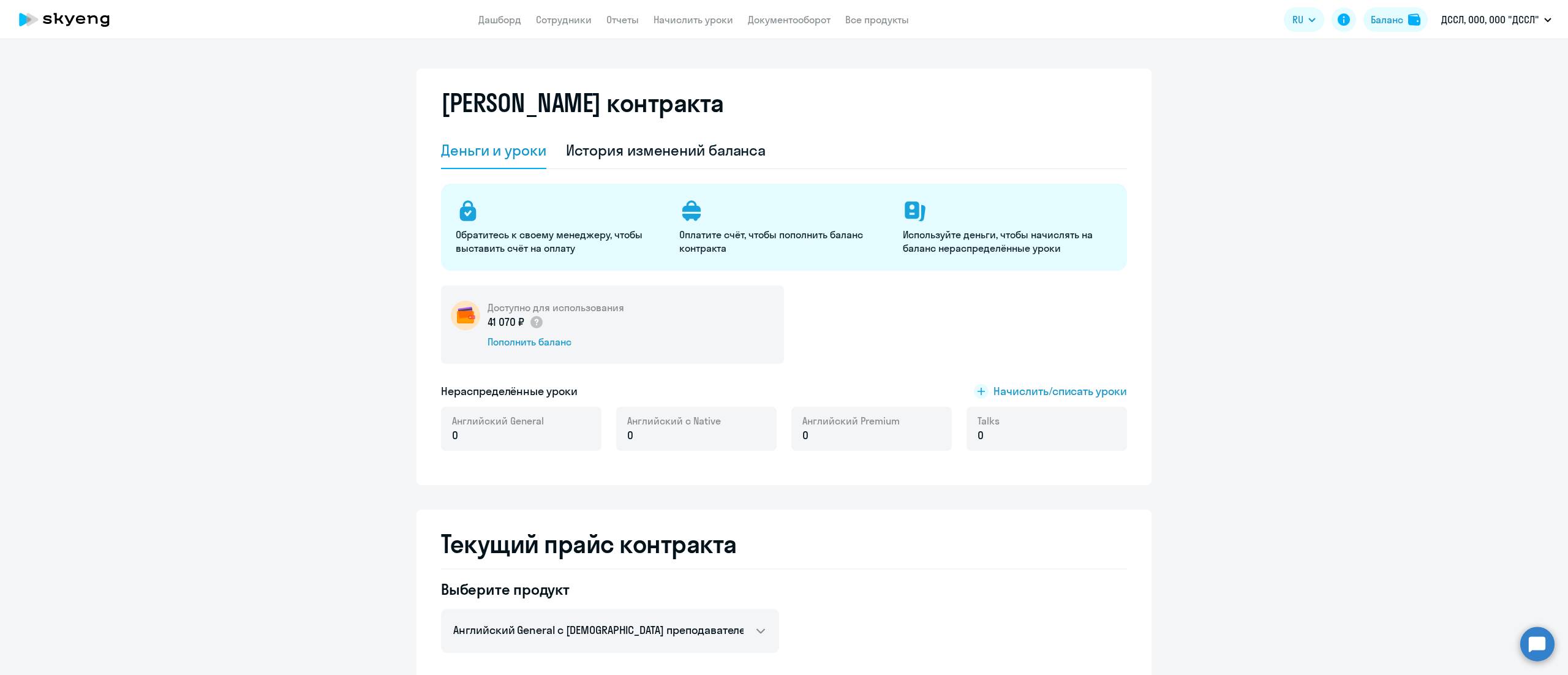
click at [821, 28] on app-header "Дашборд Сотрудники Отчеты Начислить уроки Документооборот Все продукты Дашборд …" at bounding box center [784, 19] width 1568 height 39
click at [820, 23] on link "Документооборот" at bounding box center [789, 20] width 83 height 12
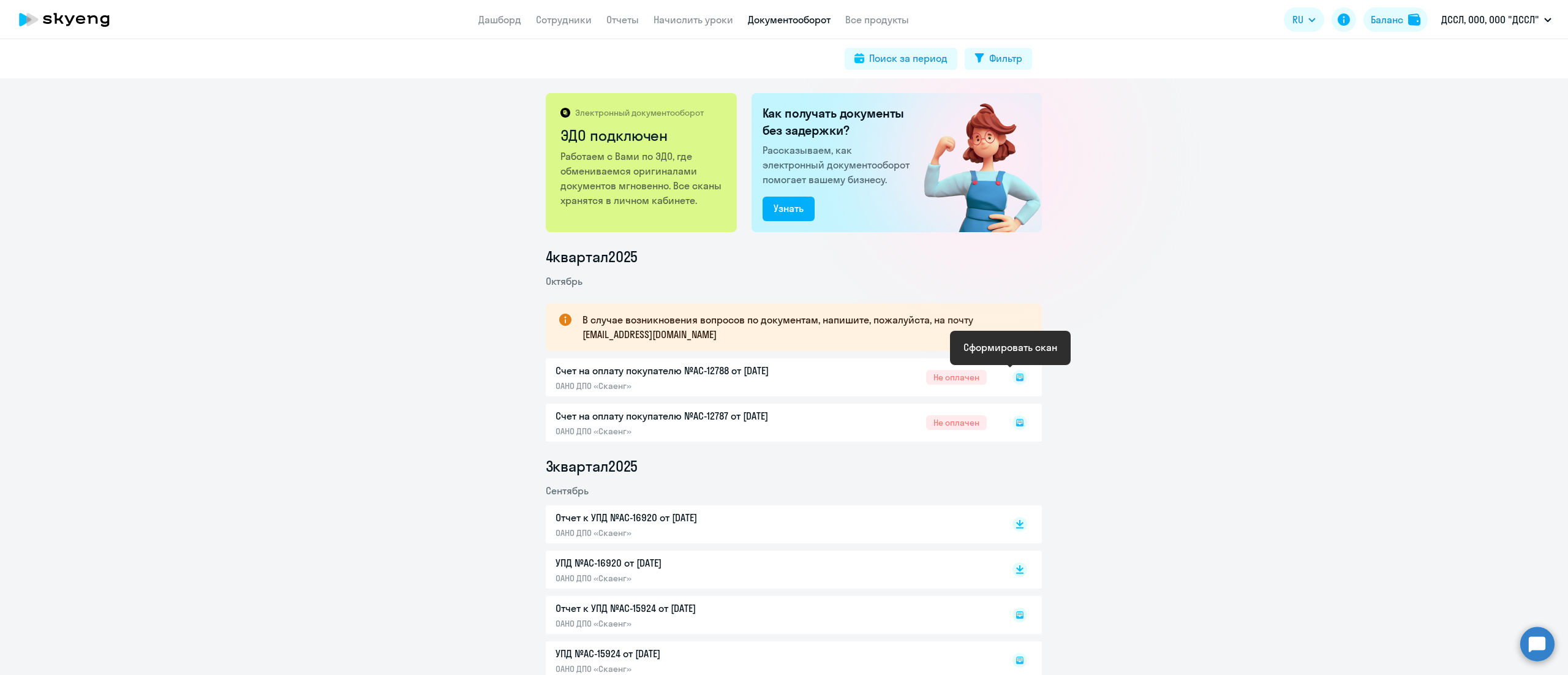
click at [1017, 380] on icon at bounding box center [1020, 378] width 8 height 8
click at [1017, 377] on icon at bounding box center [1020, 377] width 5 height 1
click at [1013, 372] on rect at bounding box center [1020, 377] width 15 height 15
